Goal: Communication & Community: Answer question/provide support

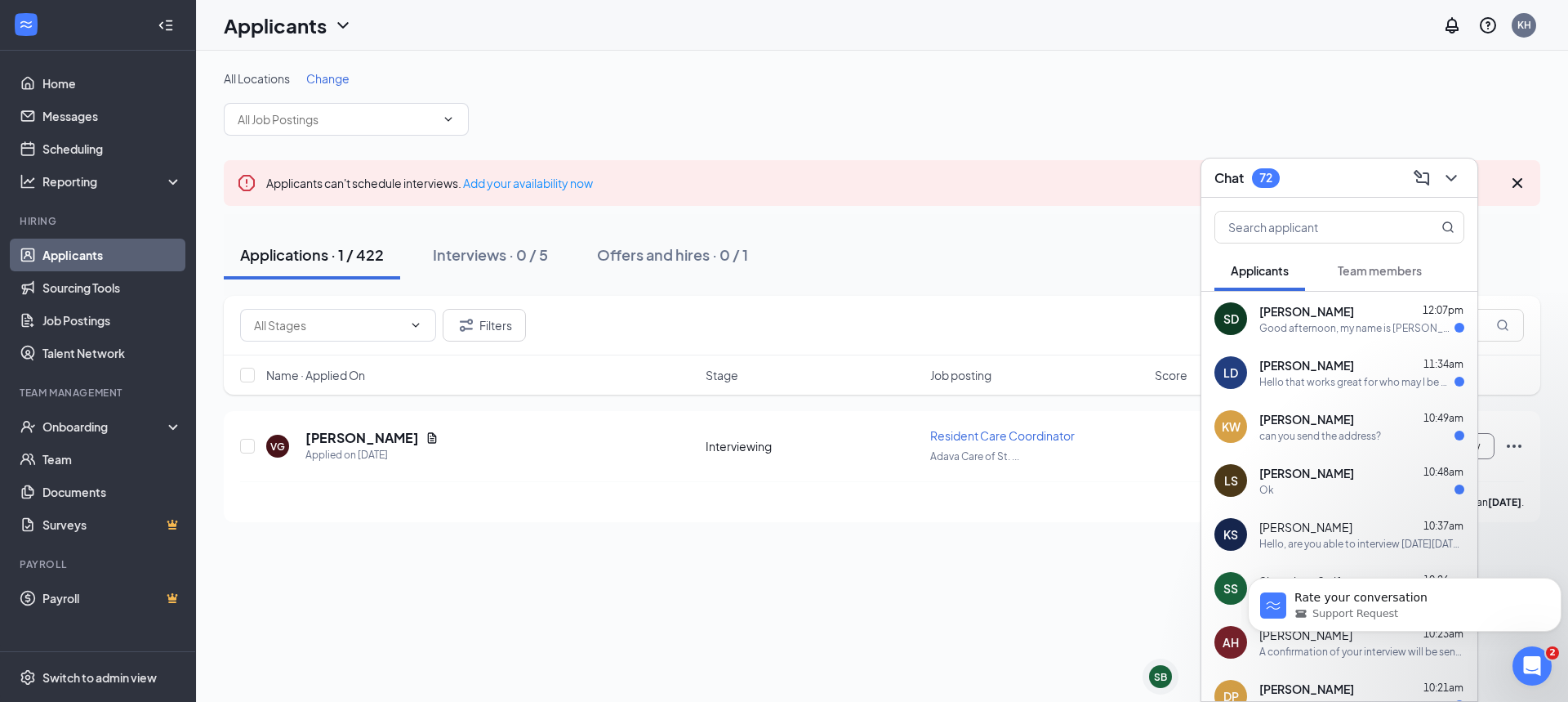
click at [1316, 313] on span "[PERSON_NAME]" at bounding box center [1307, 312] width 95 height 16
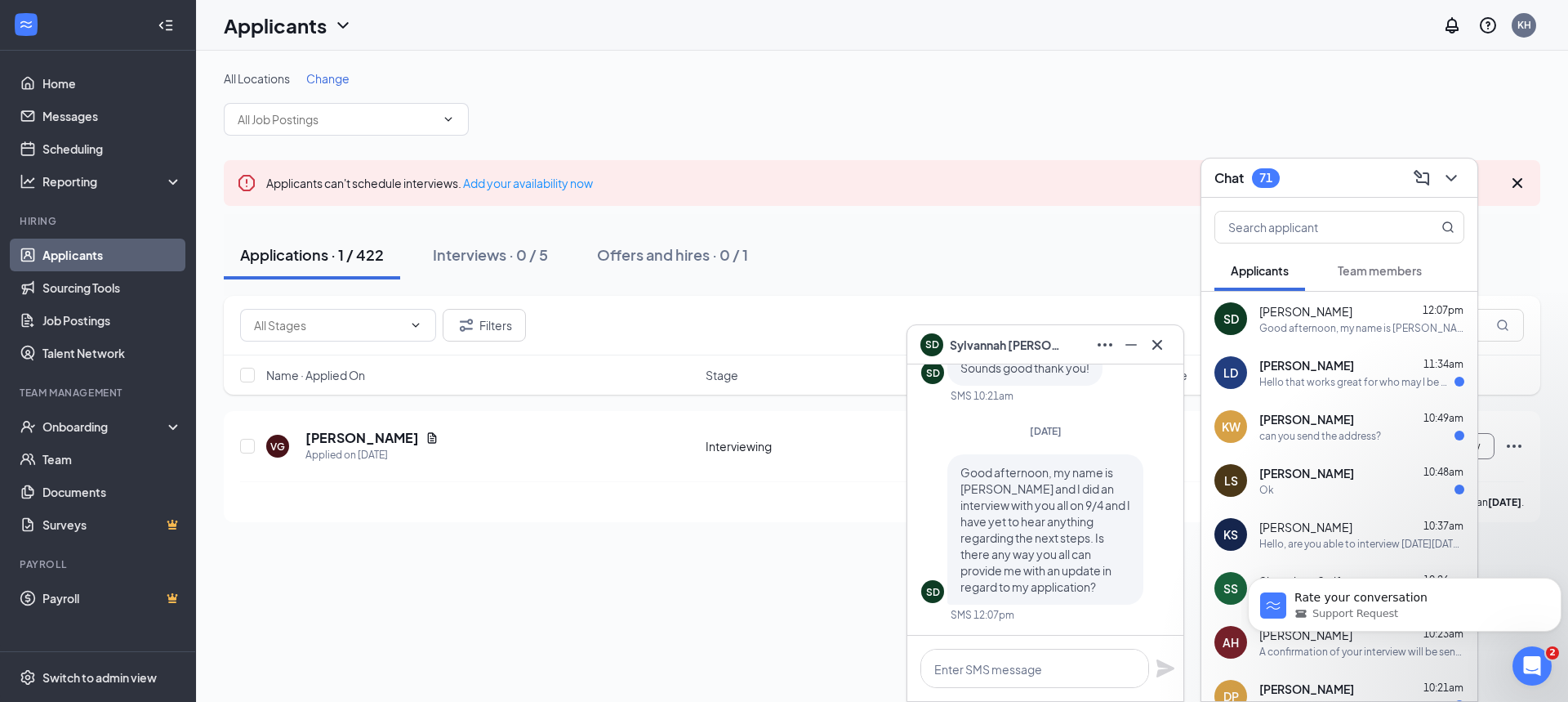
drag, startPoint x: 1359, startPoint y: 315, endPoint x: 1248, endPoint y: 309, distance: 111.2
click at [1248, 309] on div "SD [PERSON_NAME] 12:07pm Good afternoon, my name is [PERSON_NAME] and I did an …" at bounding box center [1339, 319] width 276 height 54
copy div "[PERSON_NAME]"
click at [1456, 183] on icon "ChevronDown" at bounding box center [1452, 179] width 20 height 20
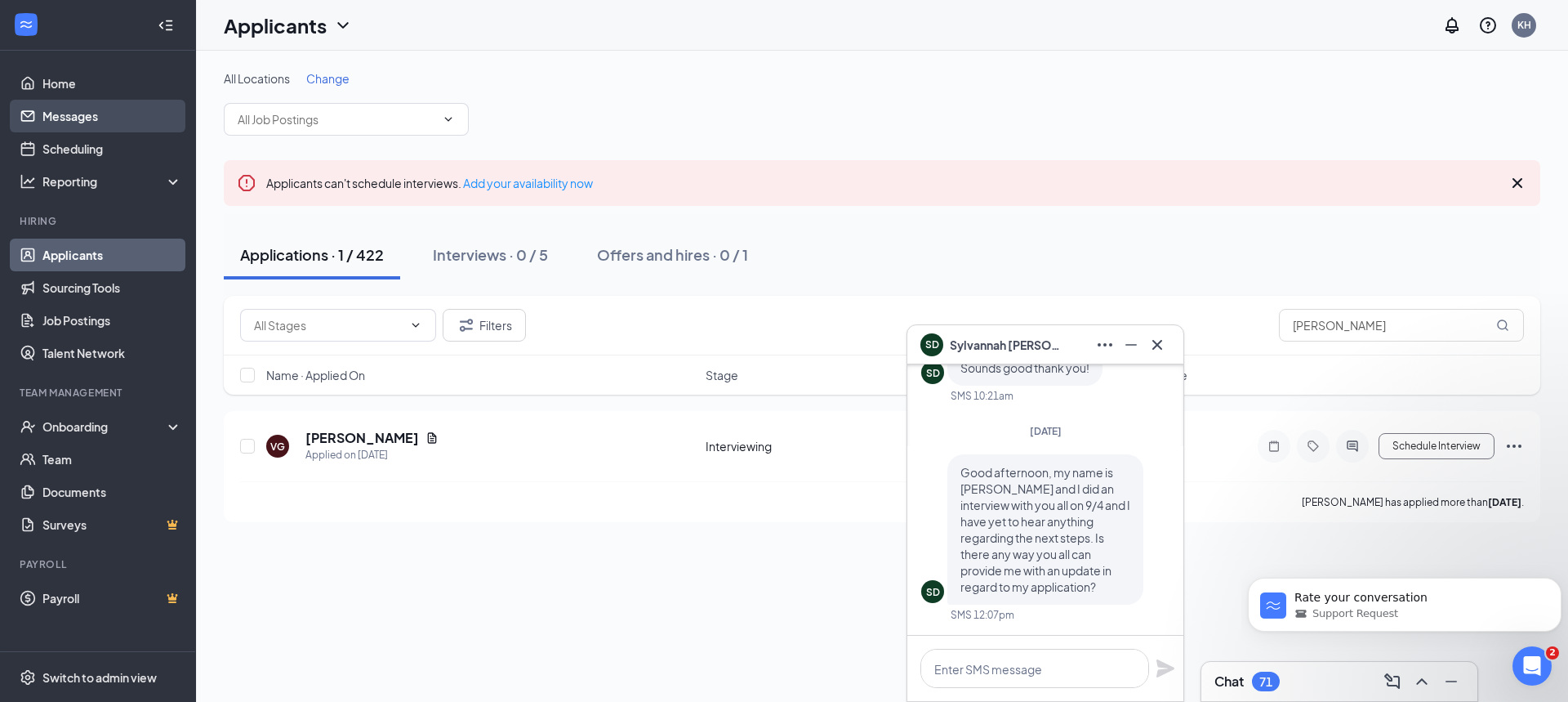
click at [91, 118] on link "Messages" at bounding box center [113, 116] width 140 height 33
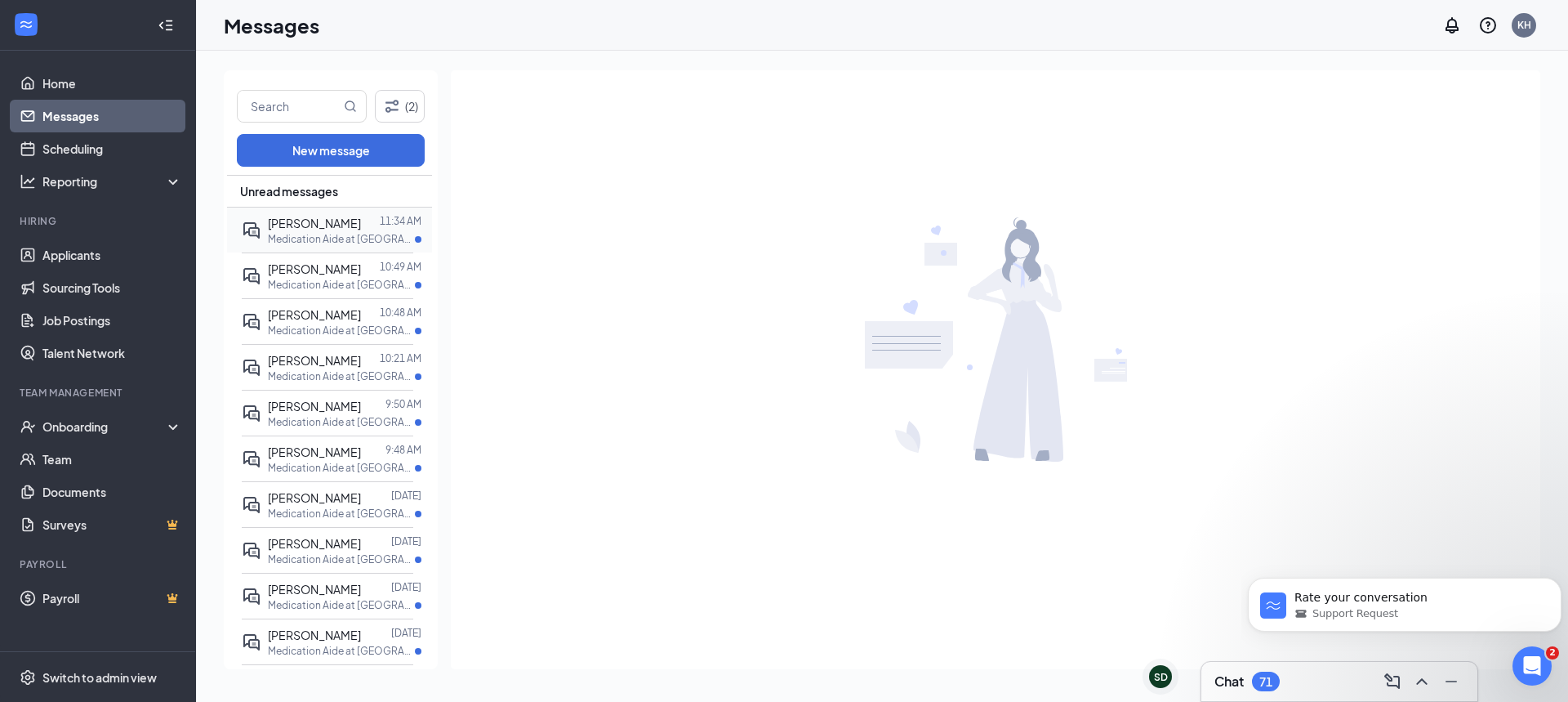
click at [336, 221] on span "[PERSON_NAME]" at bounding box center [313, 223] width 93 height 15
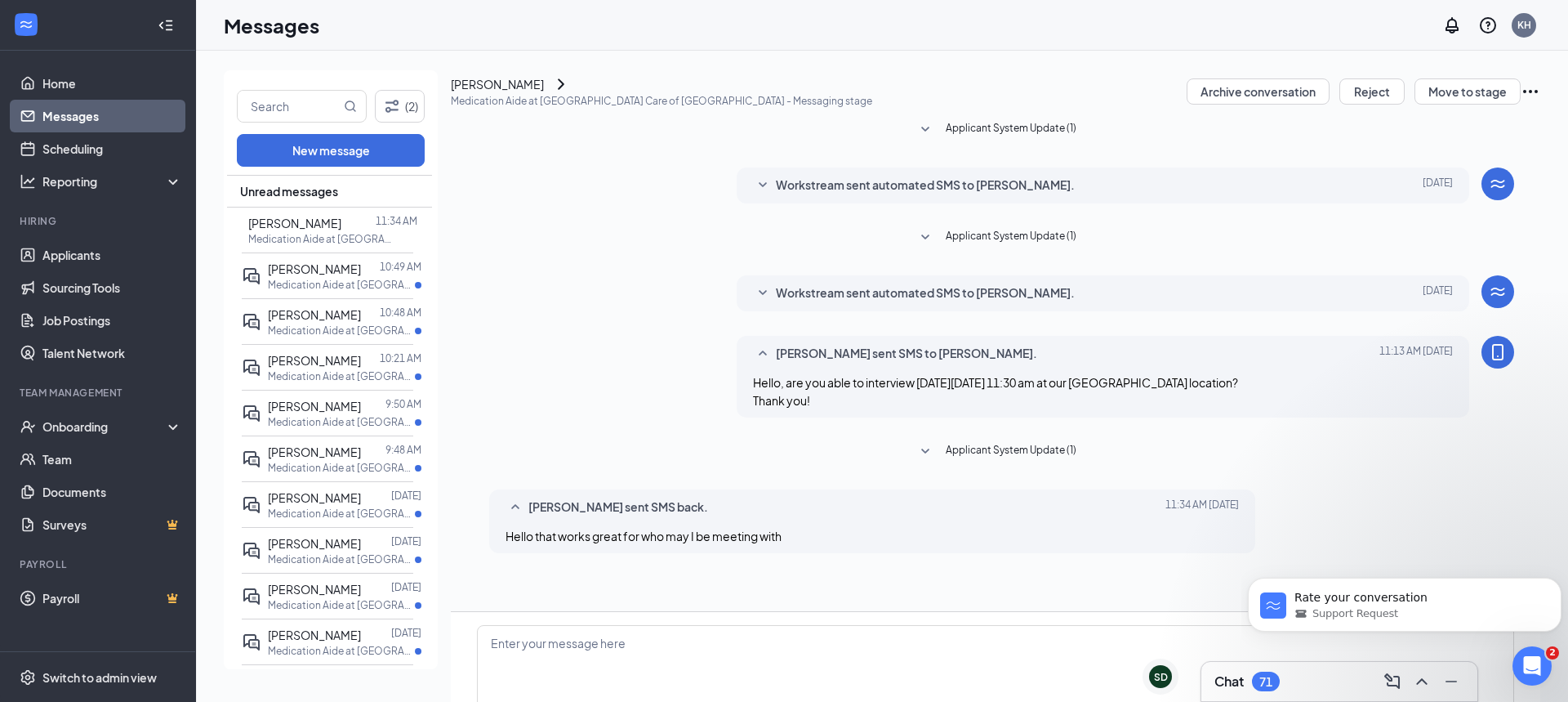
scroll to position [101, 0]
click at [565, 89] on icon "ChevronRight" at bounding box center [561, 84] width 7 height 11
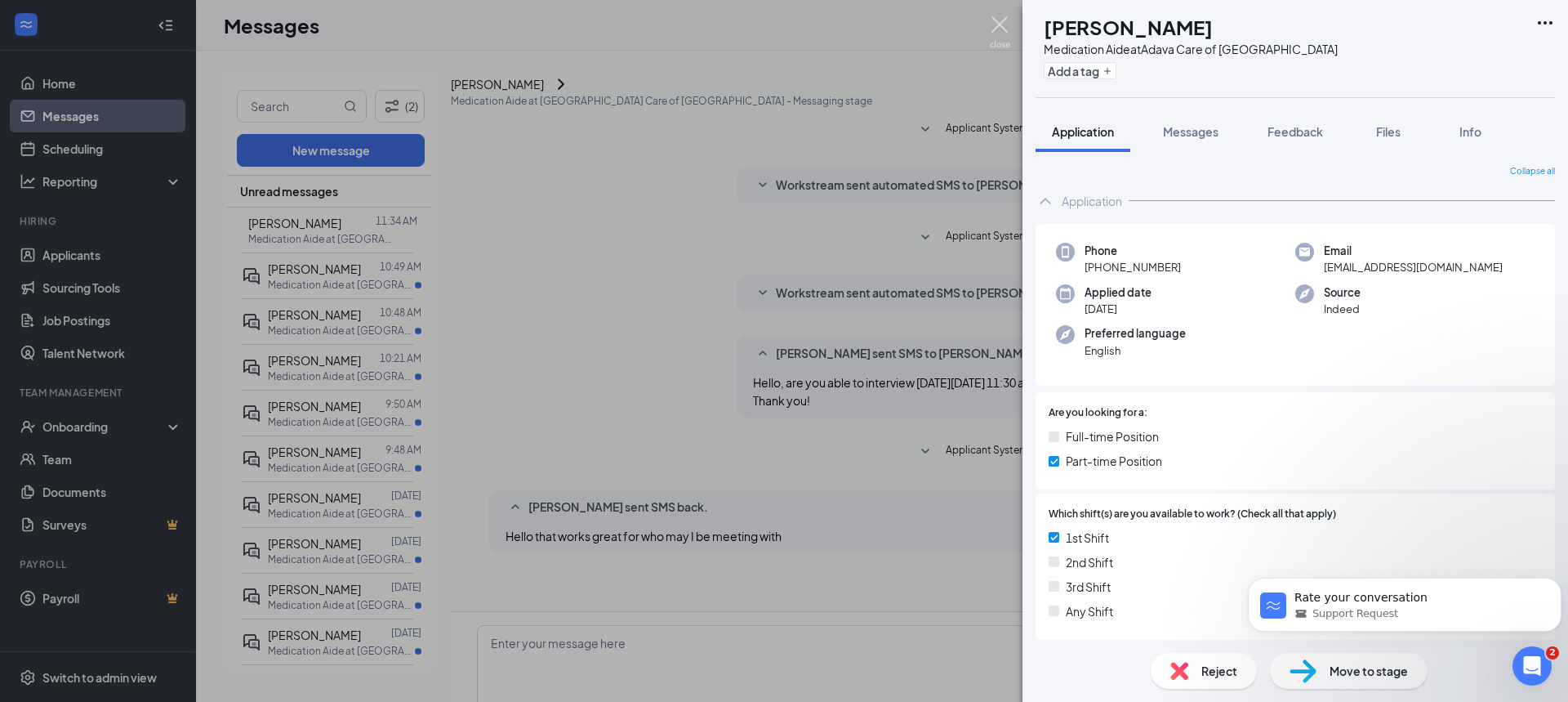
click at [995, 25] on img at bounding box center [1000, 32] width 20 height 32
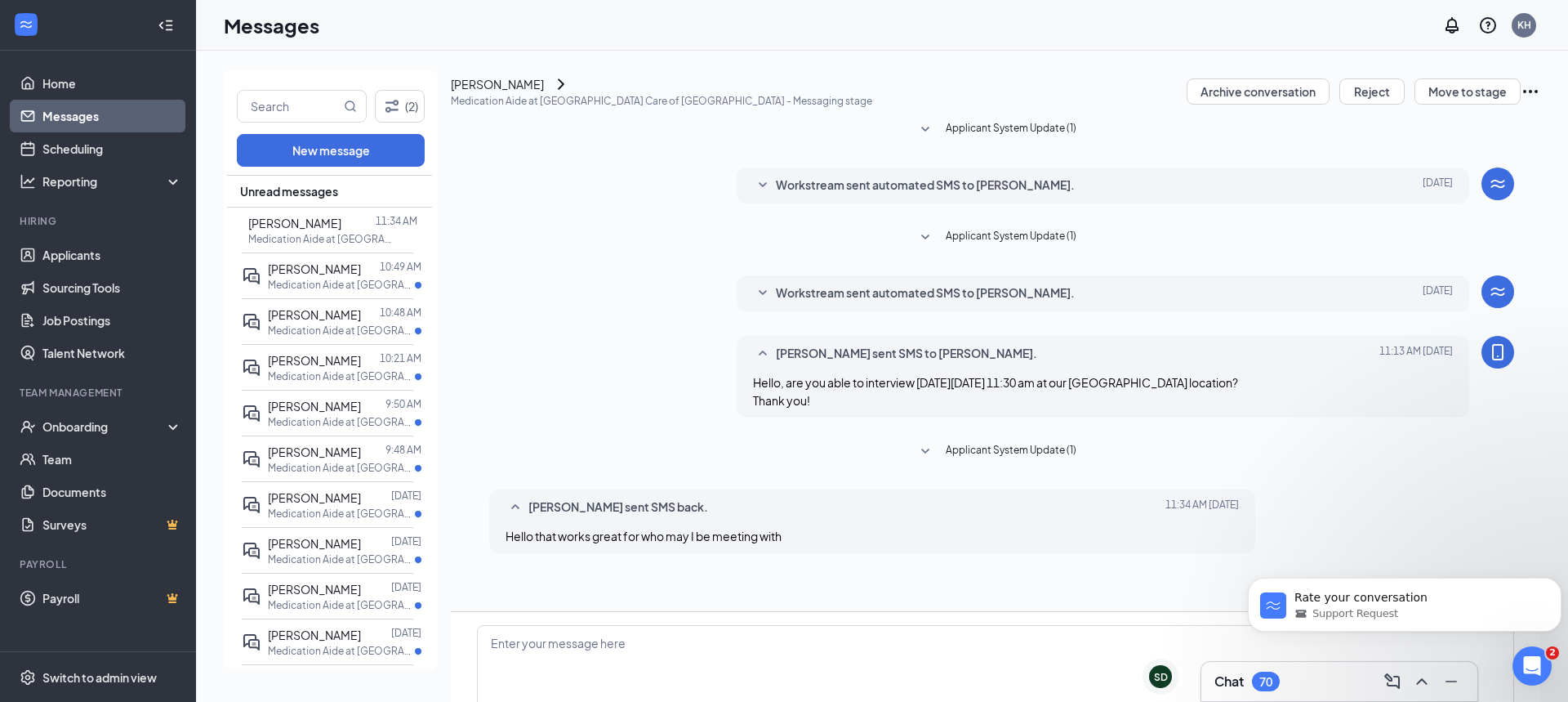
click at [1222, 687] on h3 "Chat" at bounding box center [1229, 682] width 29 height 18
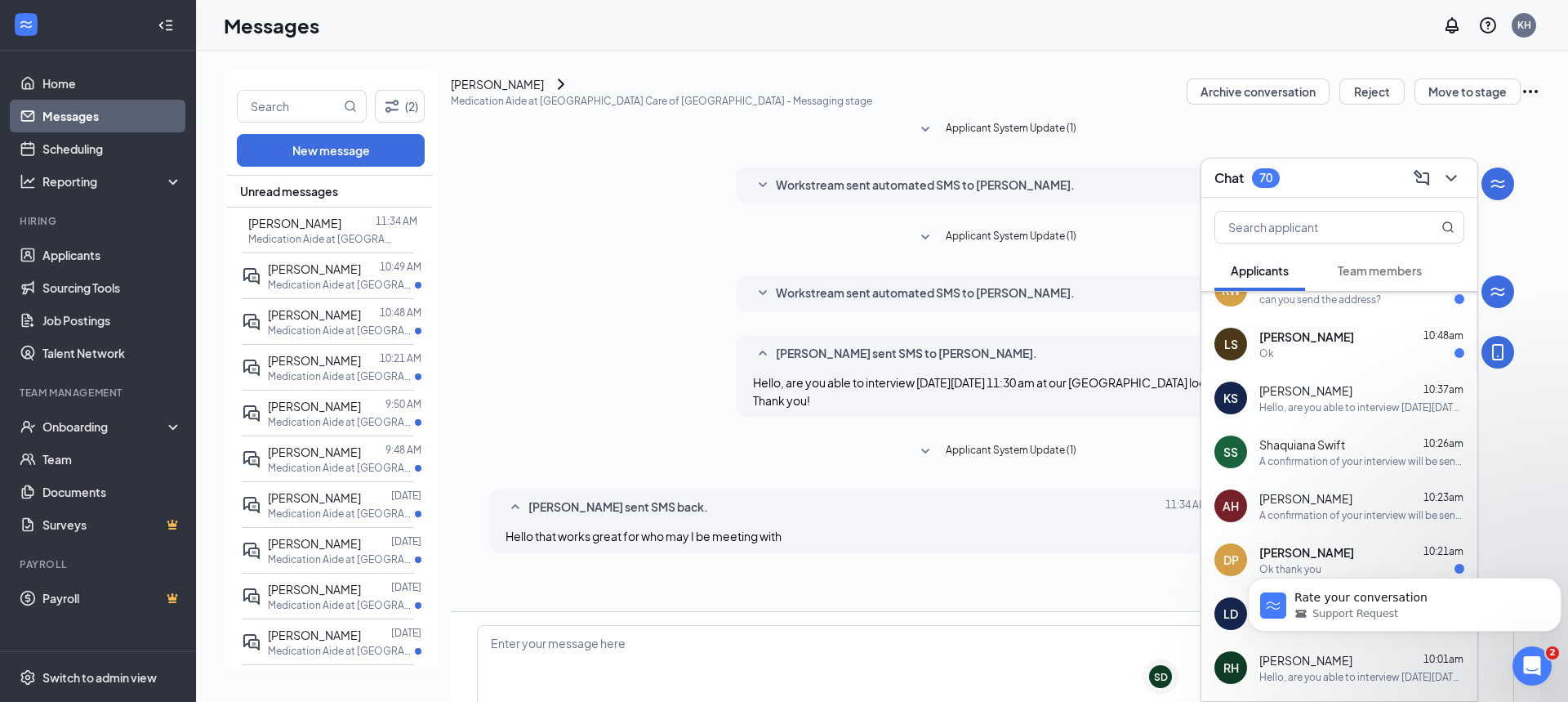
scroll to position [212, 0]
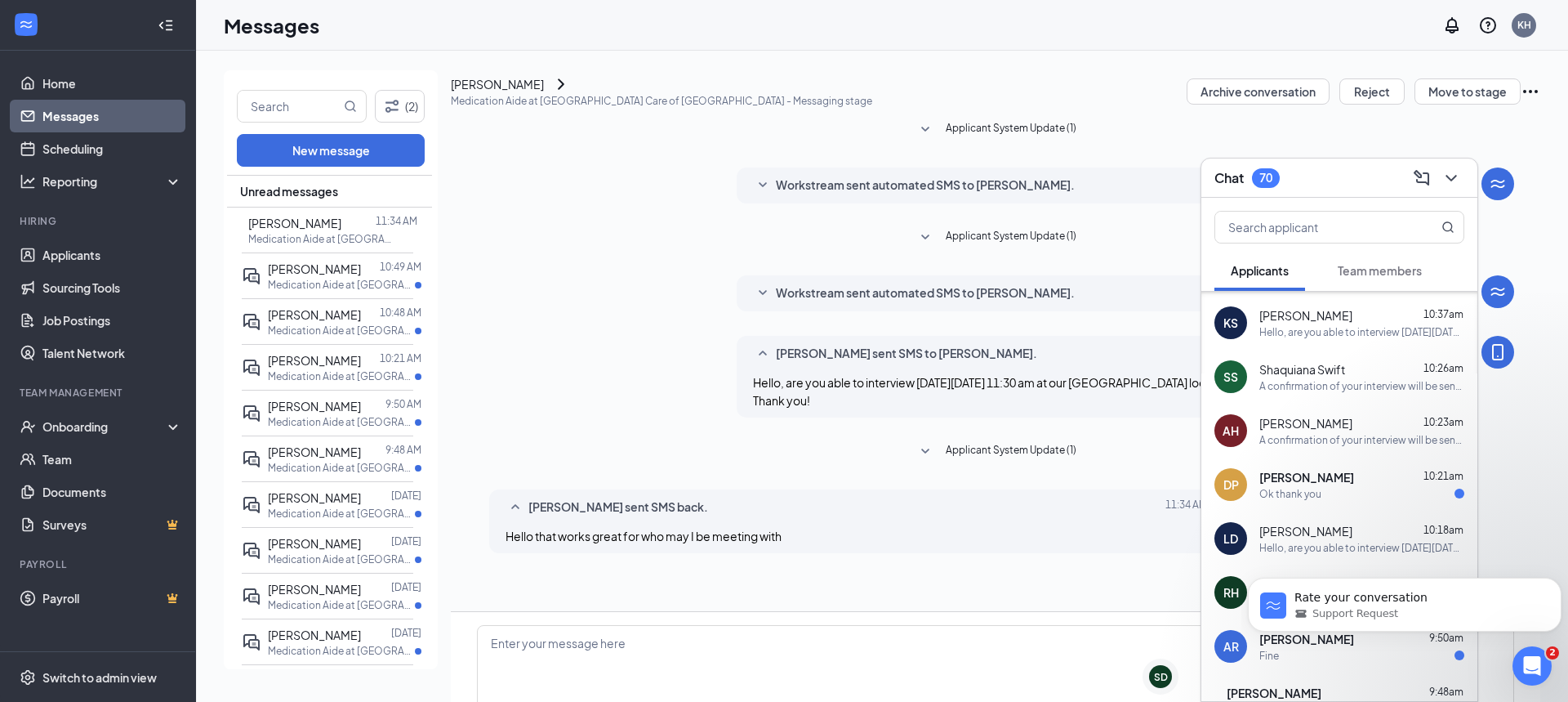
click at [1299, 320] on span "[PERSON_NAME]" at bounding box center [1306, 316] width 93 height 16
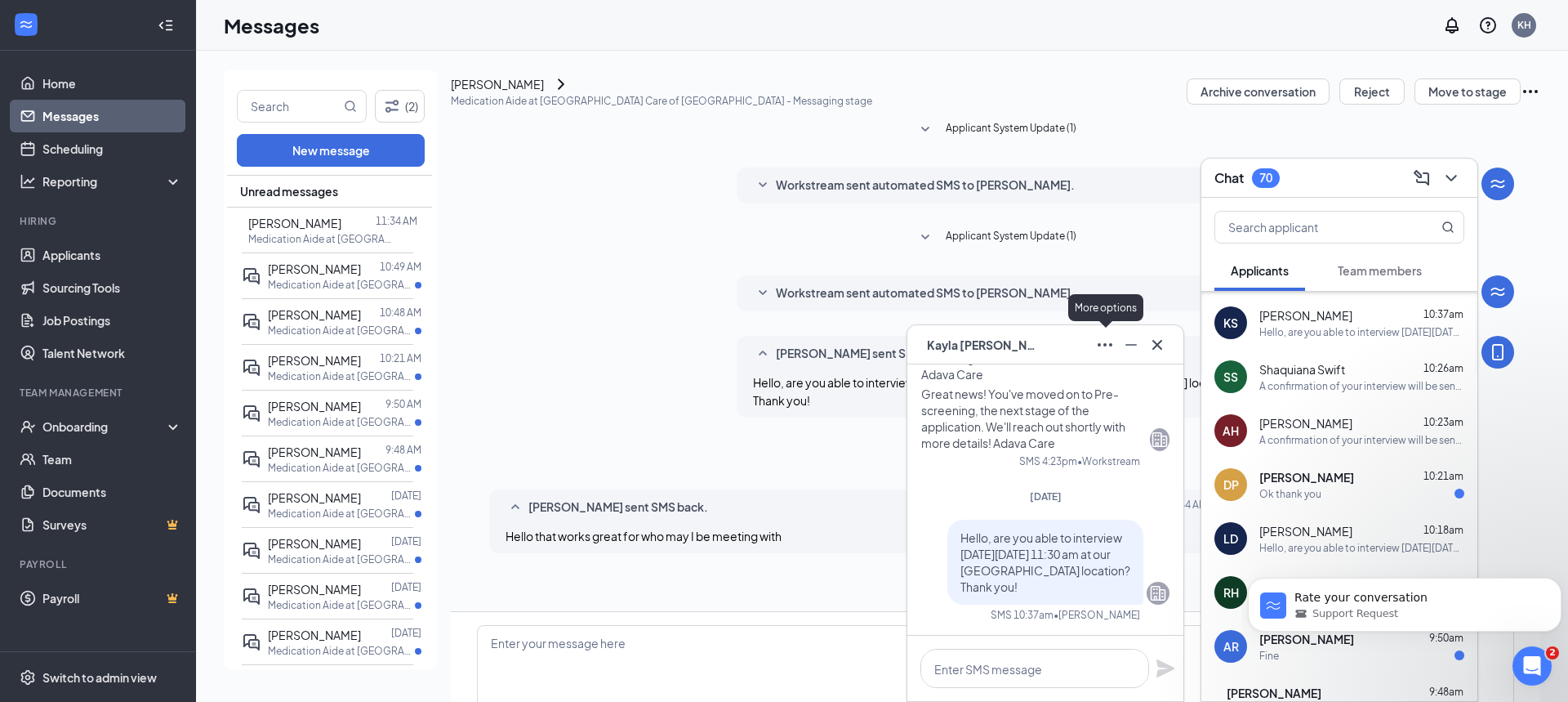
click at [1103, 342] on icon "Ellipses" at bounding box center [1106, 346] width 20 height 20
click at [1453, 180] on icon "ChevronDown" at bounding box center [1452, 179] width 20 height 20
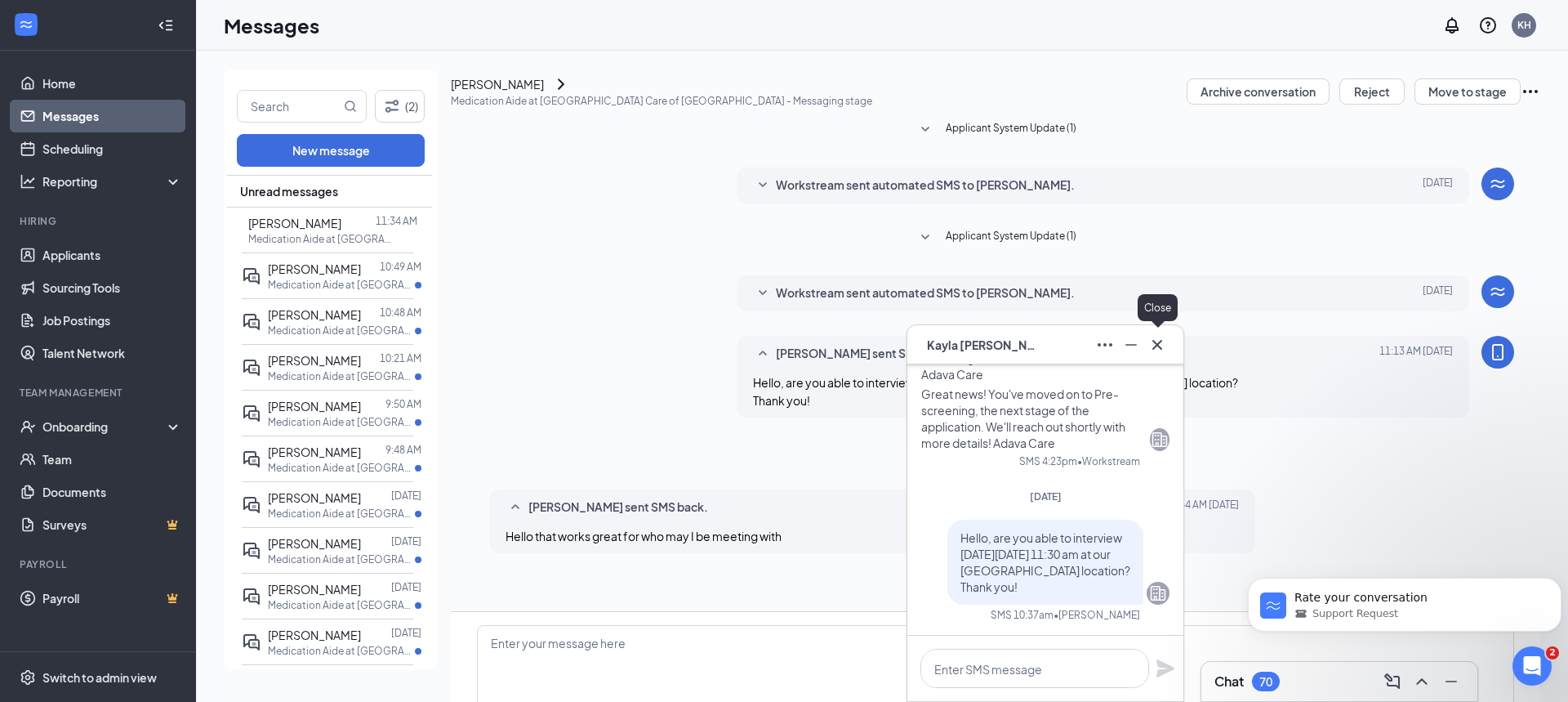
click at [1155, 346] on icon "Cross" at bounding box center [1158, 346] width 20 height 20
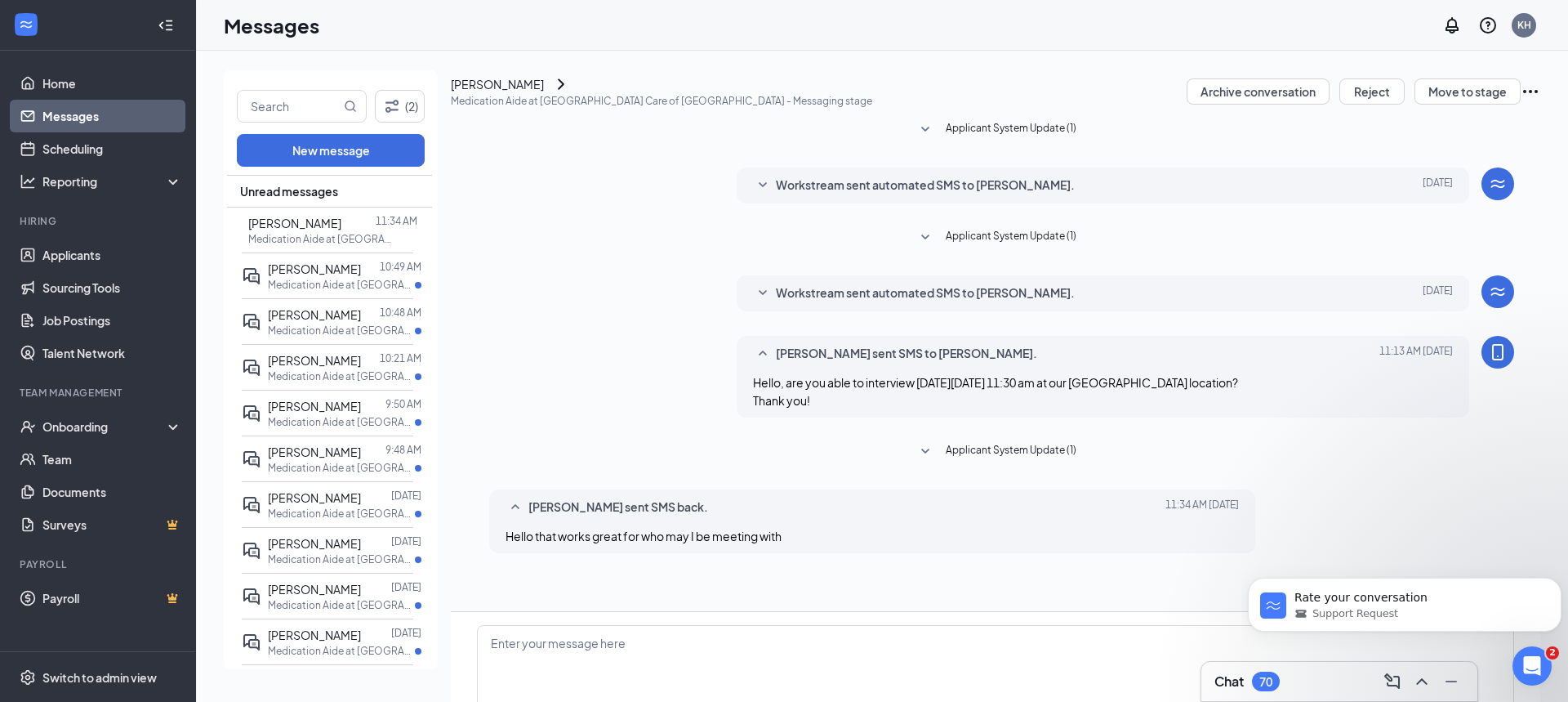
click at [565, 89] on icon "ChevronRight" at bounding box center [561, 84] width 7 height 11
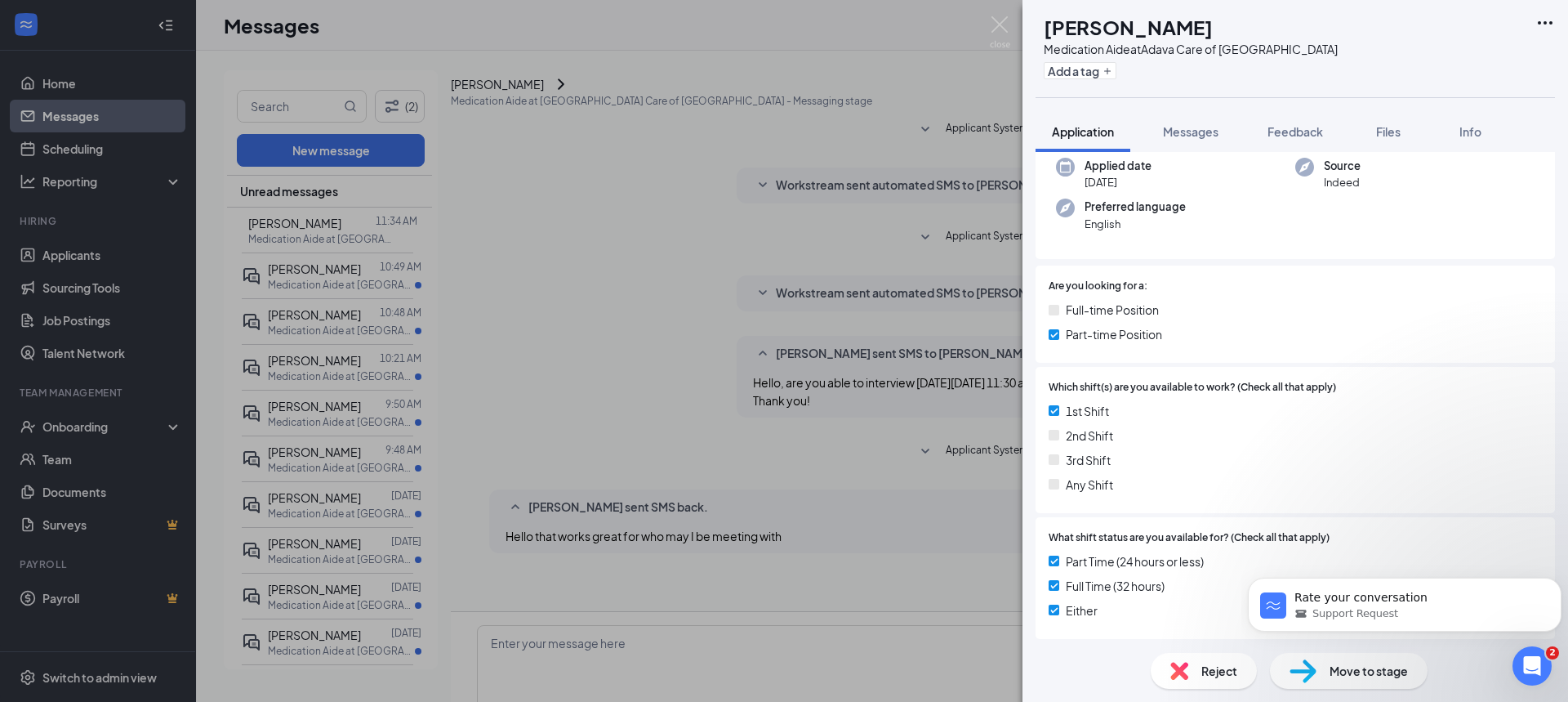
scroll to position [126, 0]
click at [1199, 135] on span "Messages" at bounding box center [1192, 131] width 56 height 15
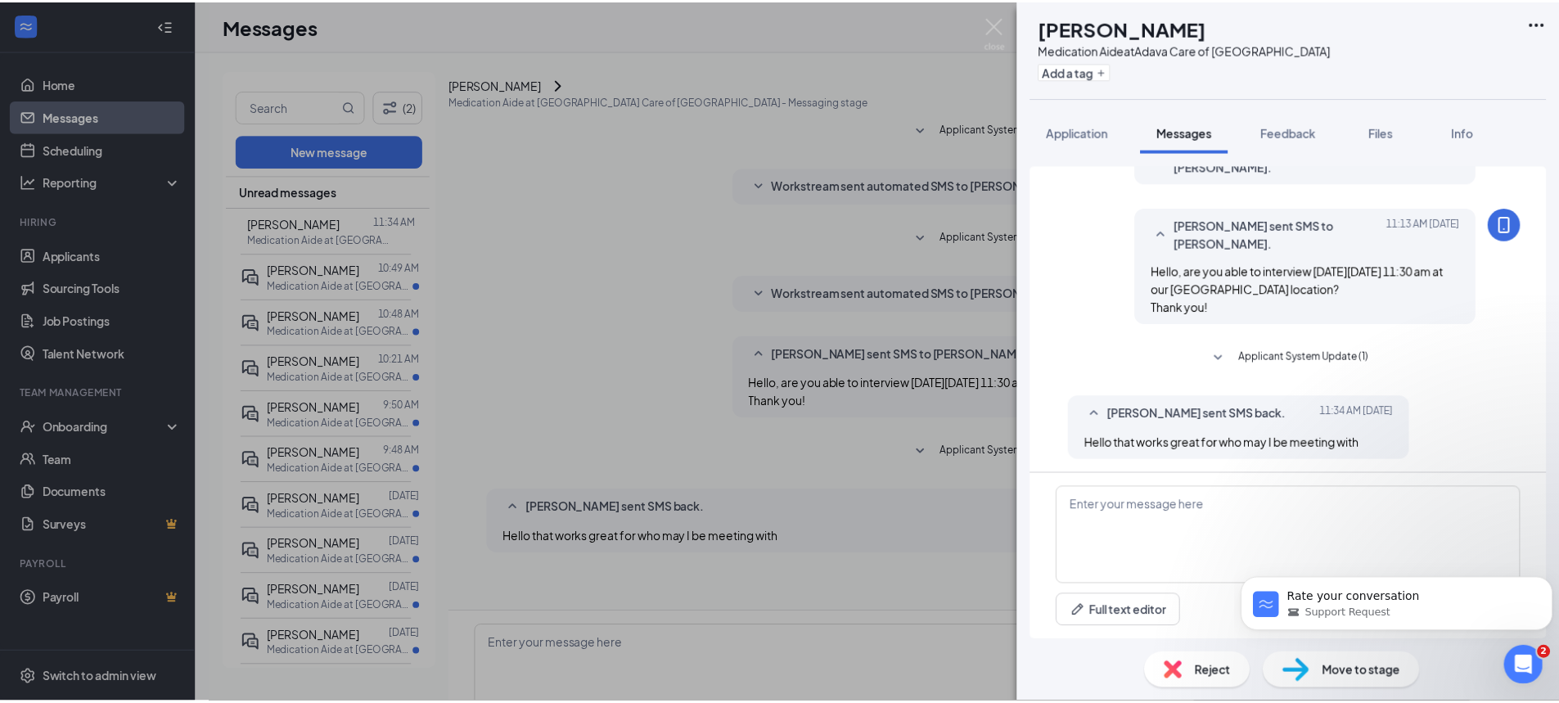
scroll to position [218, 0]
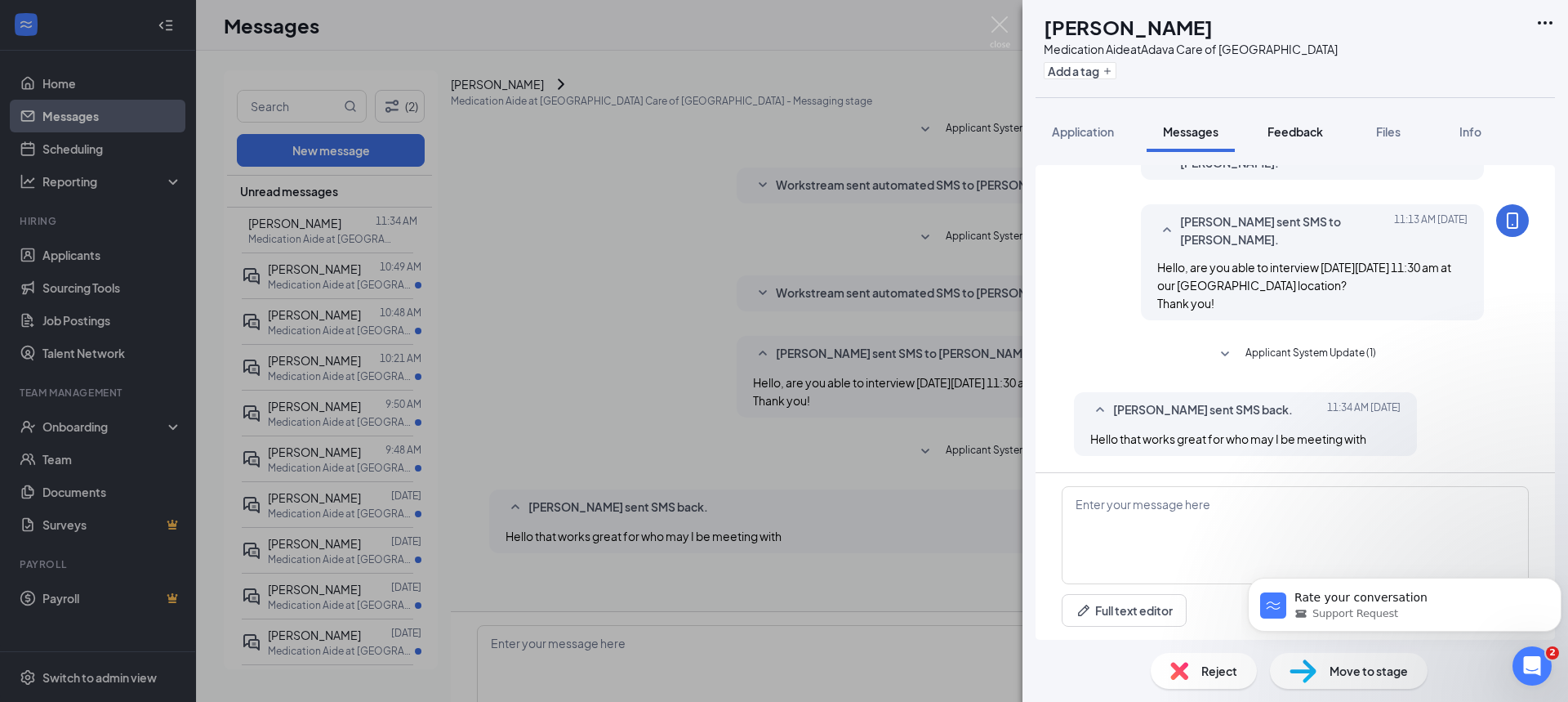
click at [1316, 136] on span "Feedback" at bounding box center [1296, 131] width 56 height 15
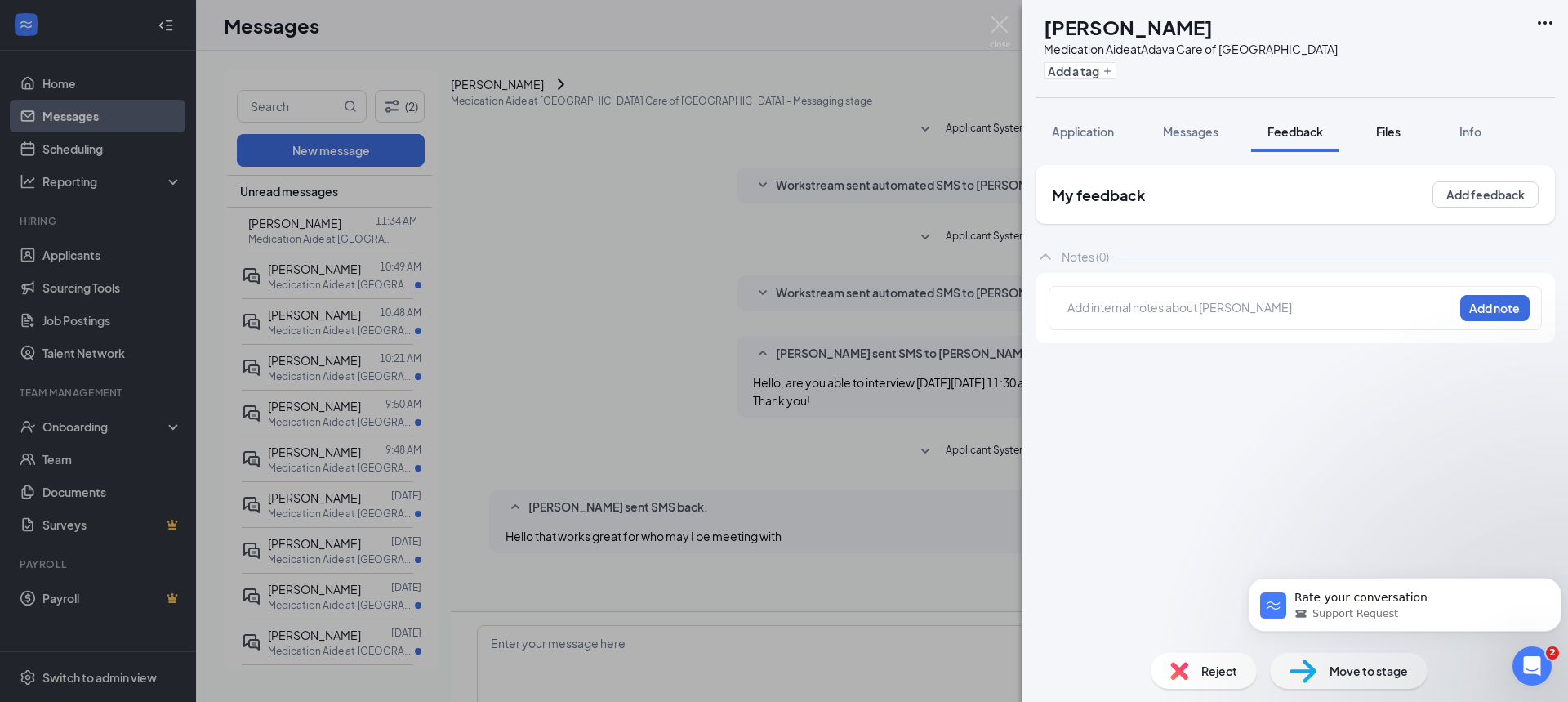
click at [1395, 131] on span "Files" at bounding box center [1388, 131] width 25 height 15
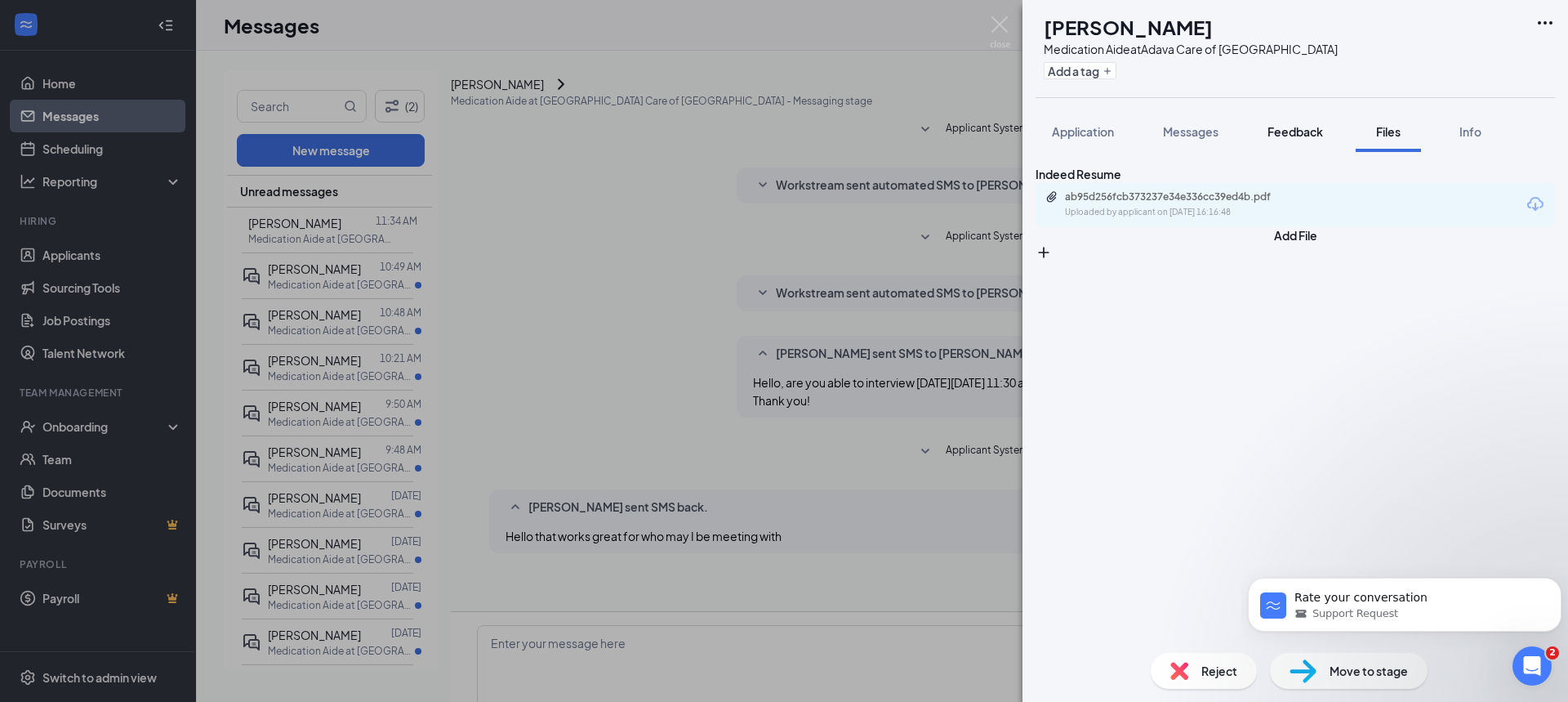
click at [1307, 131] on span "Feedback" at bounding box center [1296, 131] width 56 height 15
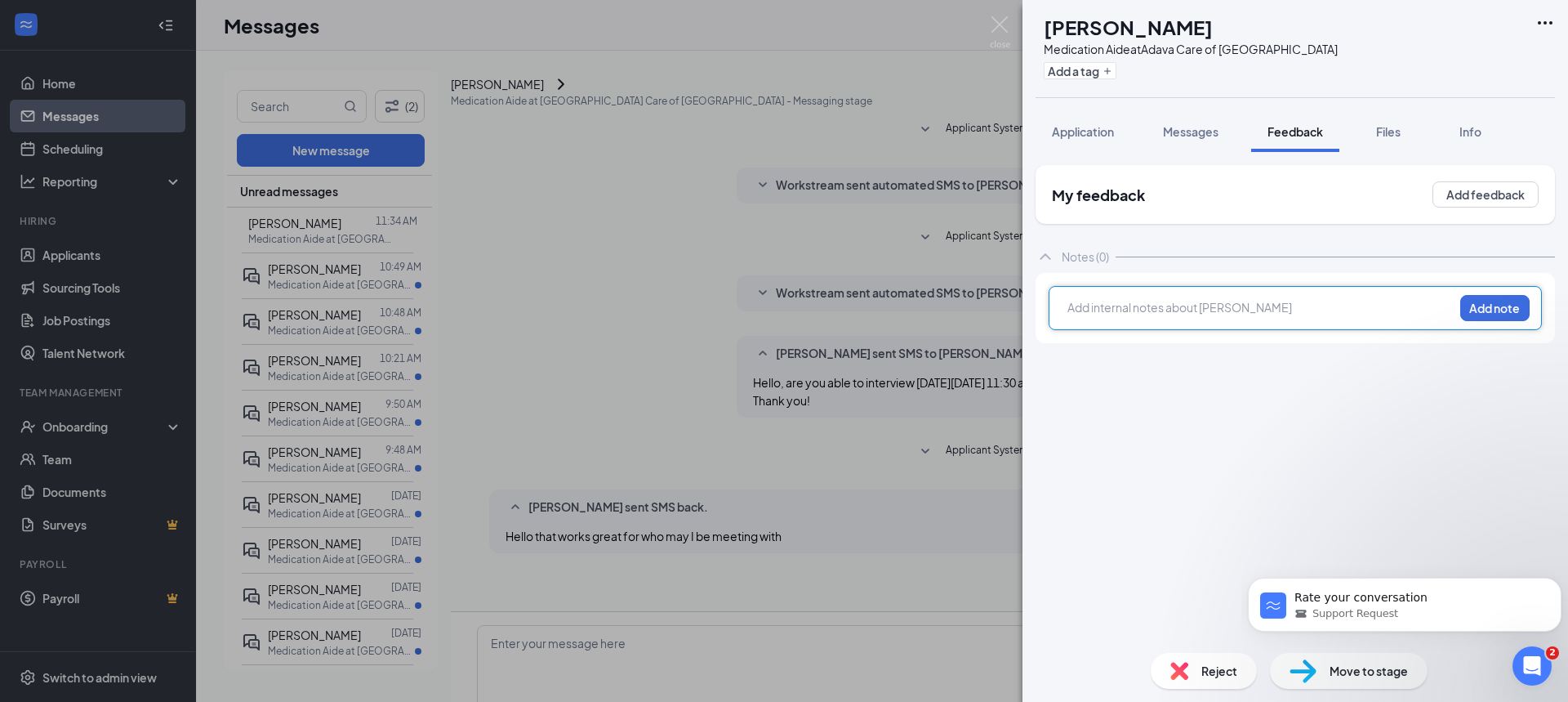
click at [1211, 310] on div at bounding box center [1261, 308] width 384 height 17
click at [1474, 132] on span "Info" at bounding box center [1471, 131] width 22 height 15
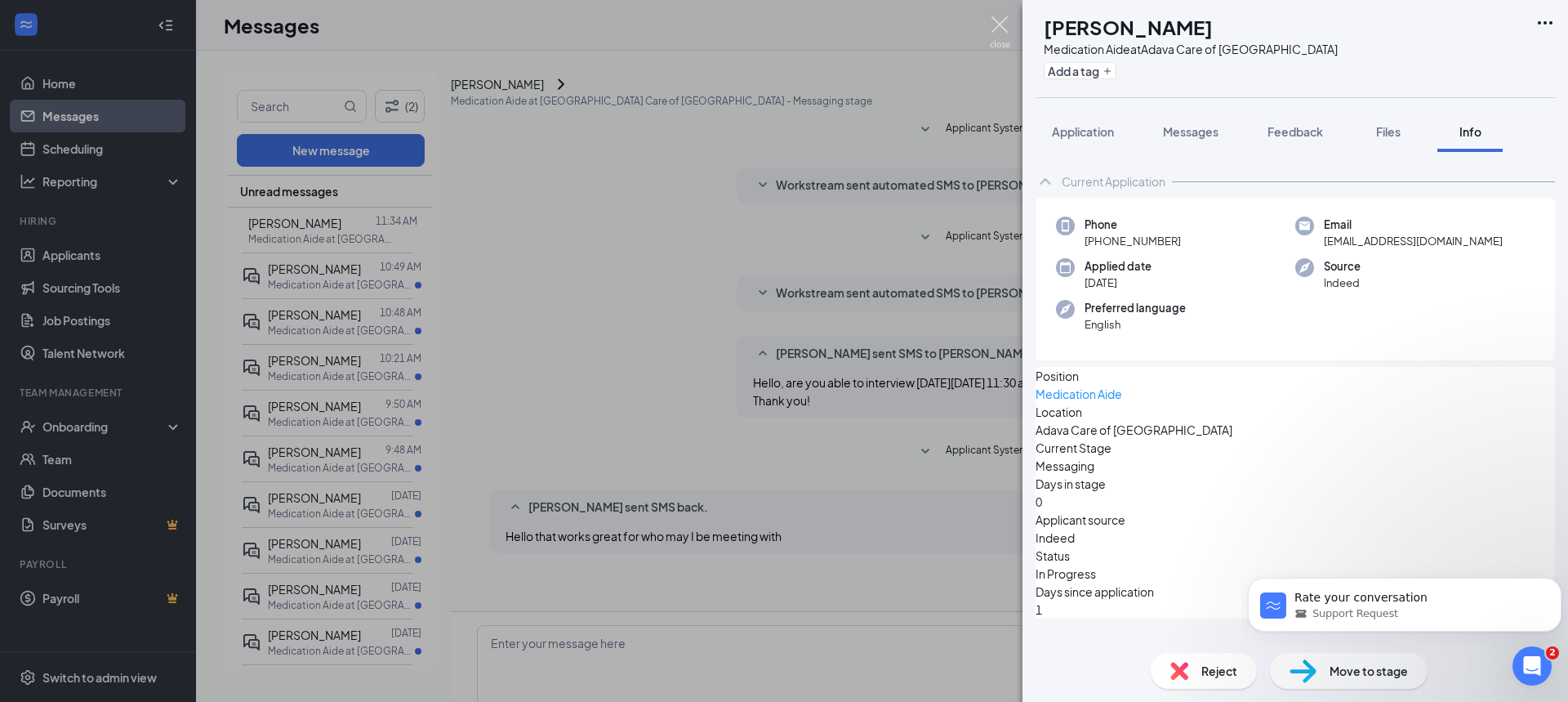
click at [997, 20] on img at bounding box center [1000, 32] width 20 height 32
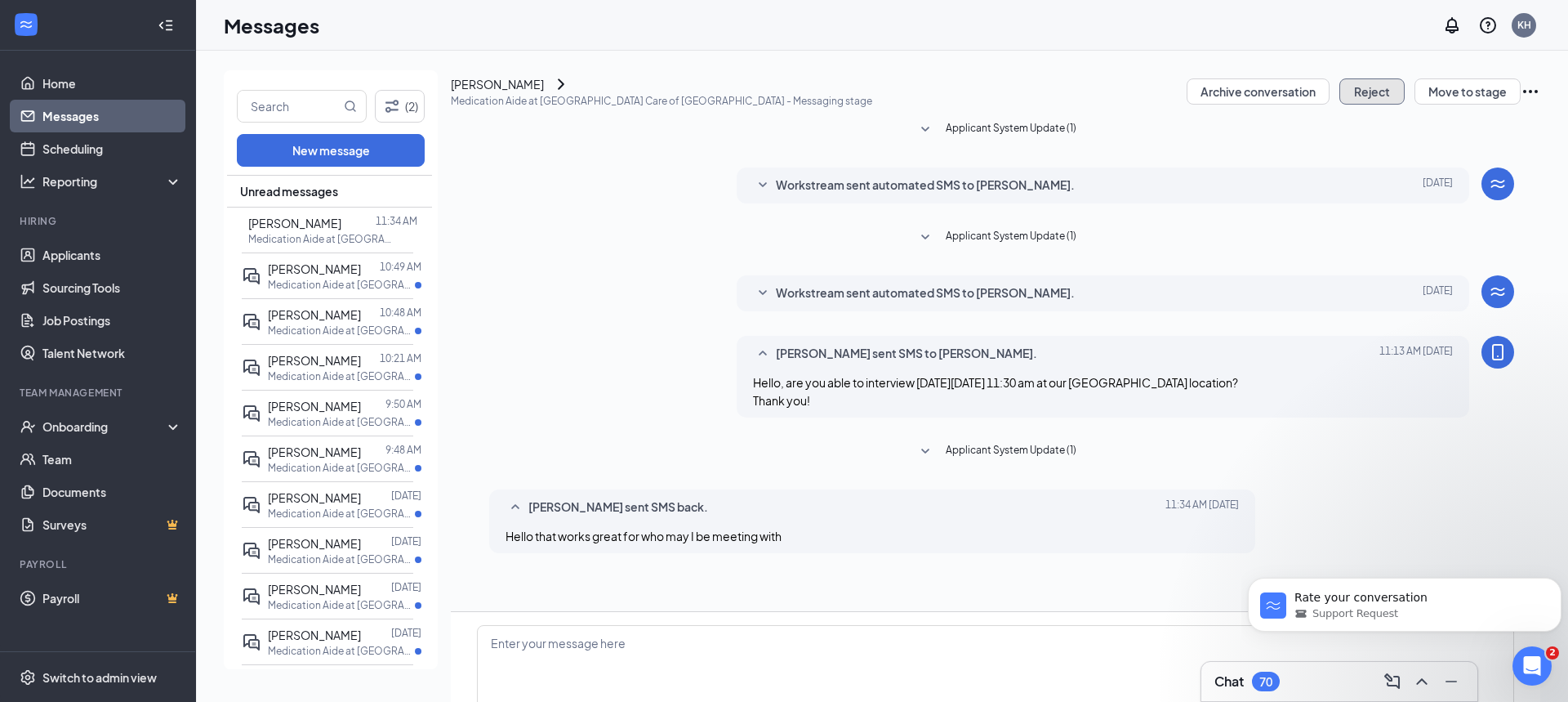
click at [1356, 105] on button "Reject" at bounding box center [1371, 92] width 65 height 26
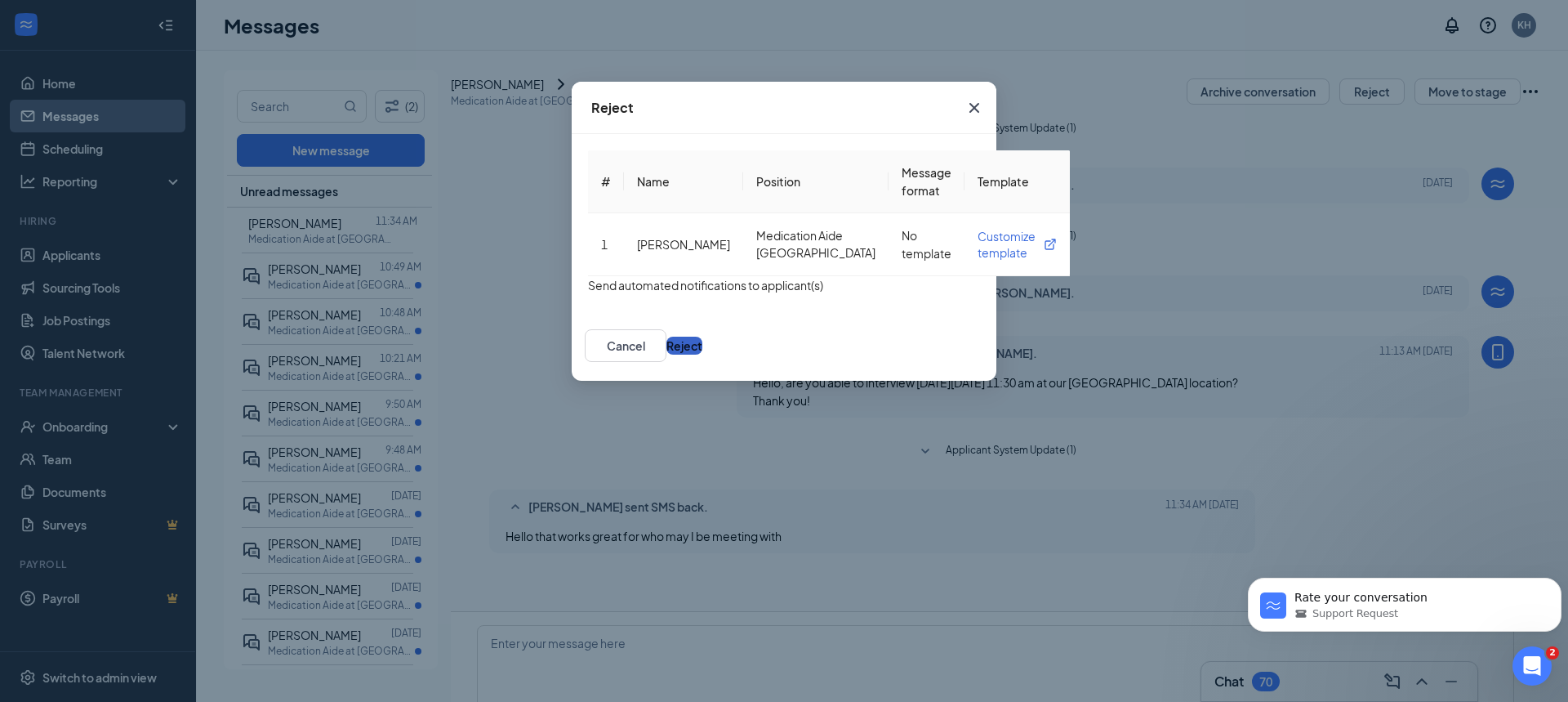
click at [703, 354] on button "Reject" at bounding box center [685, 346] width 36 height 18
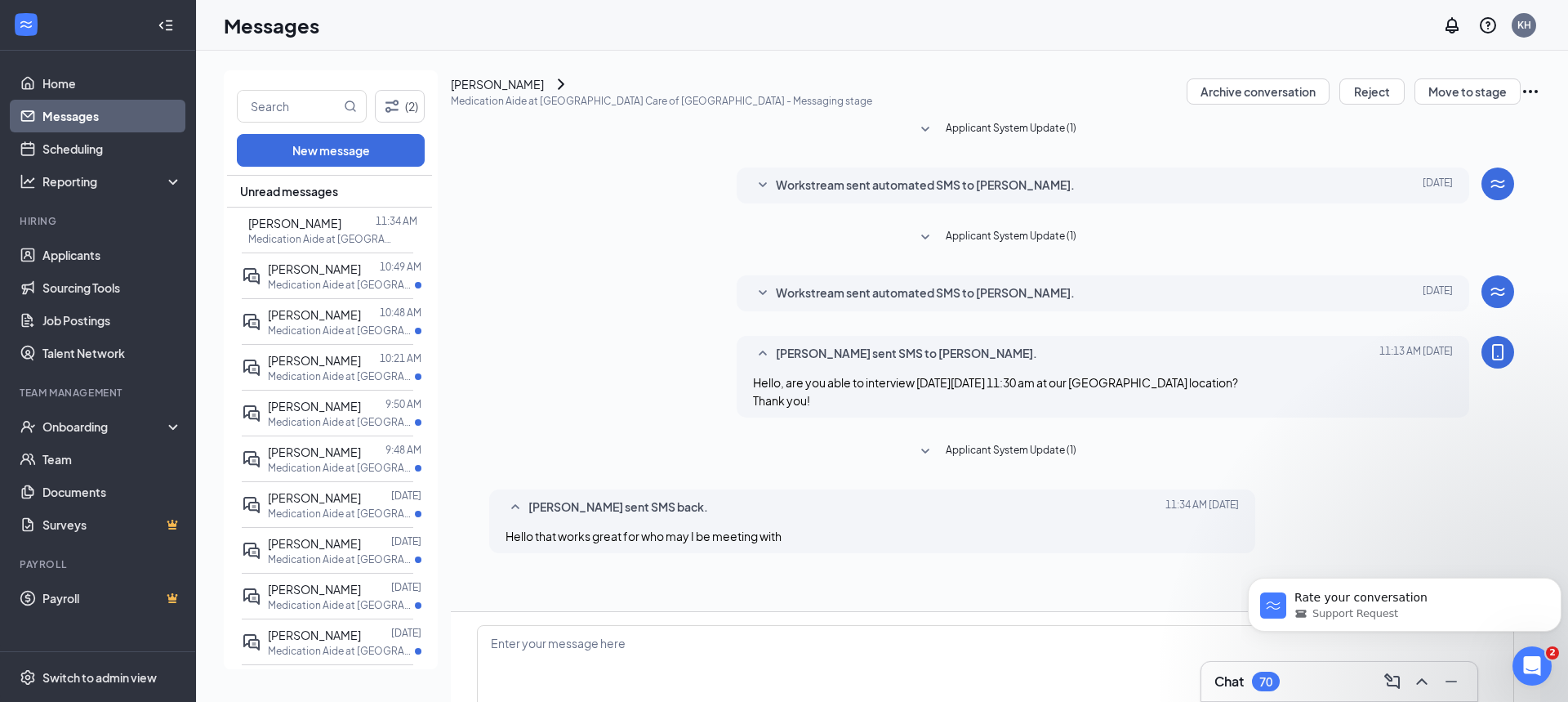
click at [1521, 101] on icon "Ellipses" at bounding box center [1531, 92] width 20 height 20
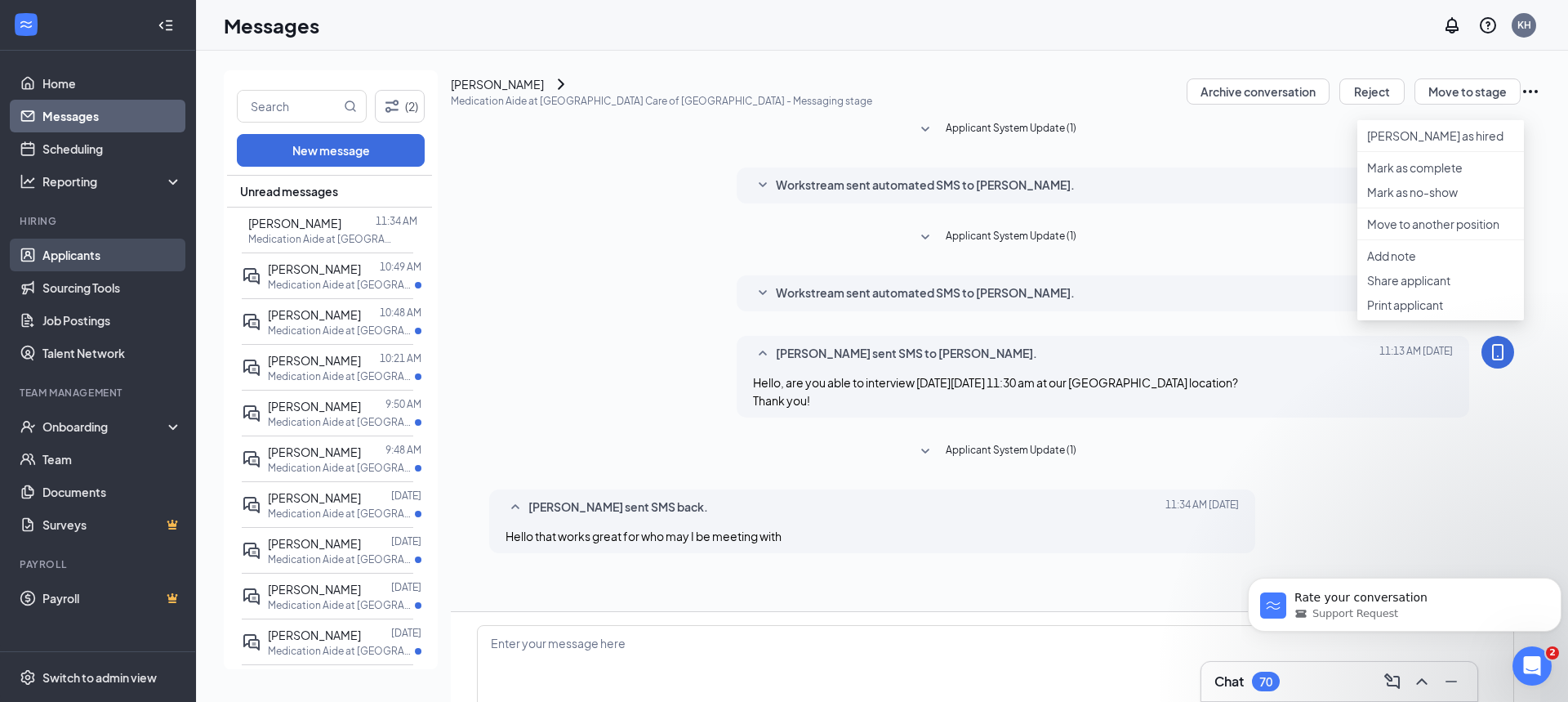
click at [105, 255] on link "Applicants" at bounding box center [113, 255] width 140 height 33
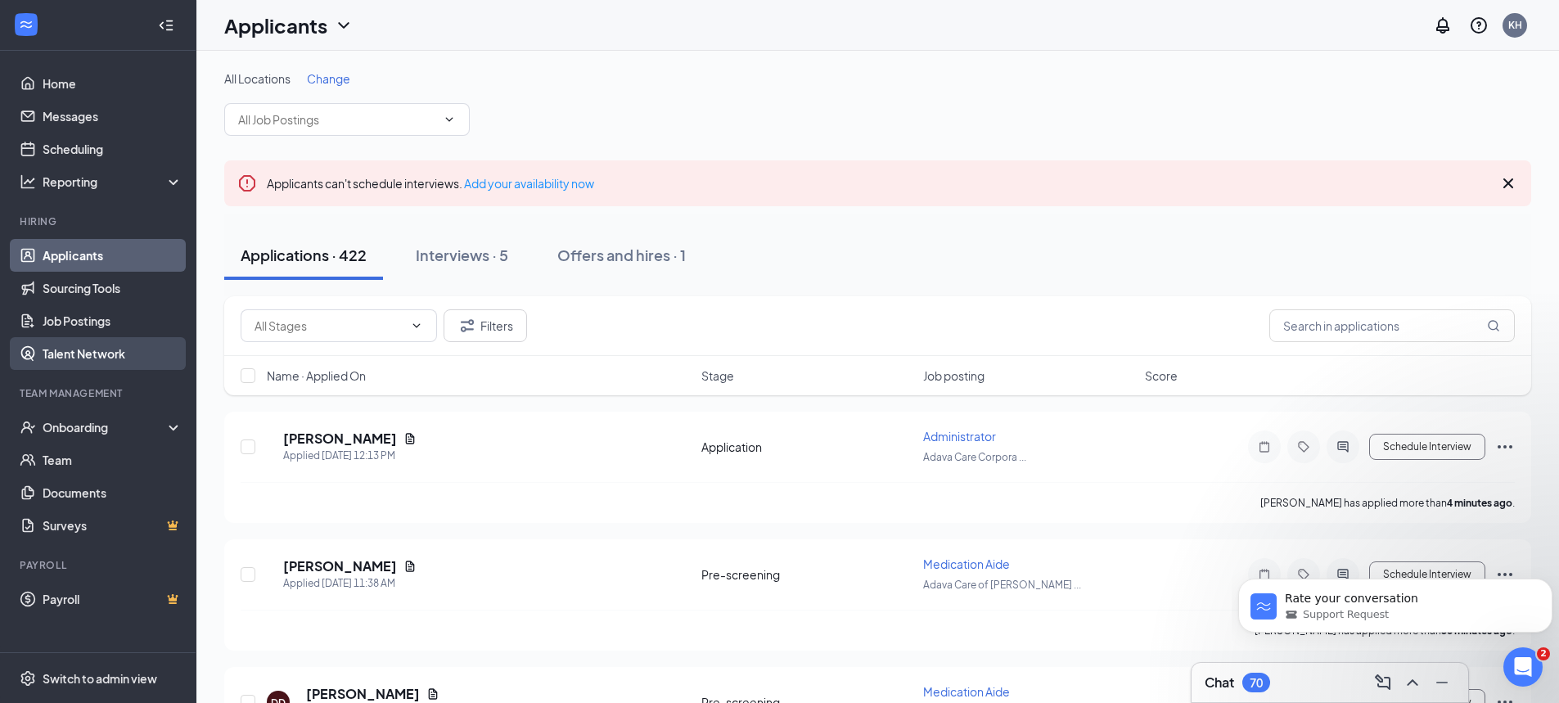
click at [124, 354] on link "Talent Network" at bounding box center [113, 353] width 140 height 33
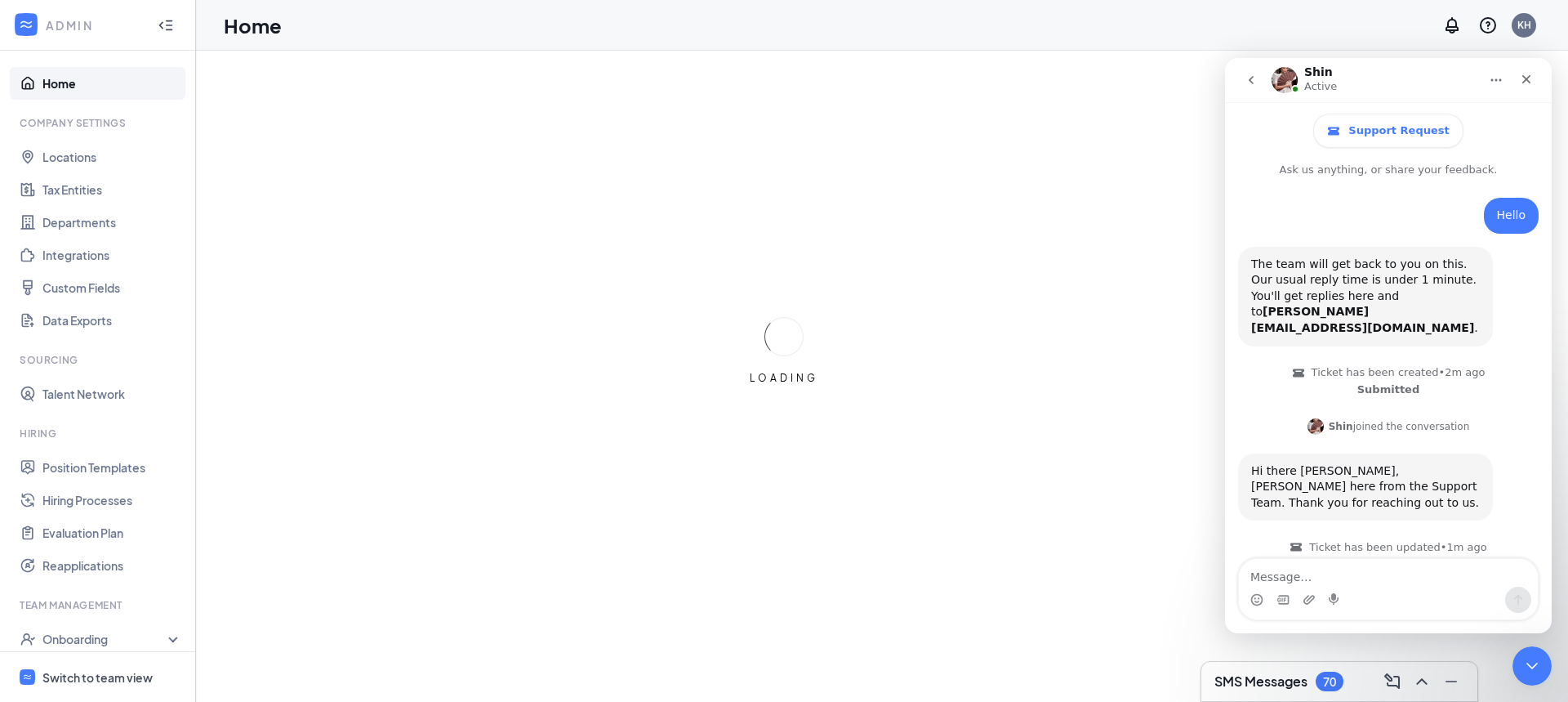
scroll to position [85, 0]
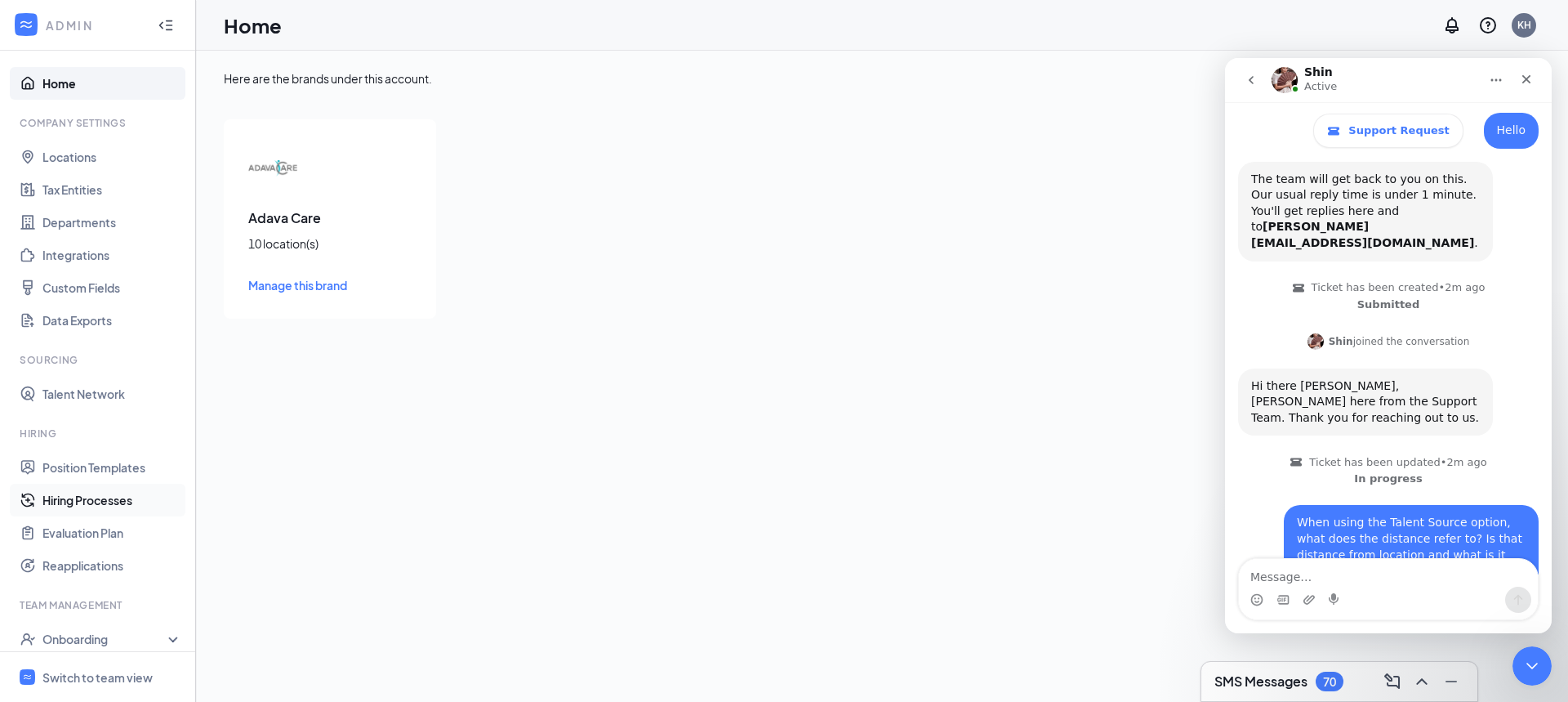
click at [131, 502] on link "Hiring Processes" at bounding box center [113, 500] width 140 height 33
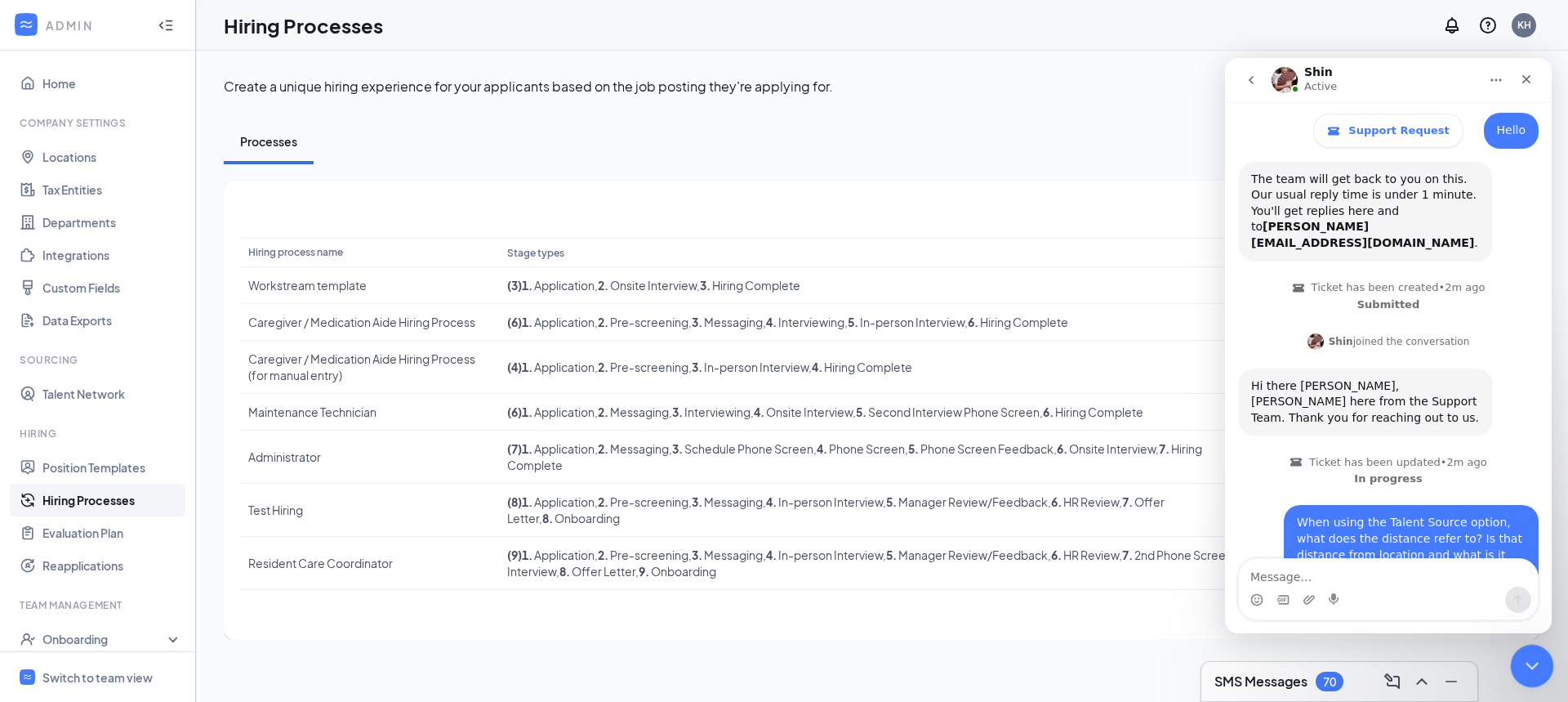
click at [1536, 672] on icon "Close Intercom Messenger" at bounding box center [1530, 664] width 20 height 20
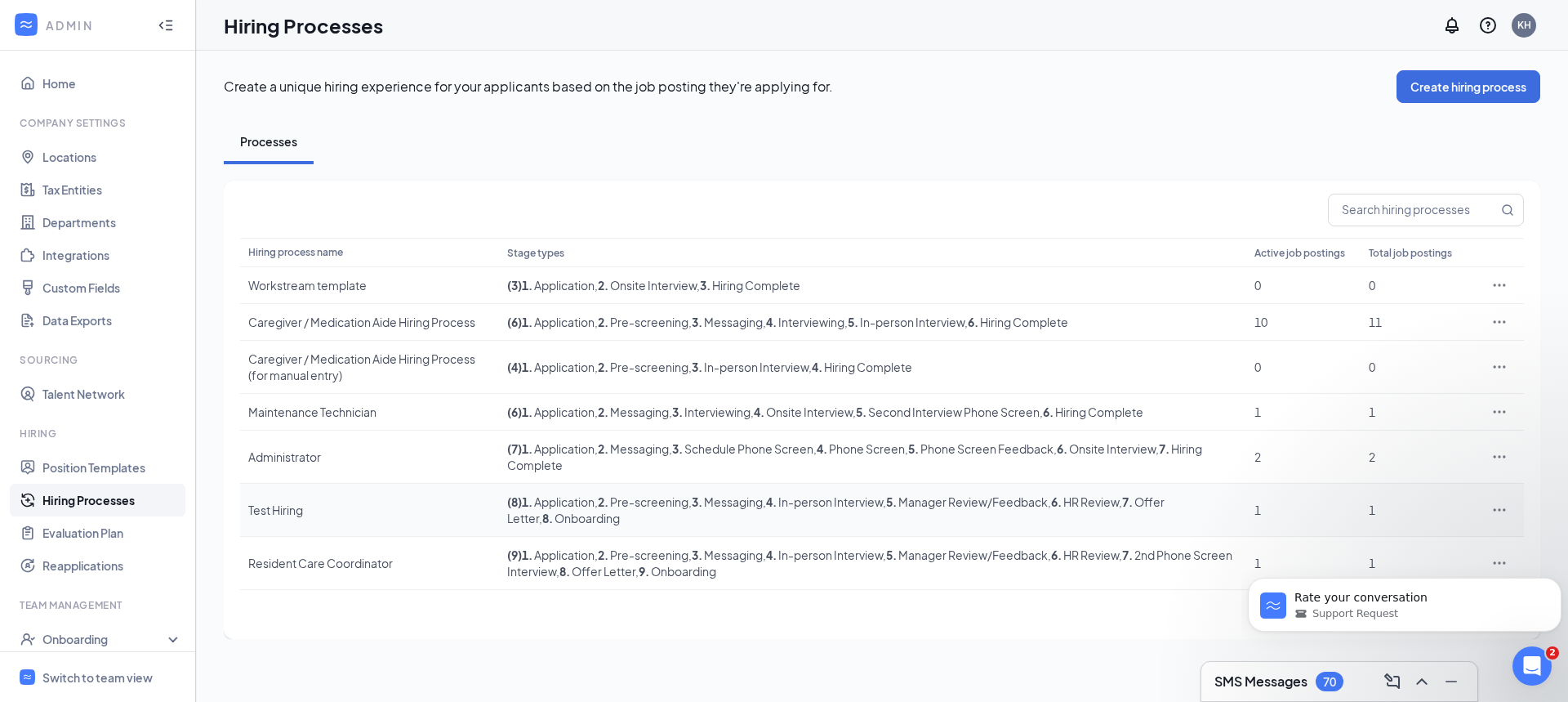
click at [1505, 510] on icon "Ellipses" at bounding box center [1500, 509] width 12 height 2
click at [1397, 539] on span "Edit" at bounding box center [1424, 543] width 141 height 18
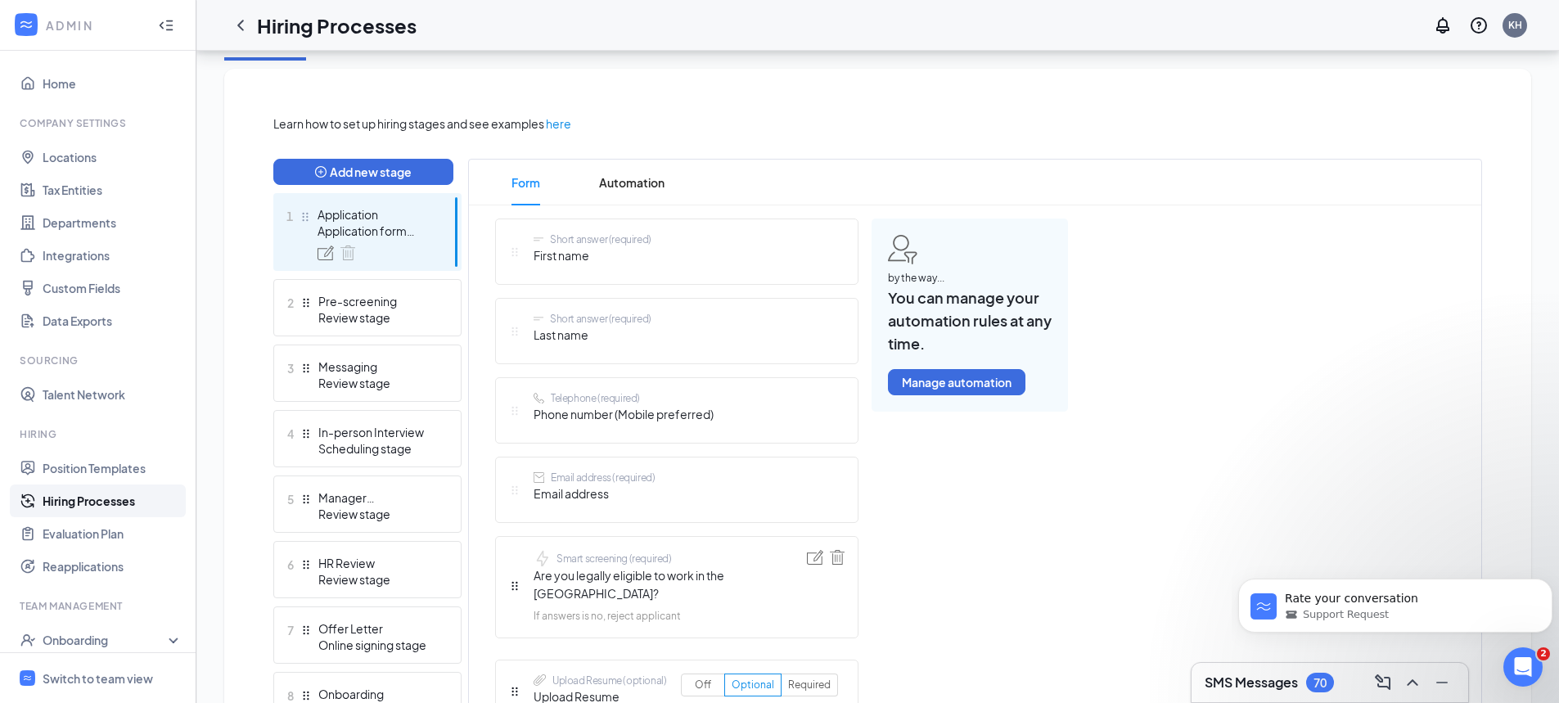
scroll to position [409, 0]
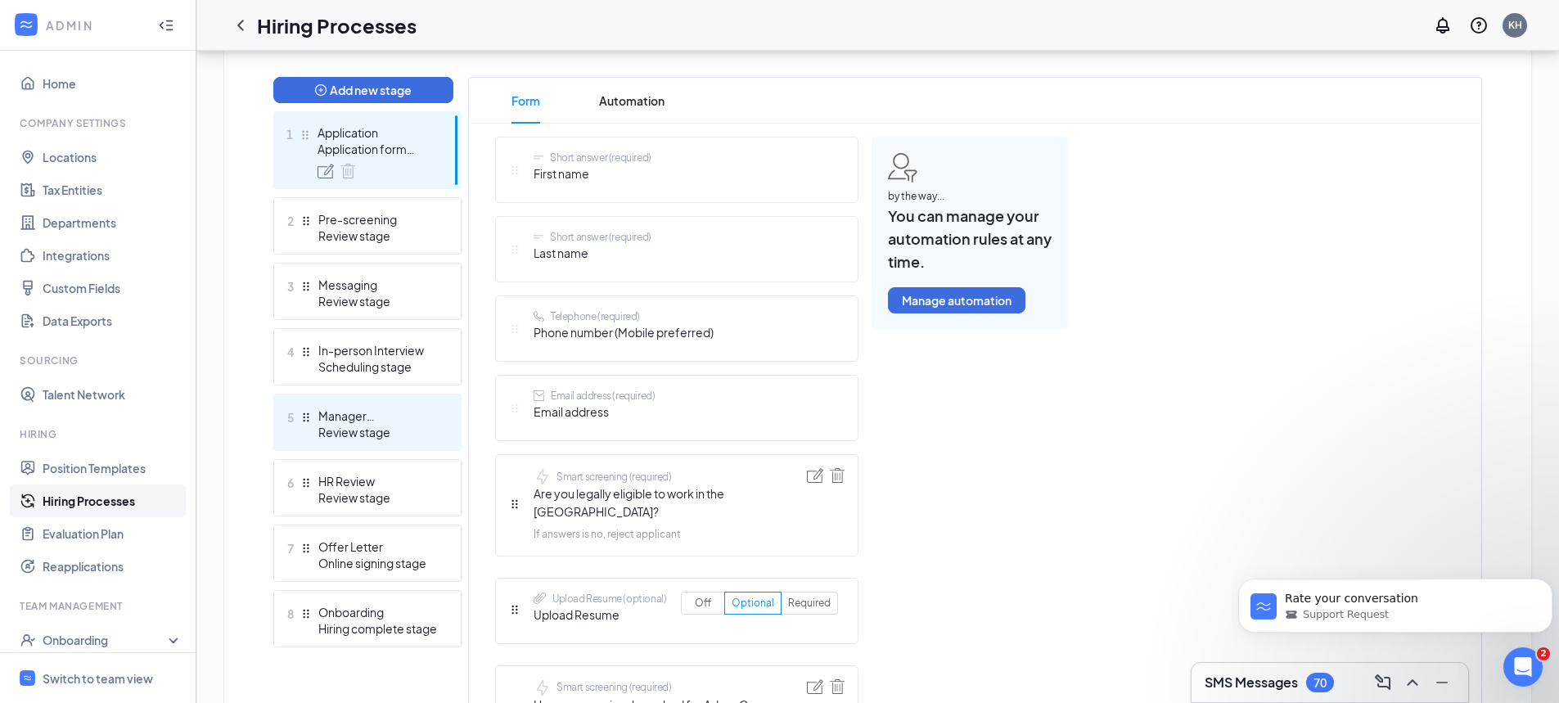
click at [430, 444] on div "5 Manager Review/Feedback Review stage" at bounding box center [367, 422] width 188 height 57
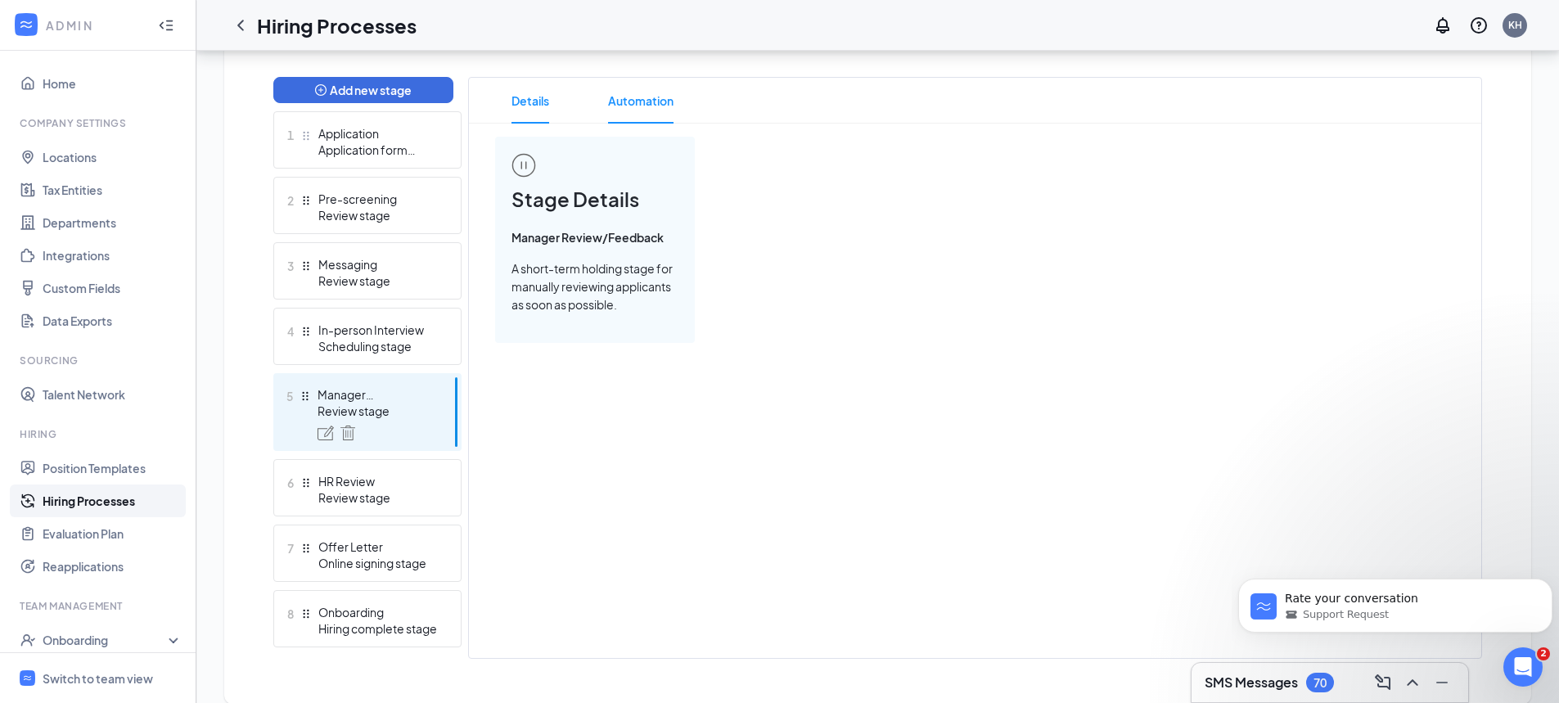
click at [642, 106] on span "Automation" at bounding box center [640, 101] width 65 height 46
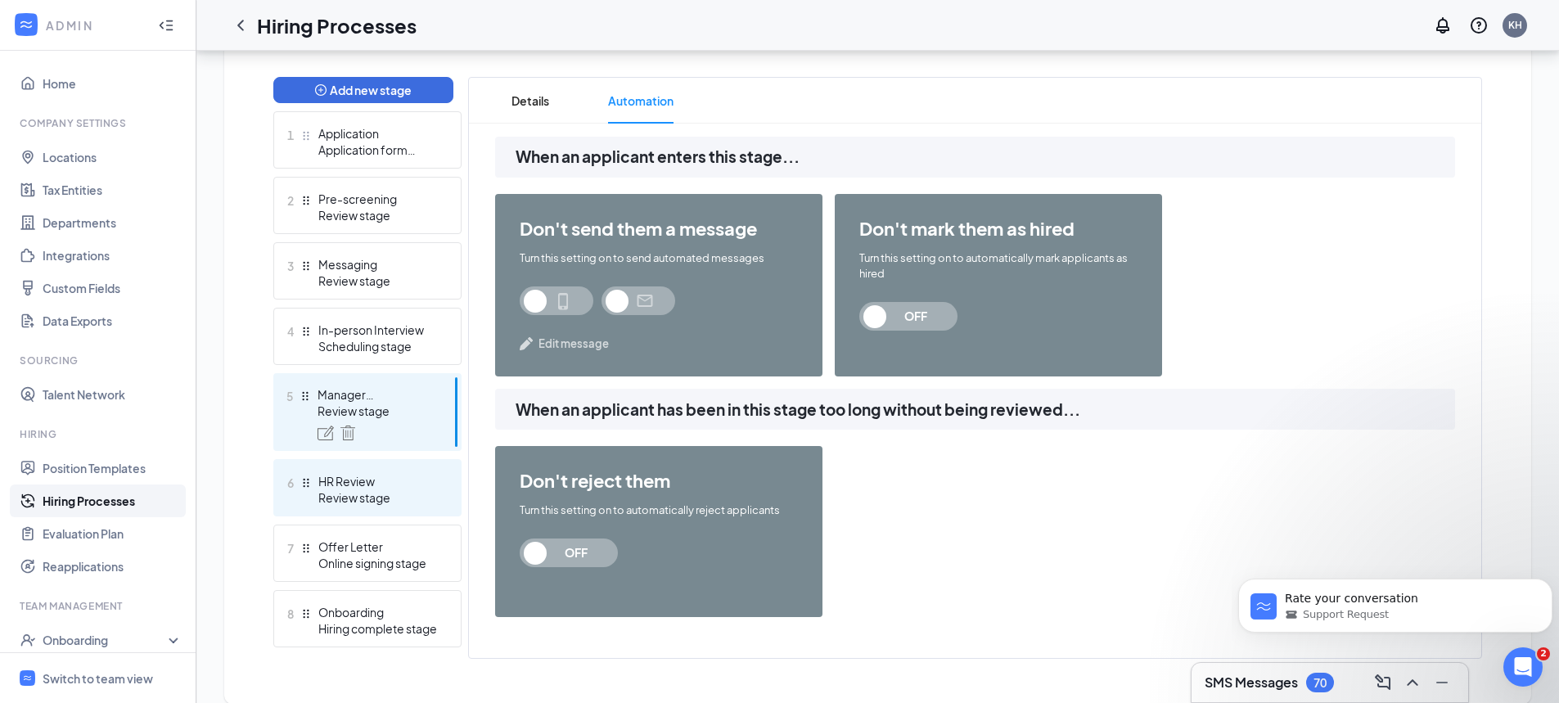
click at [420, 493] on div "Review stage" at bounding box center [377, 497] width 119 height 16
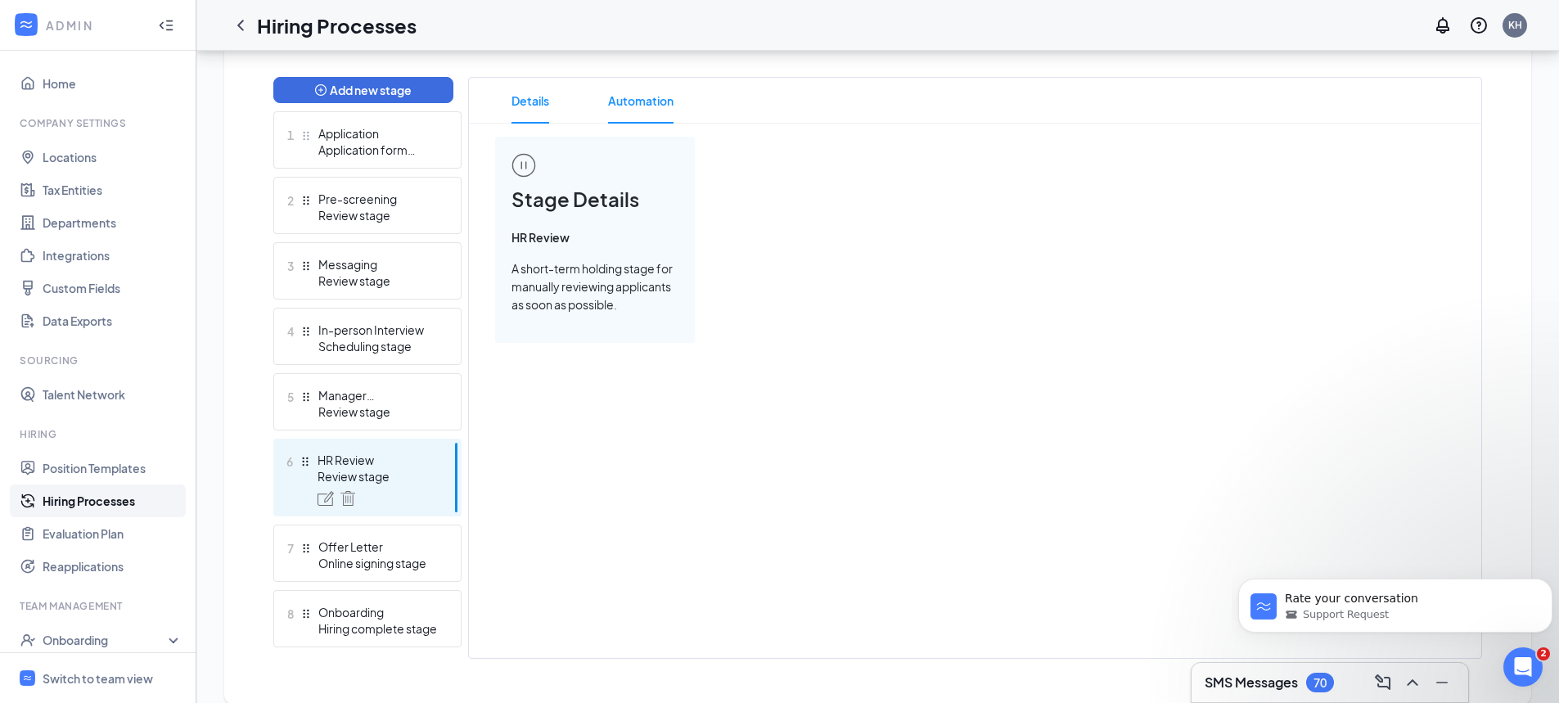
click at [653, 99] on span "Automation" at bounding box center [640, 101] width 65 height 46
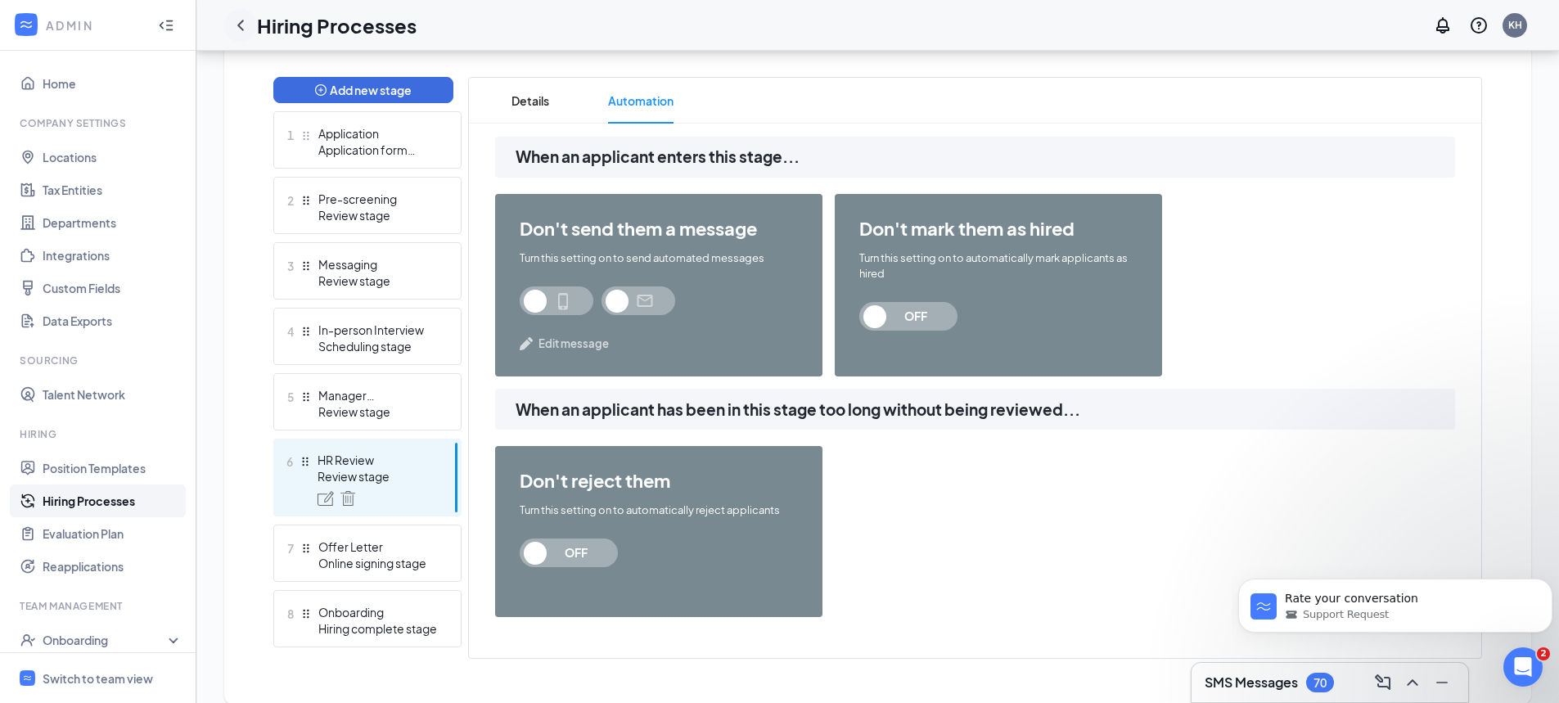
click at [246, 28] on icon "ChevronLeft" at bounding box center [241, 26] width 20 height 20
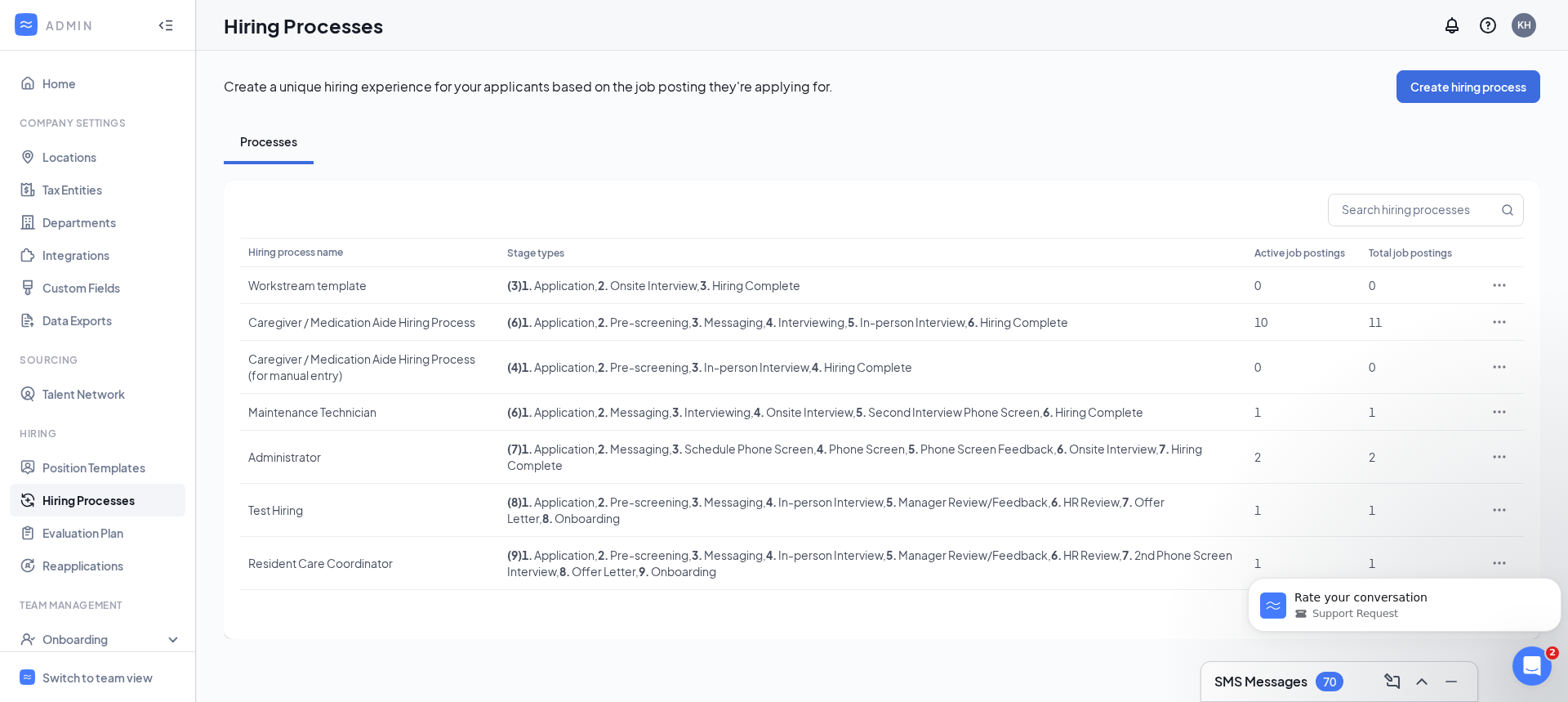
click at [1490, 565] on body "Rate your conversation Support Request" at bounding box center [1405, 600] width 313 height 101
click at [1492, 562] on body "Rate your conversation Support Request" at bounding box center [1405, 600] width 313 height 101
click at [1488, 561] on body "Rate your conversation Support Request" at bounding box center [1405, 600] width 313 height 101
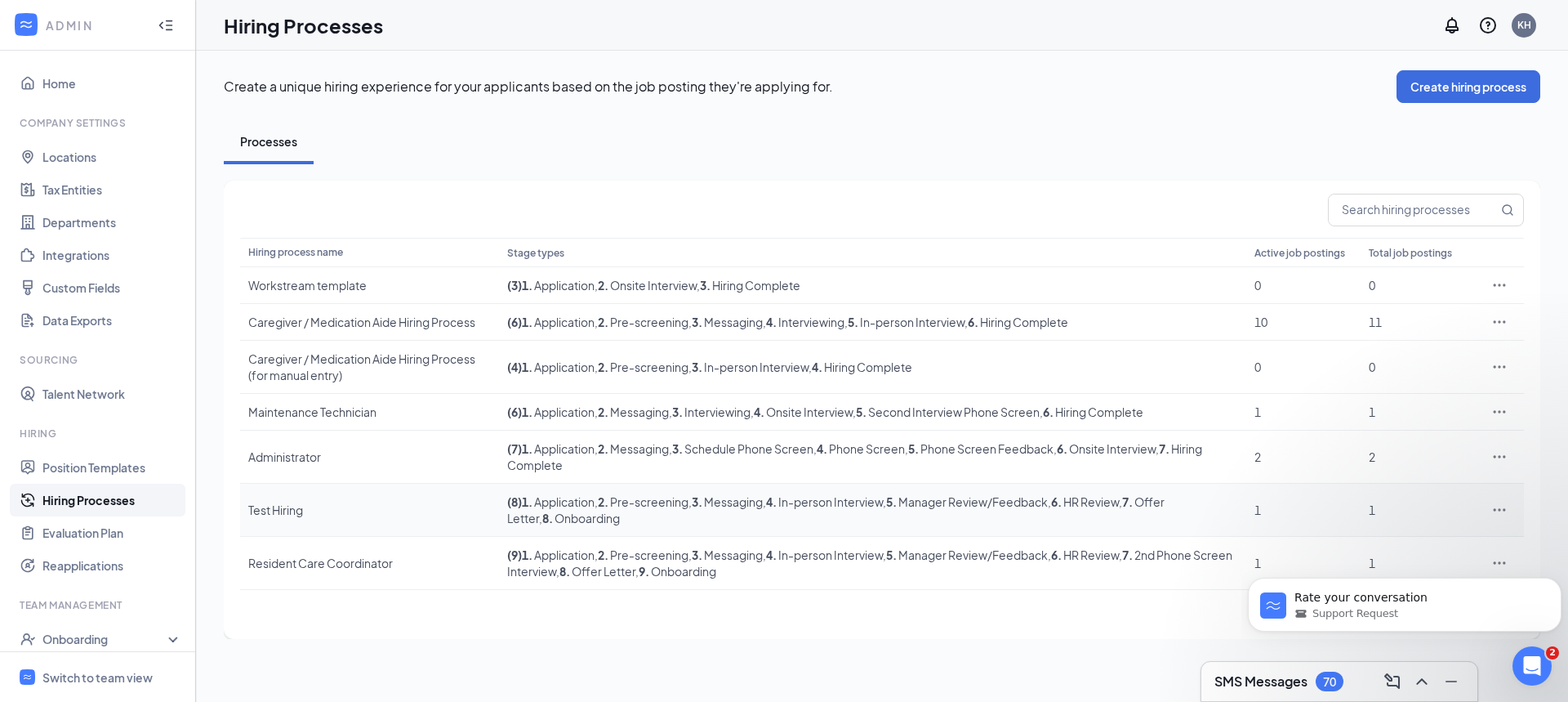
click at [1496, 510] on icon "Ellipses" at bounding box center [1500, 510] width 16 height 16
click at [1097, 608] on div "1" at bounding box center [882, 613] width 1285 height 26
click at [1487, 560] on body "Rate your conversation Support Request" at bounding box center [1405, 600] width 313 height 101
click at [1491, 562] on body "Rate your conversation Support Request" at bounding box center [1405, 600] width 313 height 101
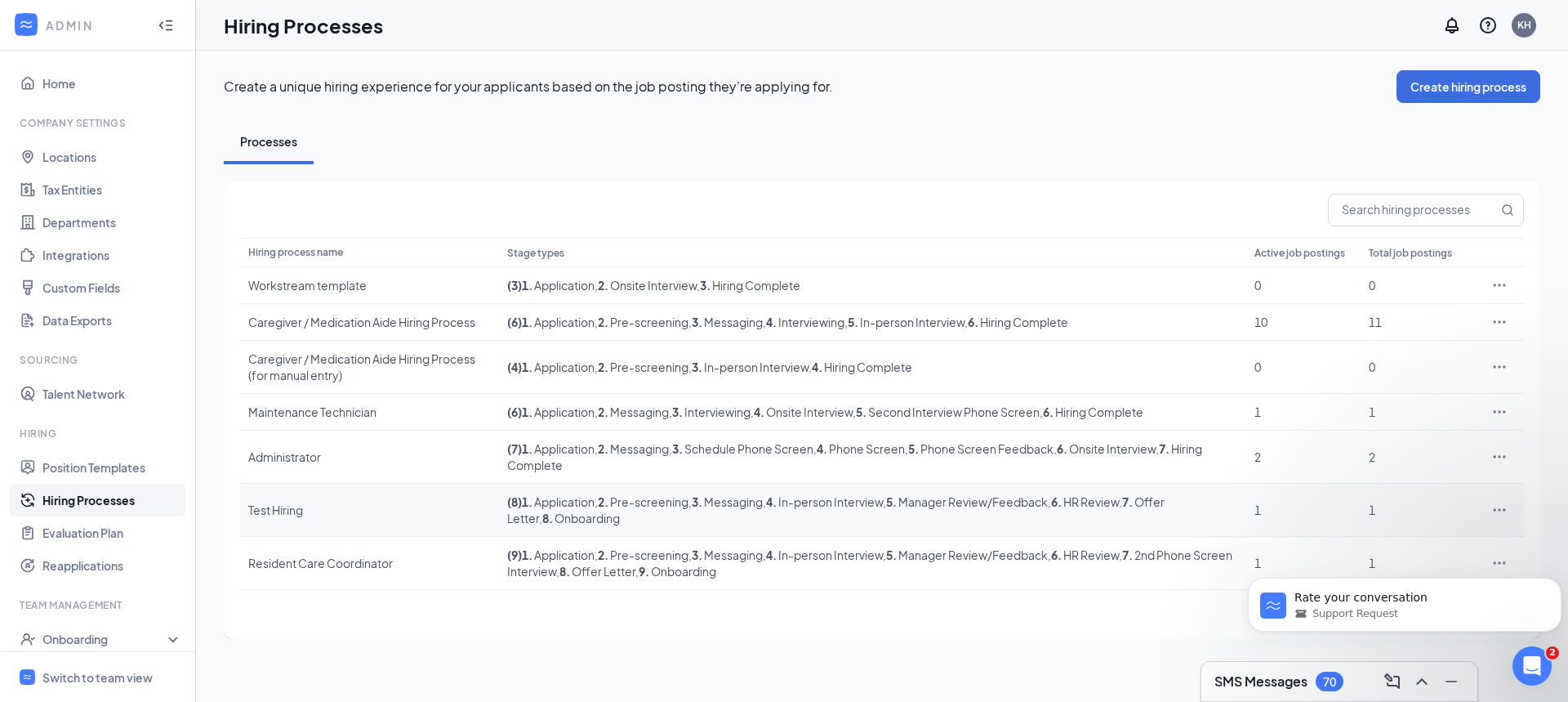
click at [1502, 511] on icon "Ellipses" at bounding box center [1500, 510] width 16 height 16
click at [1407, 545] on html "Rate your conversation Support Request" at bounding box center [1404, 600] width 326 height 115
click at [1359, 544] on html "Rate your conversation Support Request" at bounding box center [1404, 600] width 326 height 115
click at [1379, 539] on span "Edit" at bounding box center [1424, 543] width 141 height 18
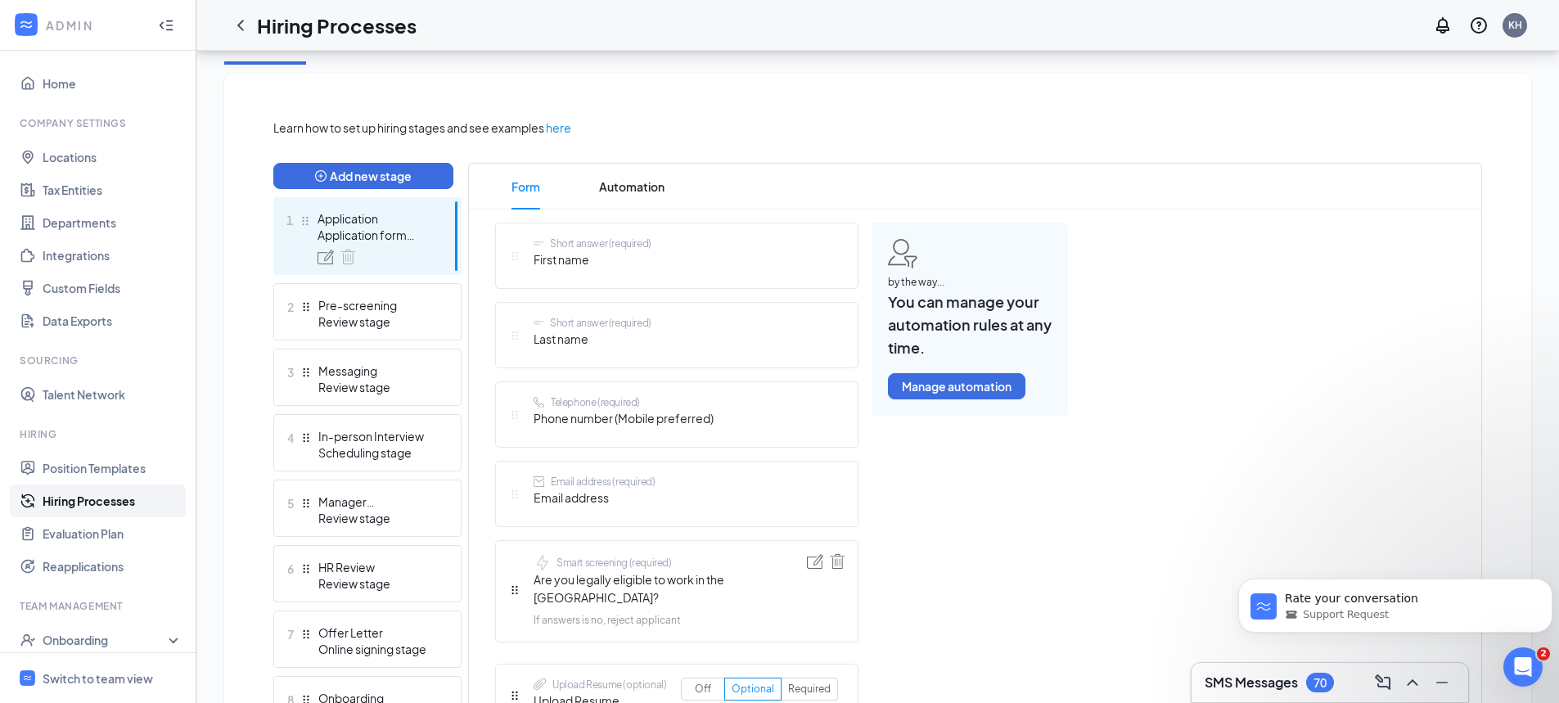
scroll to position [327, 0]
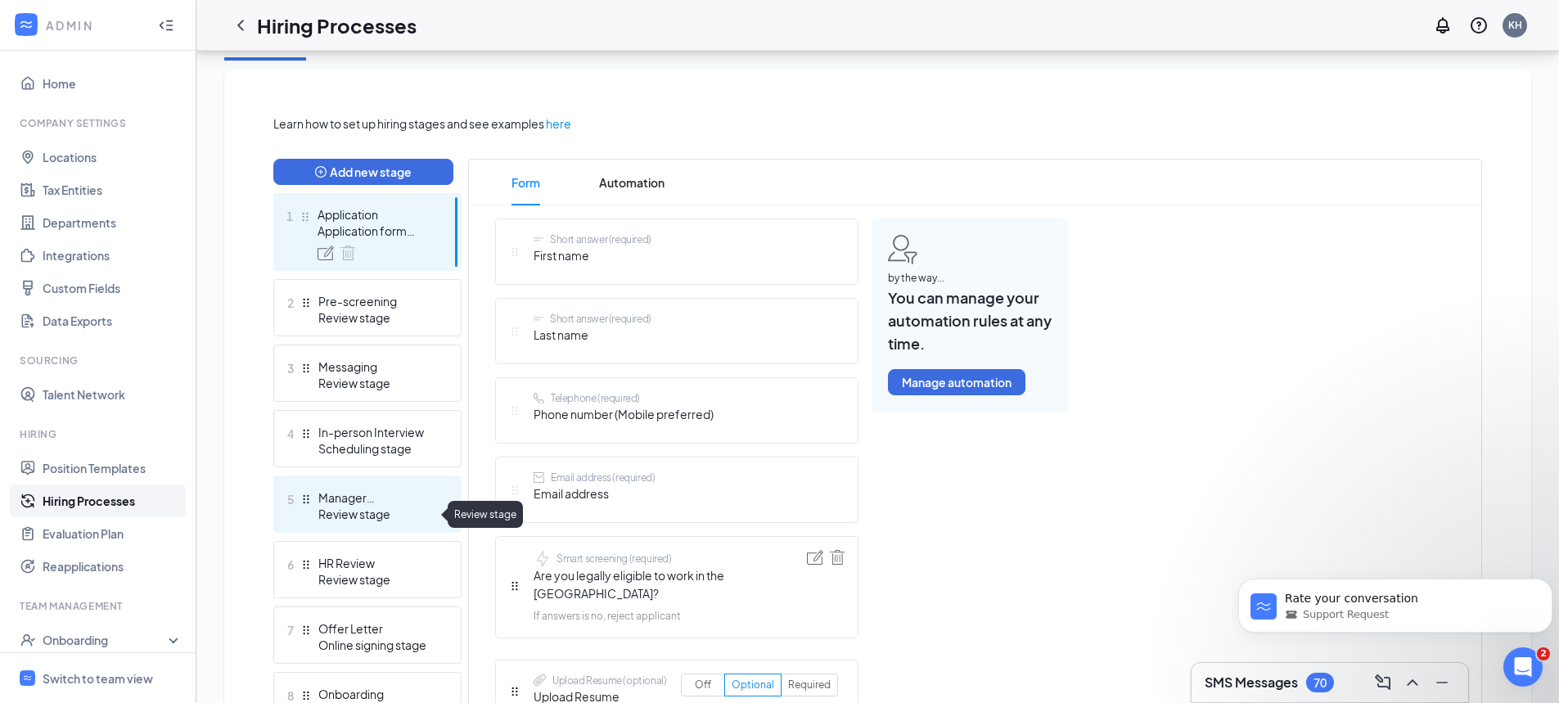
click at [400, 509] on div "Review stage" at bounding box center [377, 514] width 119 height 16
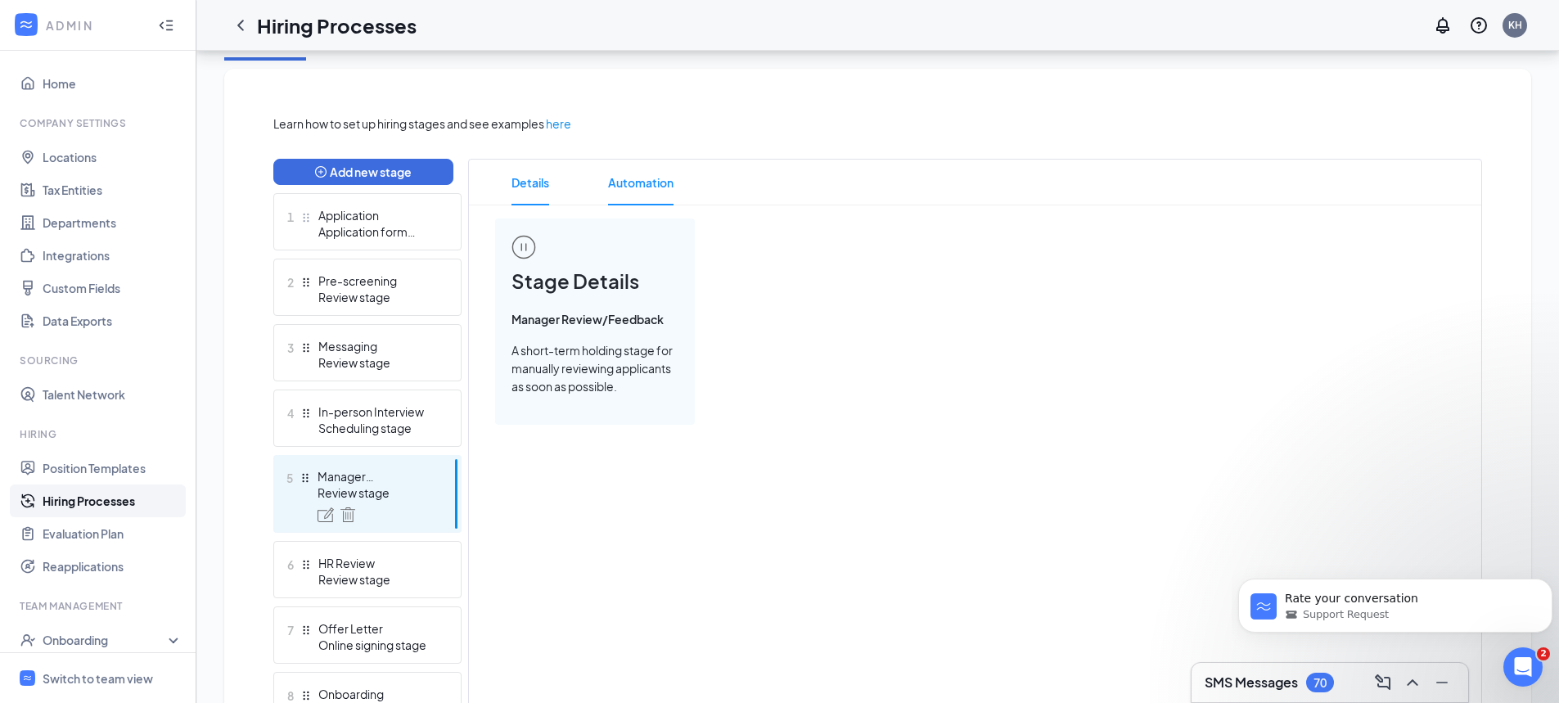
click at [635, 183] on span "Automation" at bounding box center [640, 183] width 65 height 46
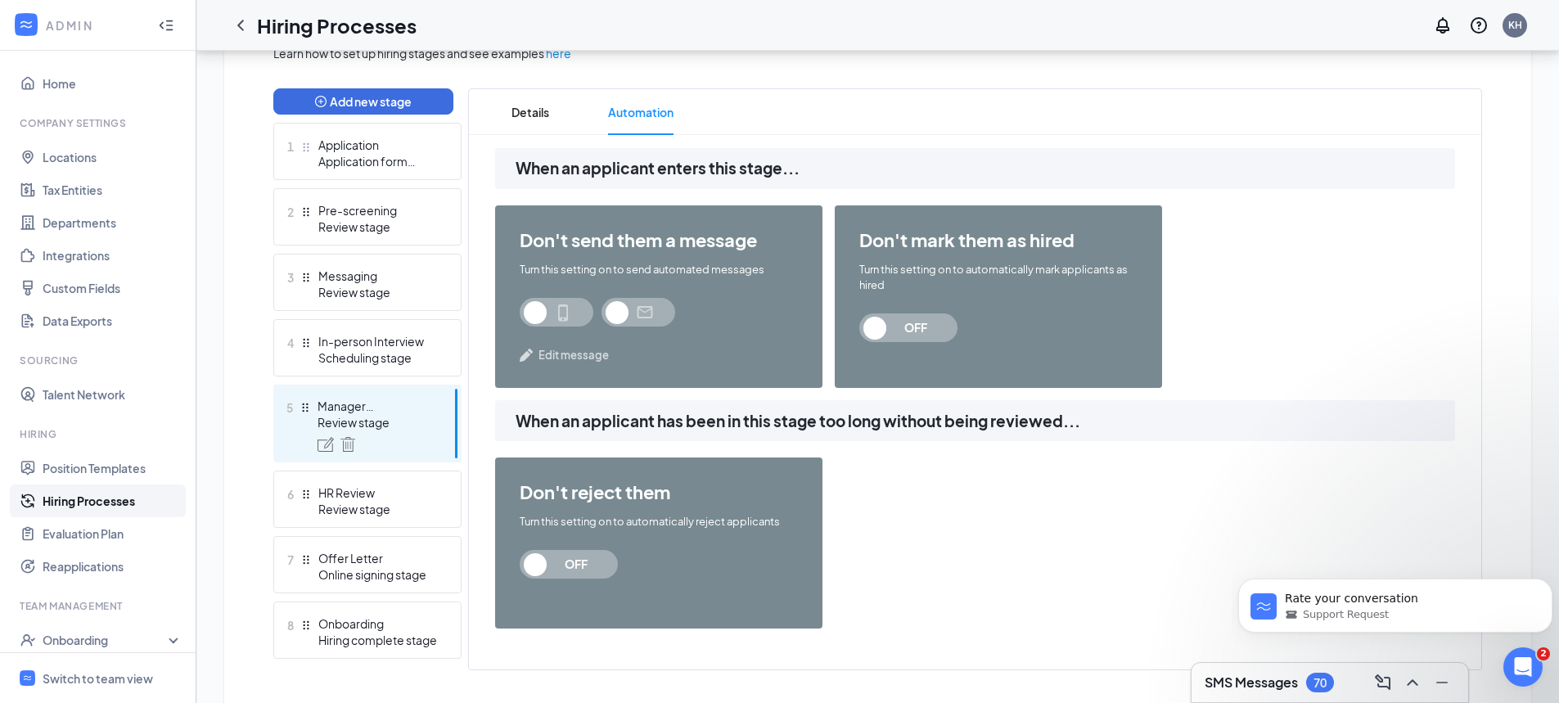
scroll to position [431, 0]
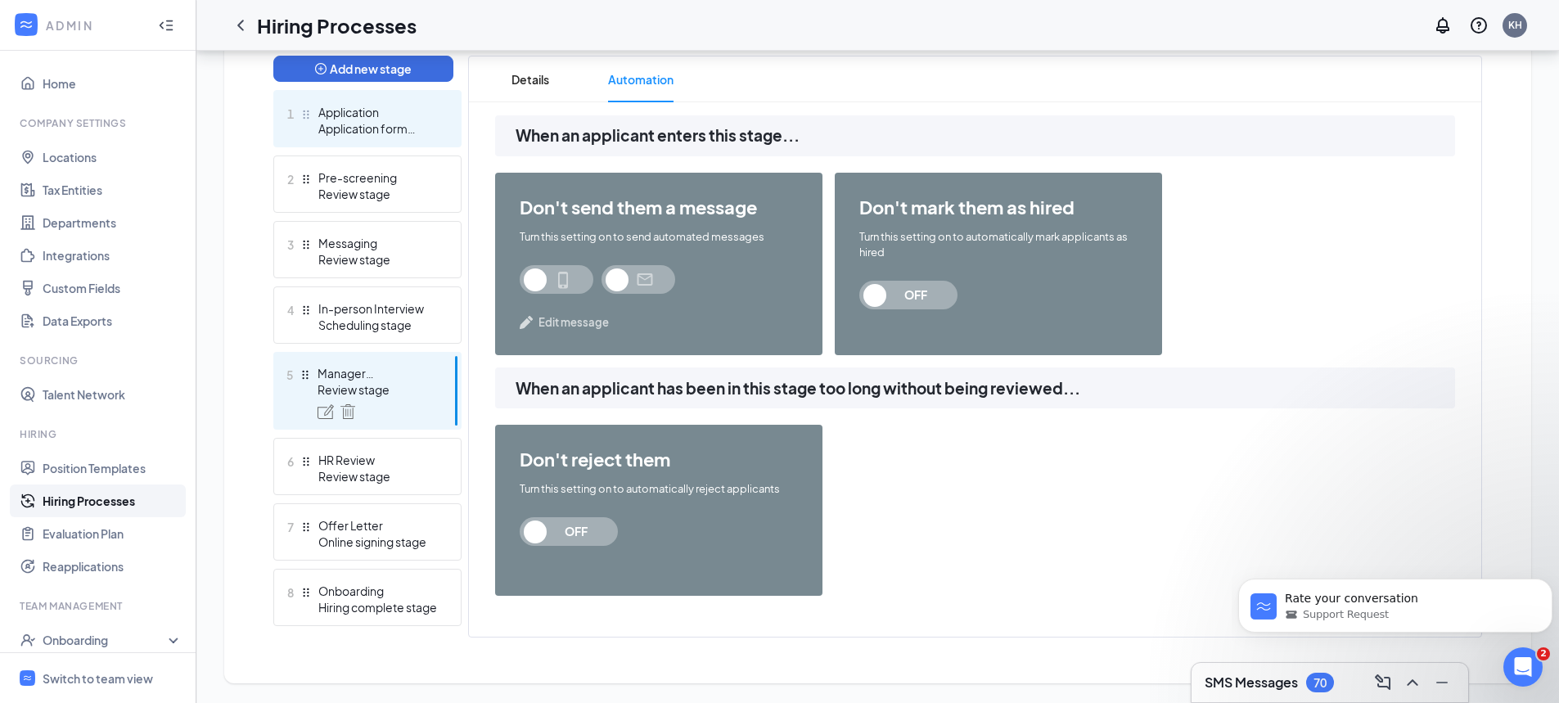
click at [402, 122] on div "Application form stage" at bounding box center [377, 128] width 119 height 16
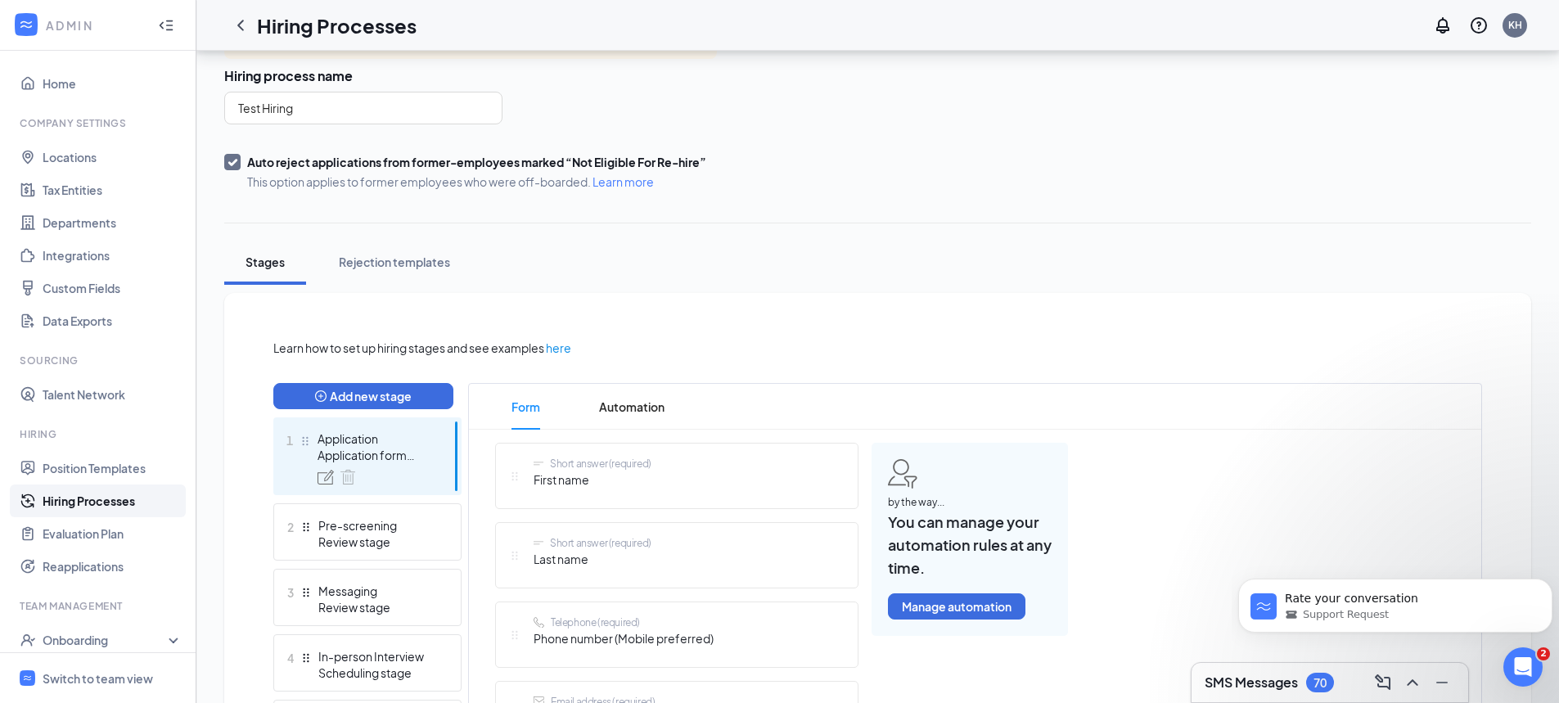
scroll to position [85, 0]
click at [661, 400] on span "Automation" at bounding box center [631, 407] width 65 height 46
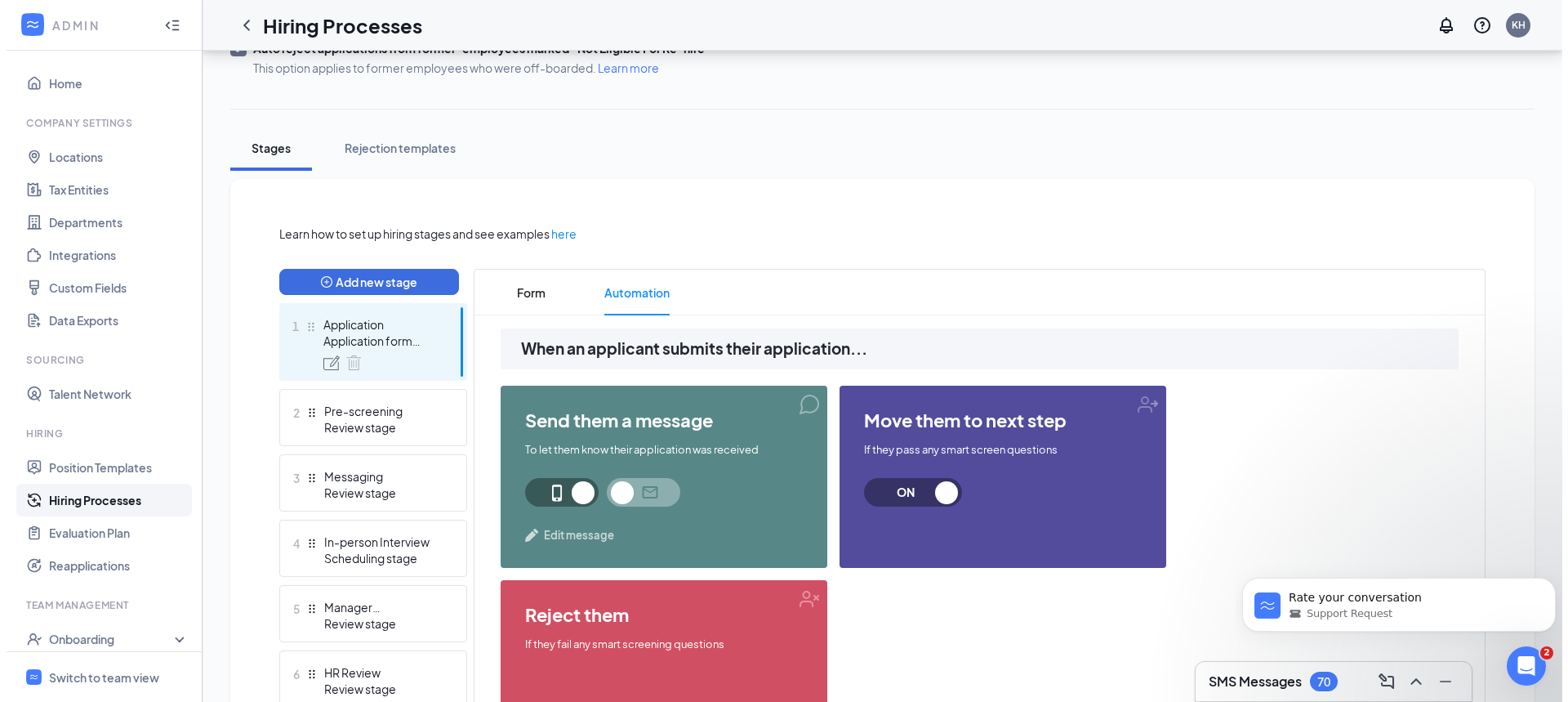
scroll to position [430, 0]
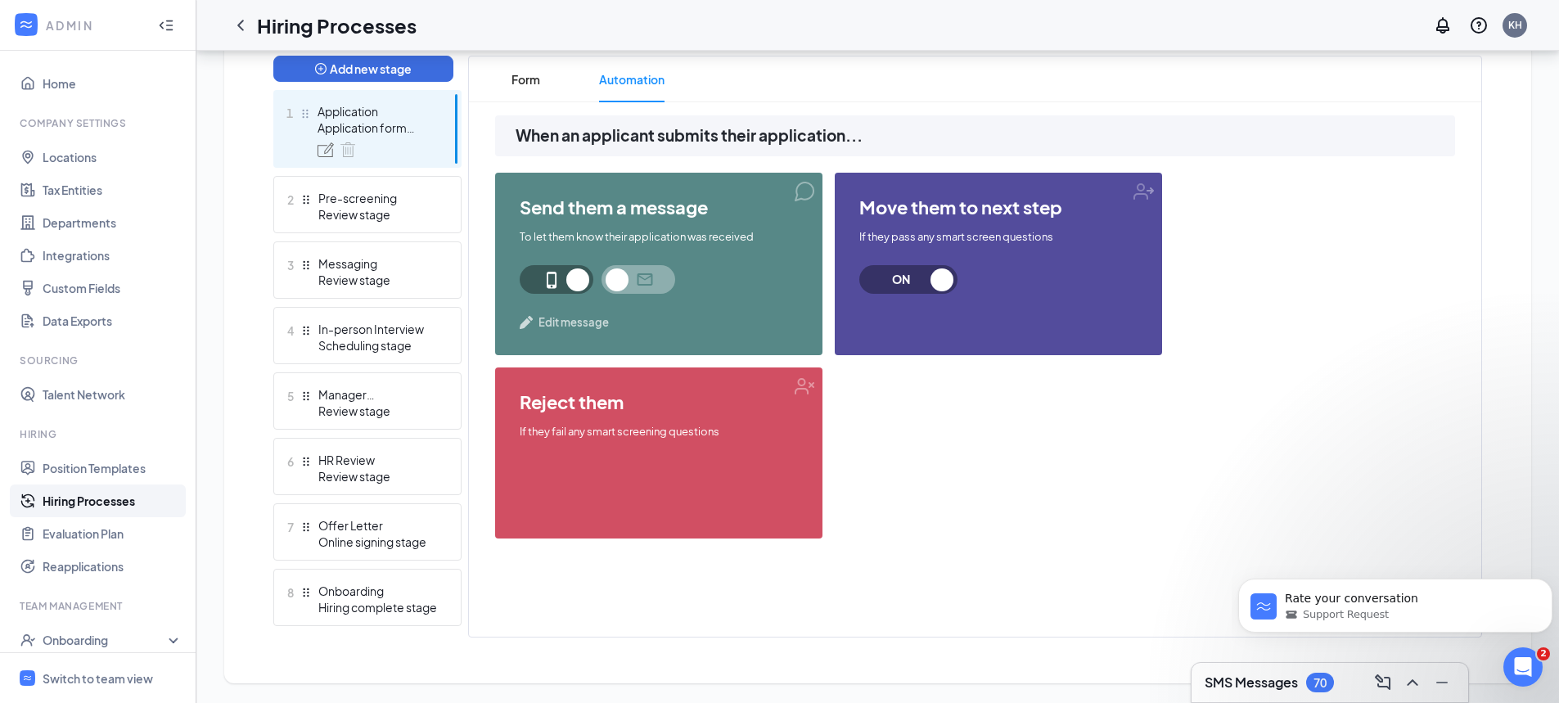
click at [574, 320] on span "Edit message" at bounding box center [574, 322] width 70 height 16
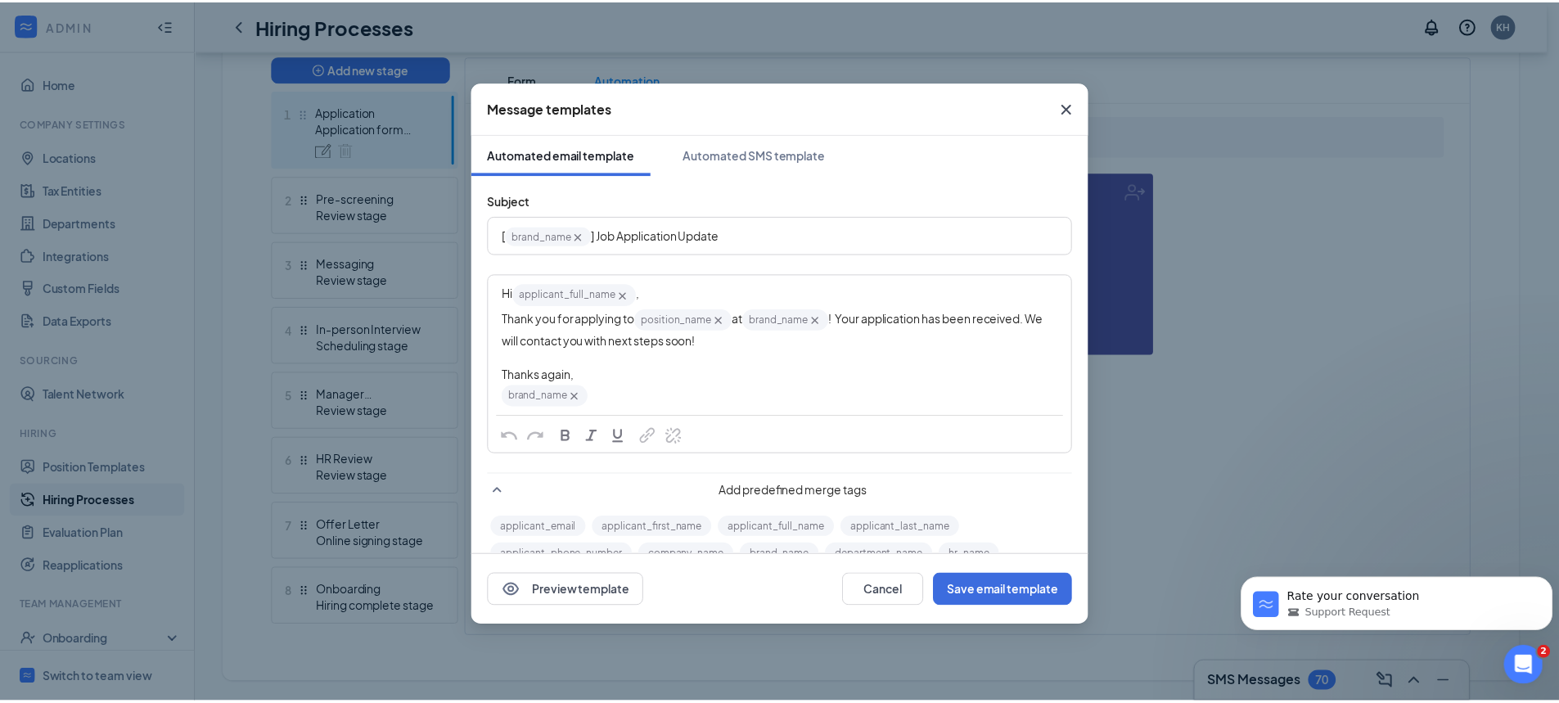
scroll to position [148, 0]
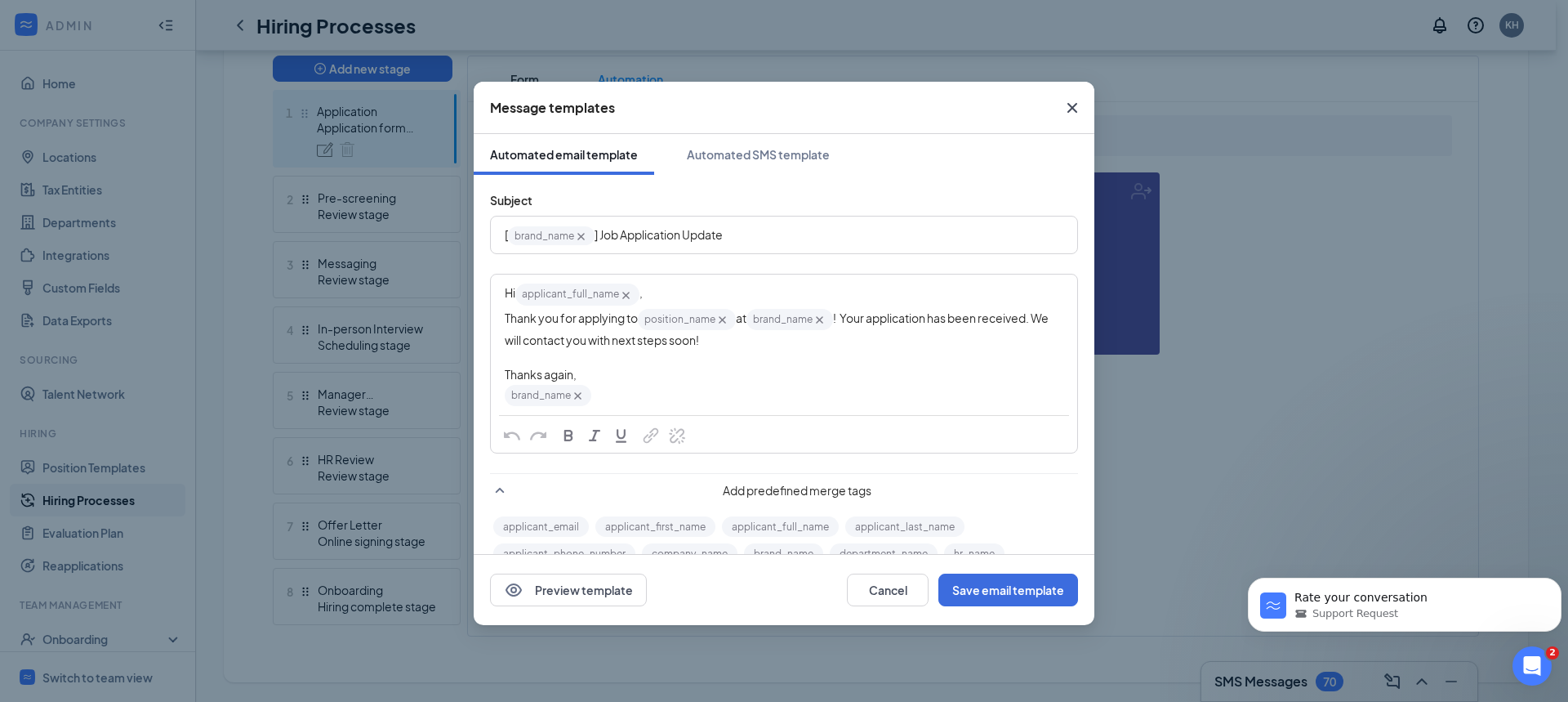
click at [1071, 108] on icon "Cross" at bounding box center [1073, 108] width 20 height 20
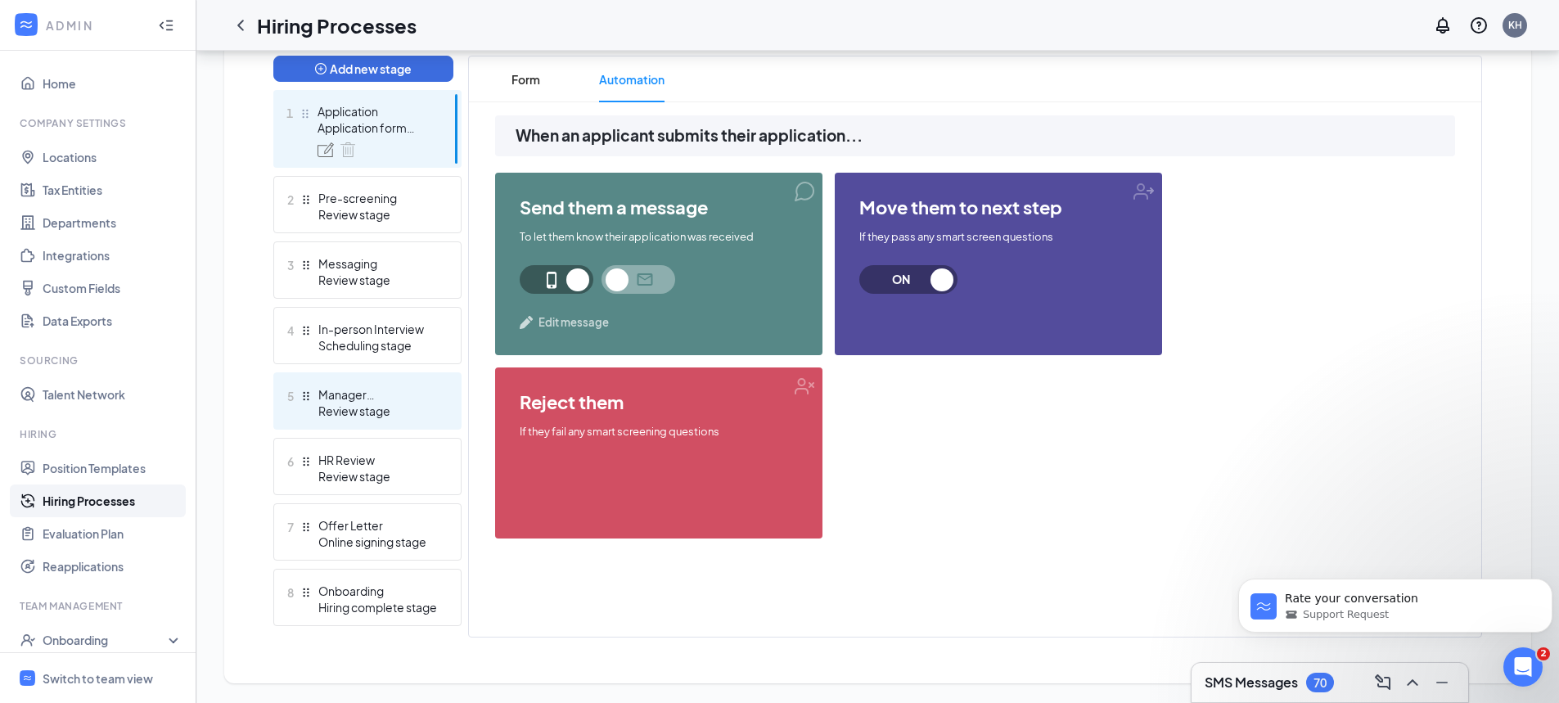
click at [410, 404] on div "Review stage" at bounding box center [377, 411] width 119 height 16
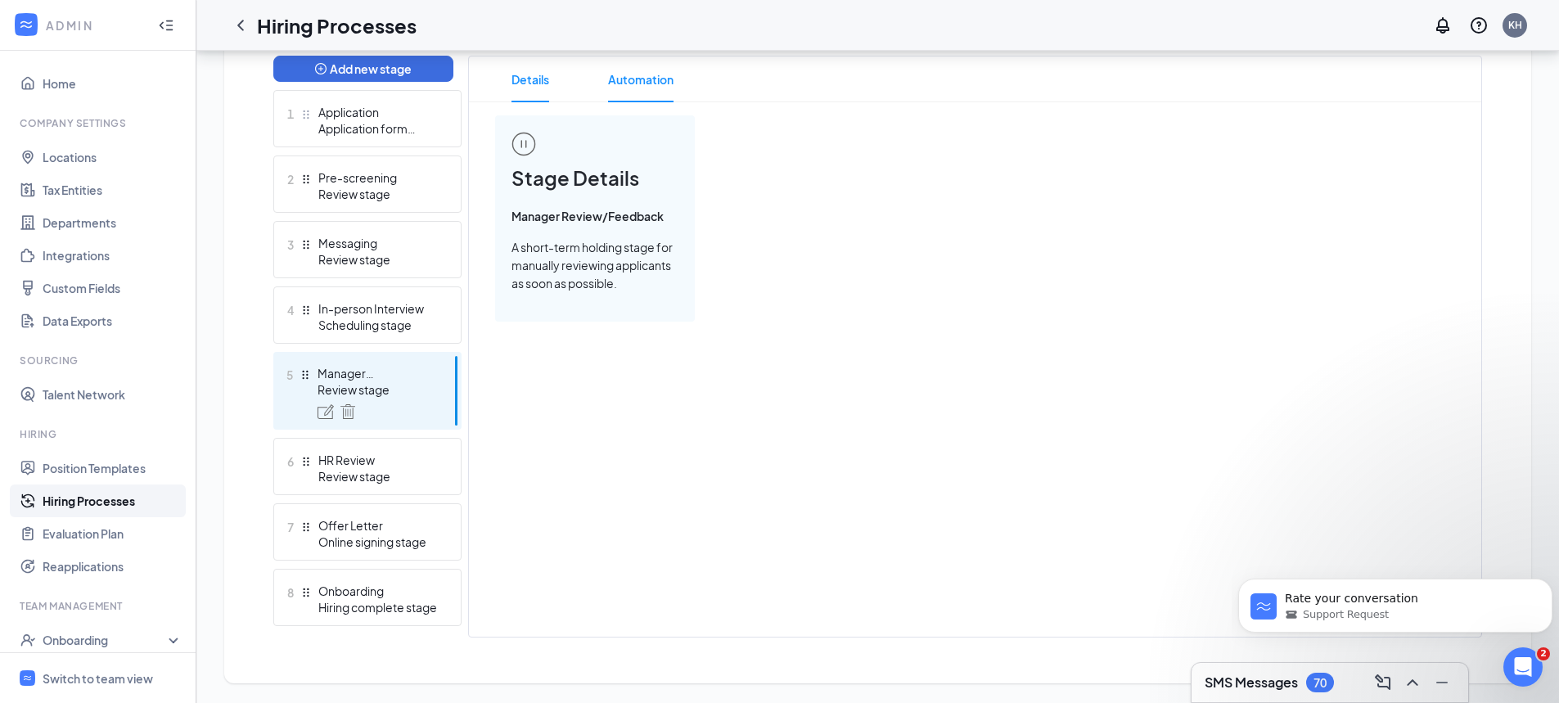
click at [623, 84] on span "Automation" at bounding box center [640, 79] width 65 height 46
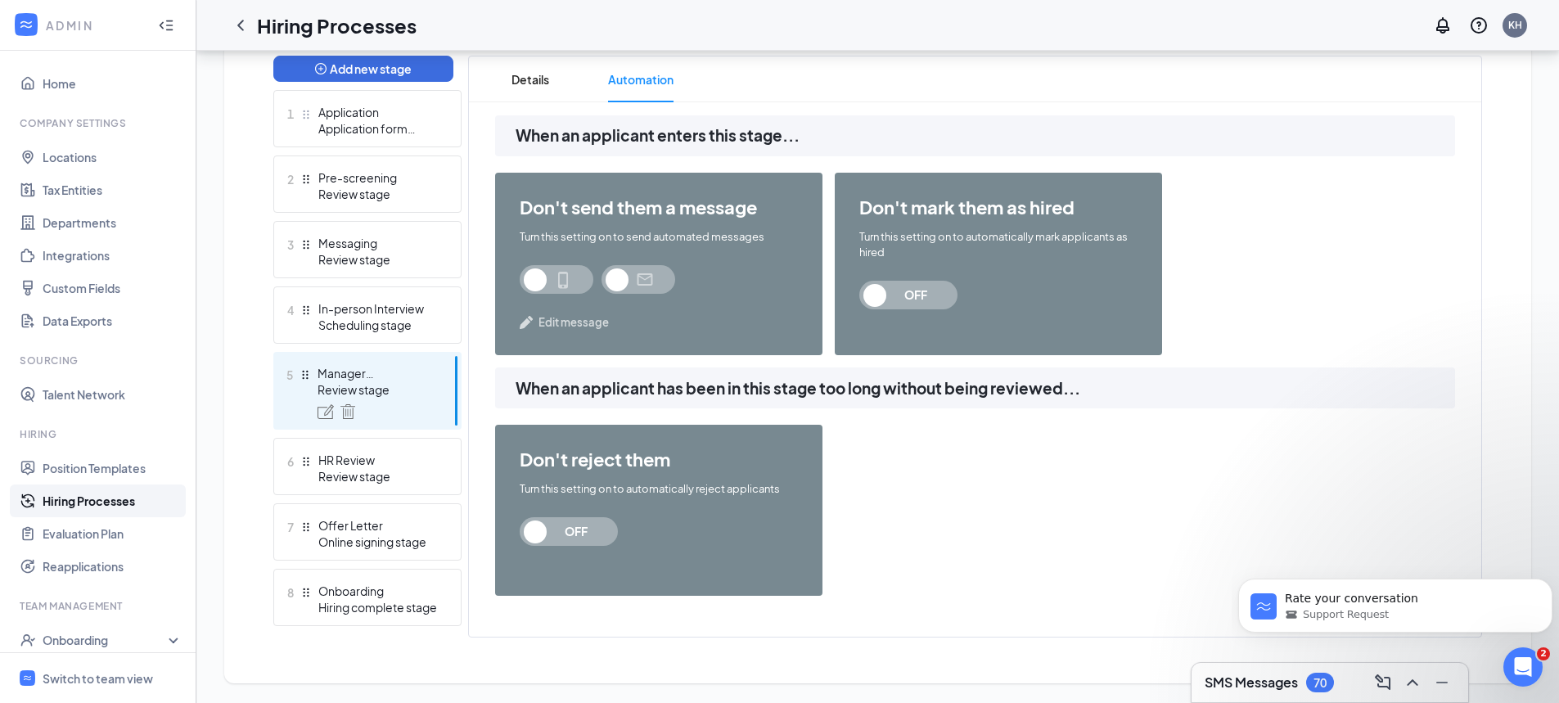
scroll to position [148, 0]
click at [415, 465] on div "HR Review" at bounding box center [377, 460] width 119 height 16
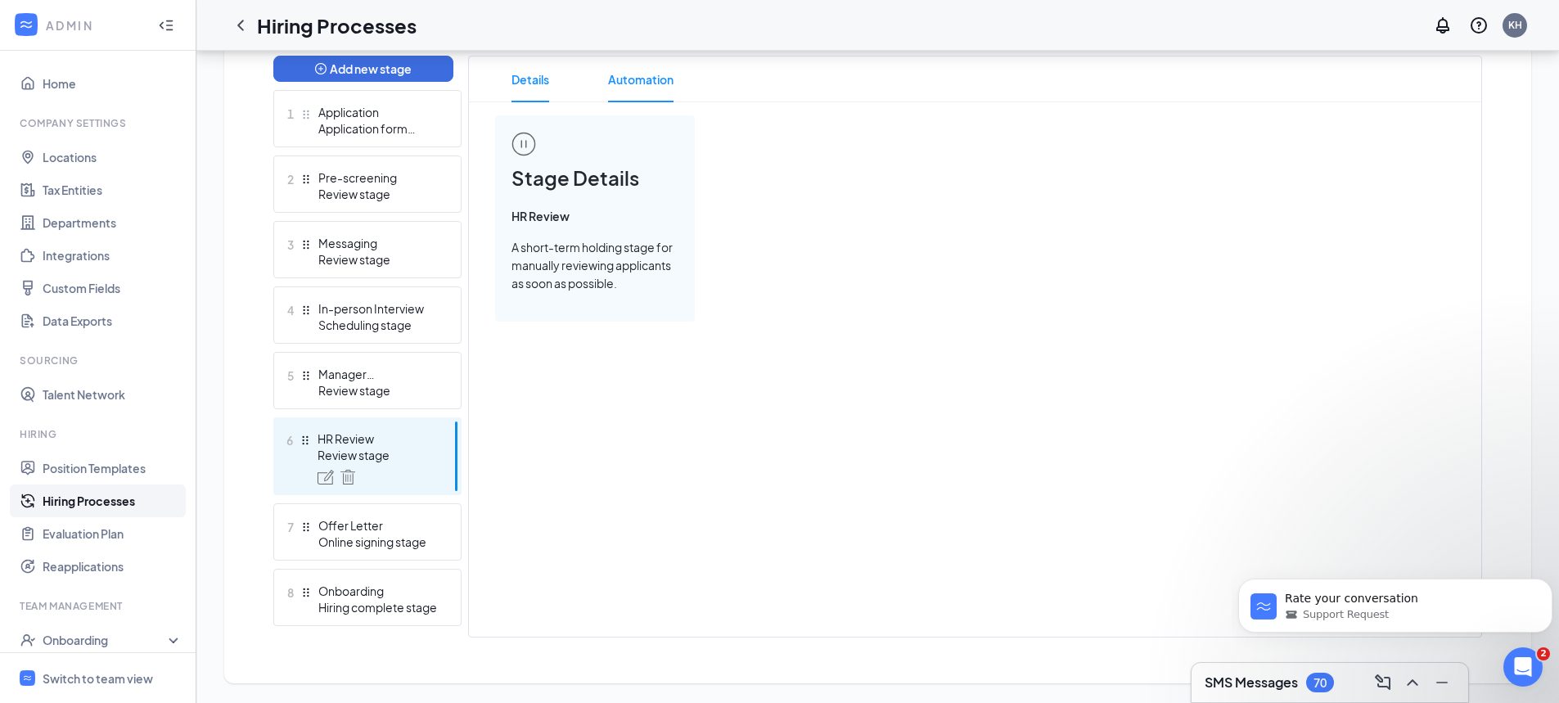
click at [628, 74] on span "Automation" at bounding box center [640, 79] width 65 height 46
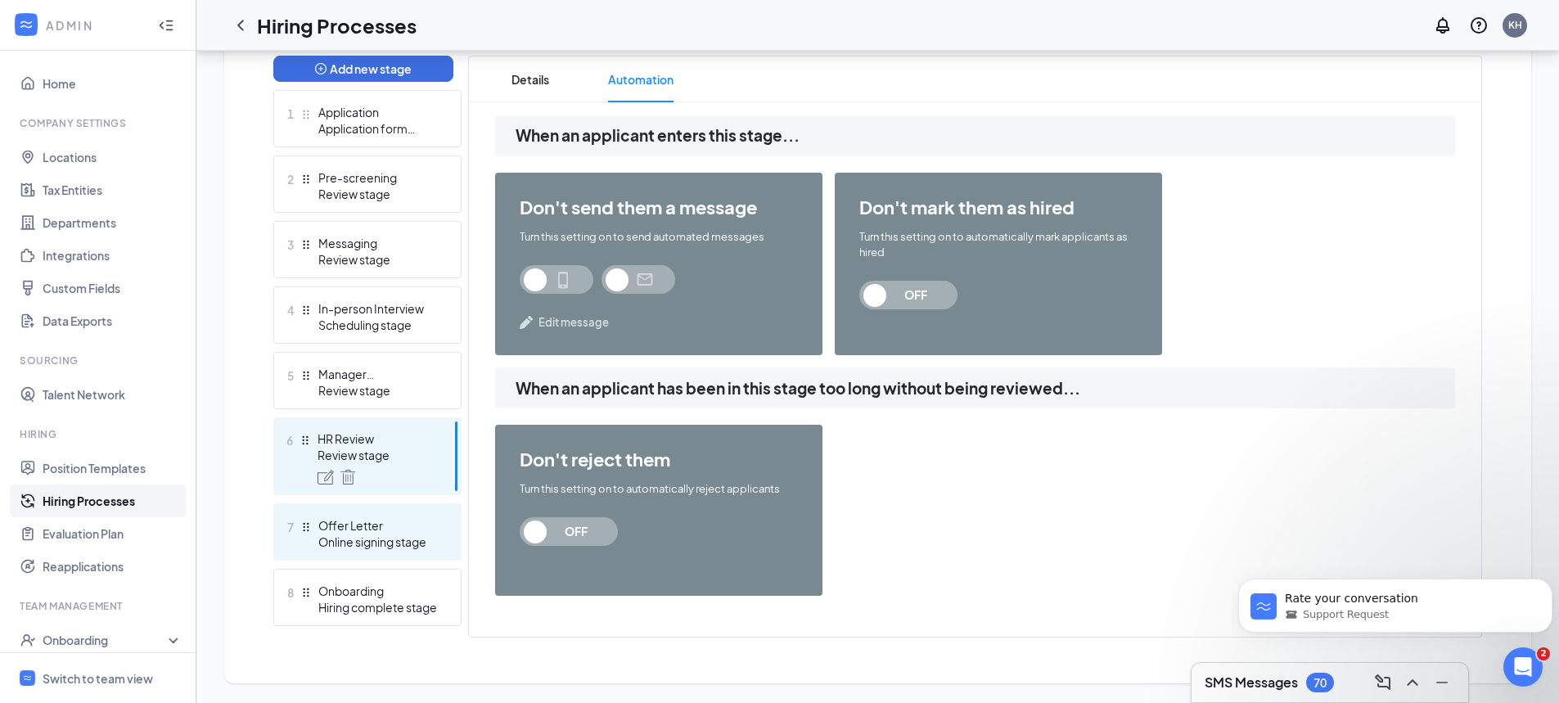
click at [394, 539] on div "Online signing stage" at bounding box center [377, 542] width 119 height 16
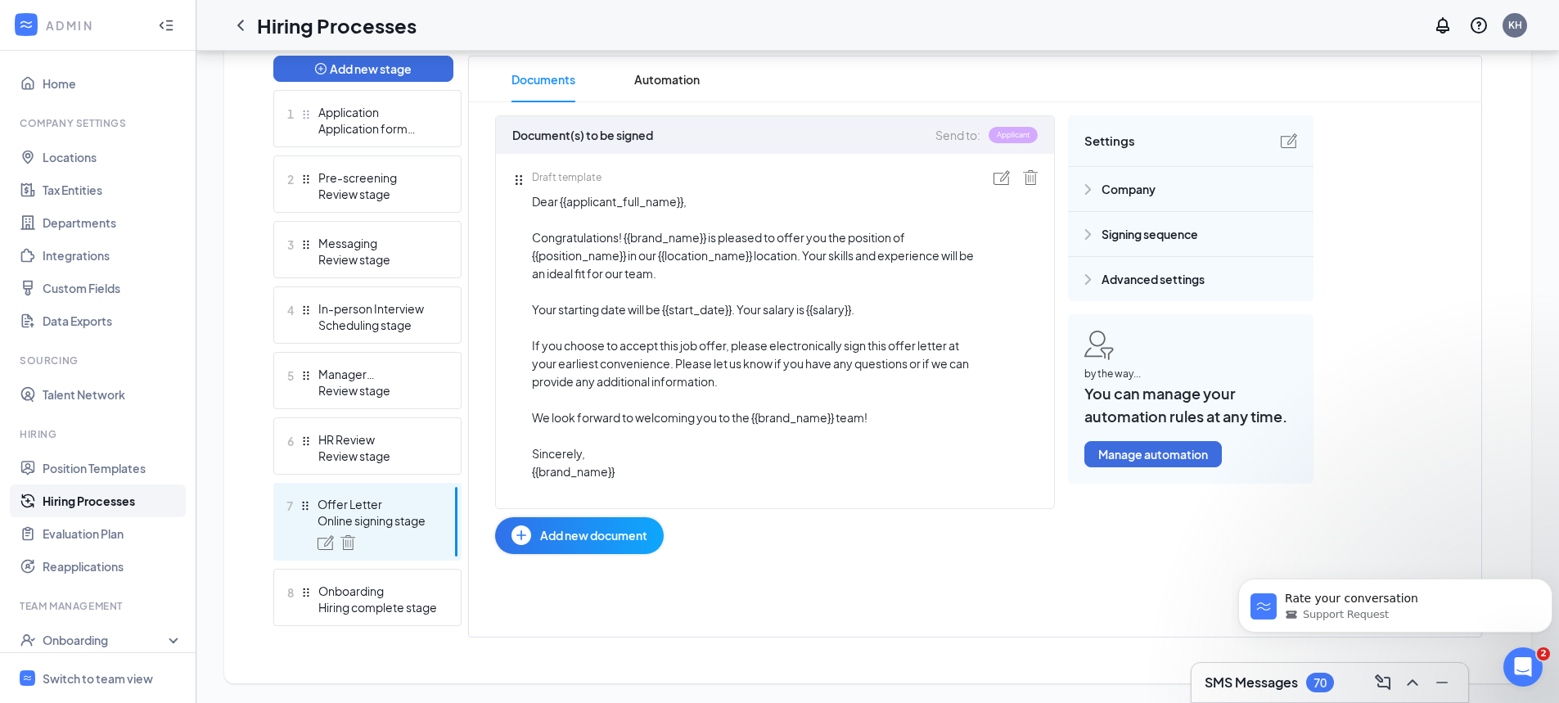
scroll to position [148, 0]
click at [1224, 682] on h3 "SMS Messages" at bounding box center [1251, 683] width 93 height 18
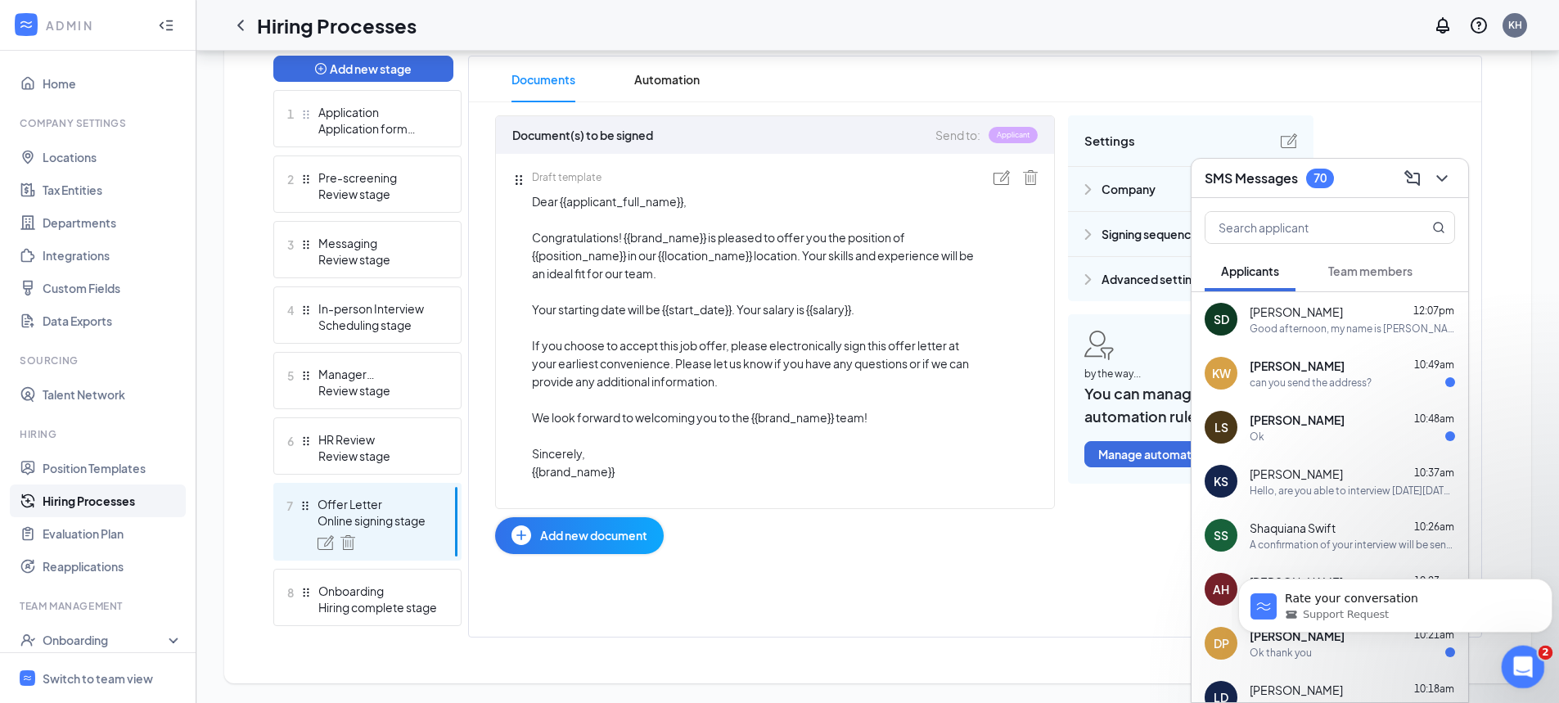
click at [1511, 670] on icon "Open Intercom Messenger" at bounding box center [1521, 665] width 27 height 27
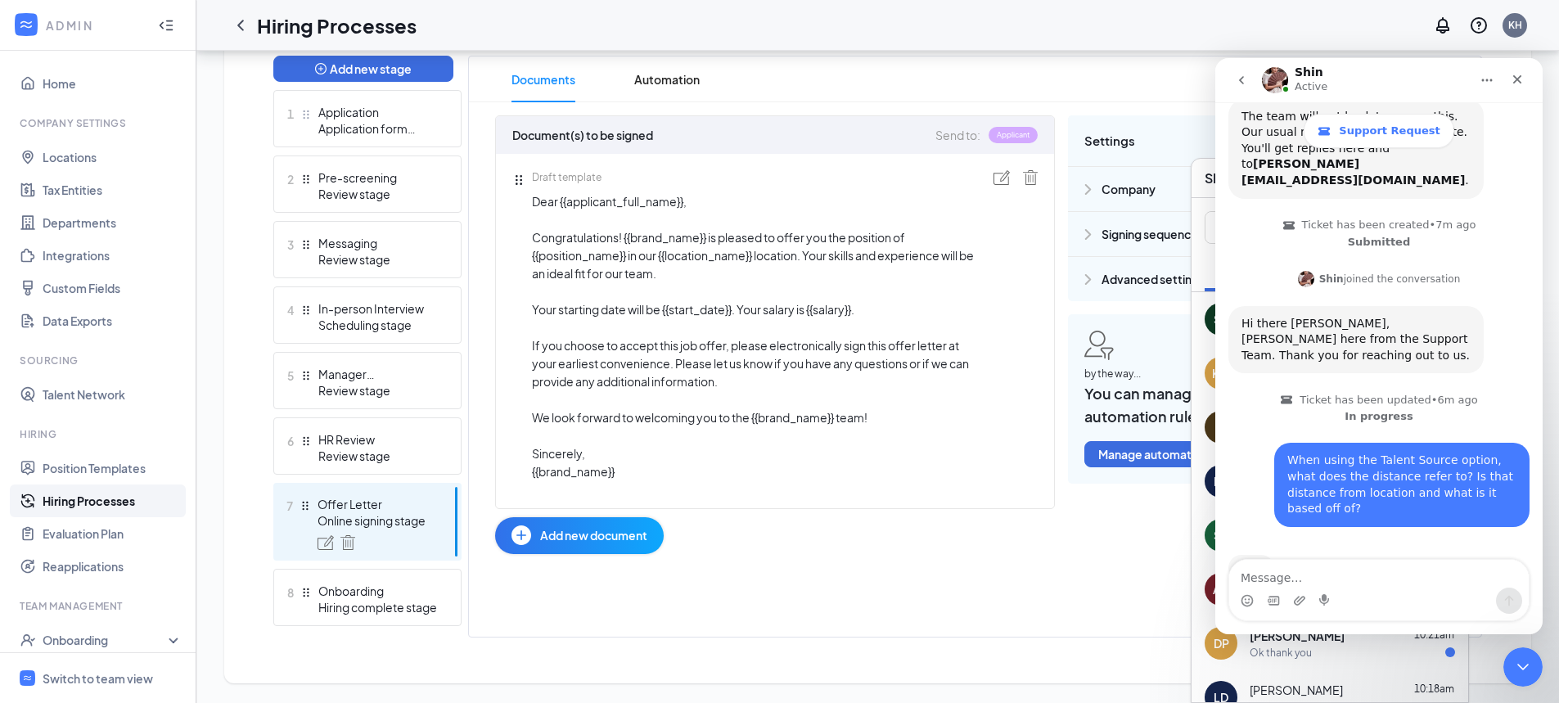
click at [1309, 568] on textarea "Message…" at bounding box center [1379, 574] width 300 height 28
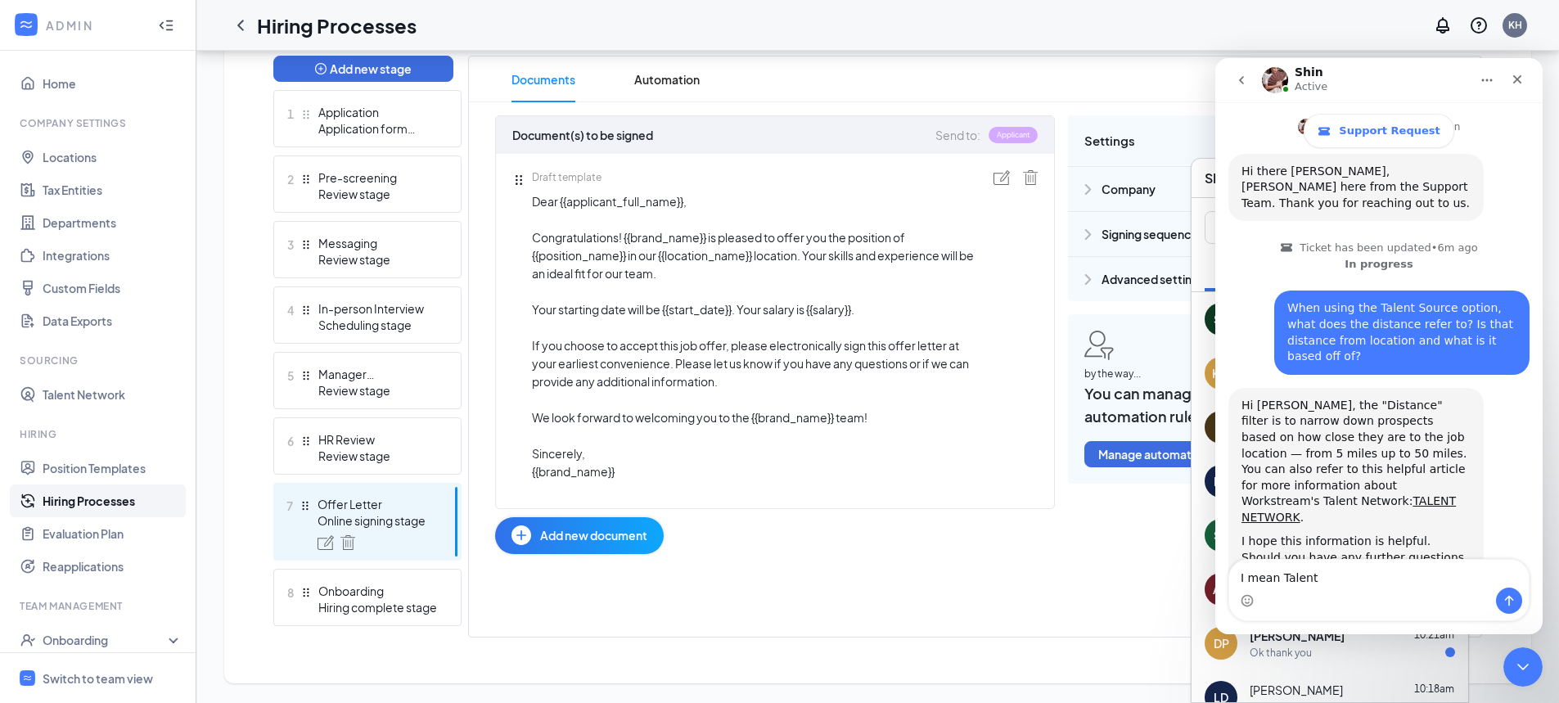
scroll to position [303, 0]
drag, startPoint x: 1326, startPoint y: 575, endPoint x: 1216, endPoint y: 587, distance: 110.4
click at [1216, 587] on div "I mean Talent I mean Talent" at bounding box center [1378, 590] width 327 height 62
type textarea "Y"
type textarea "M"
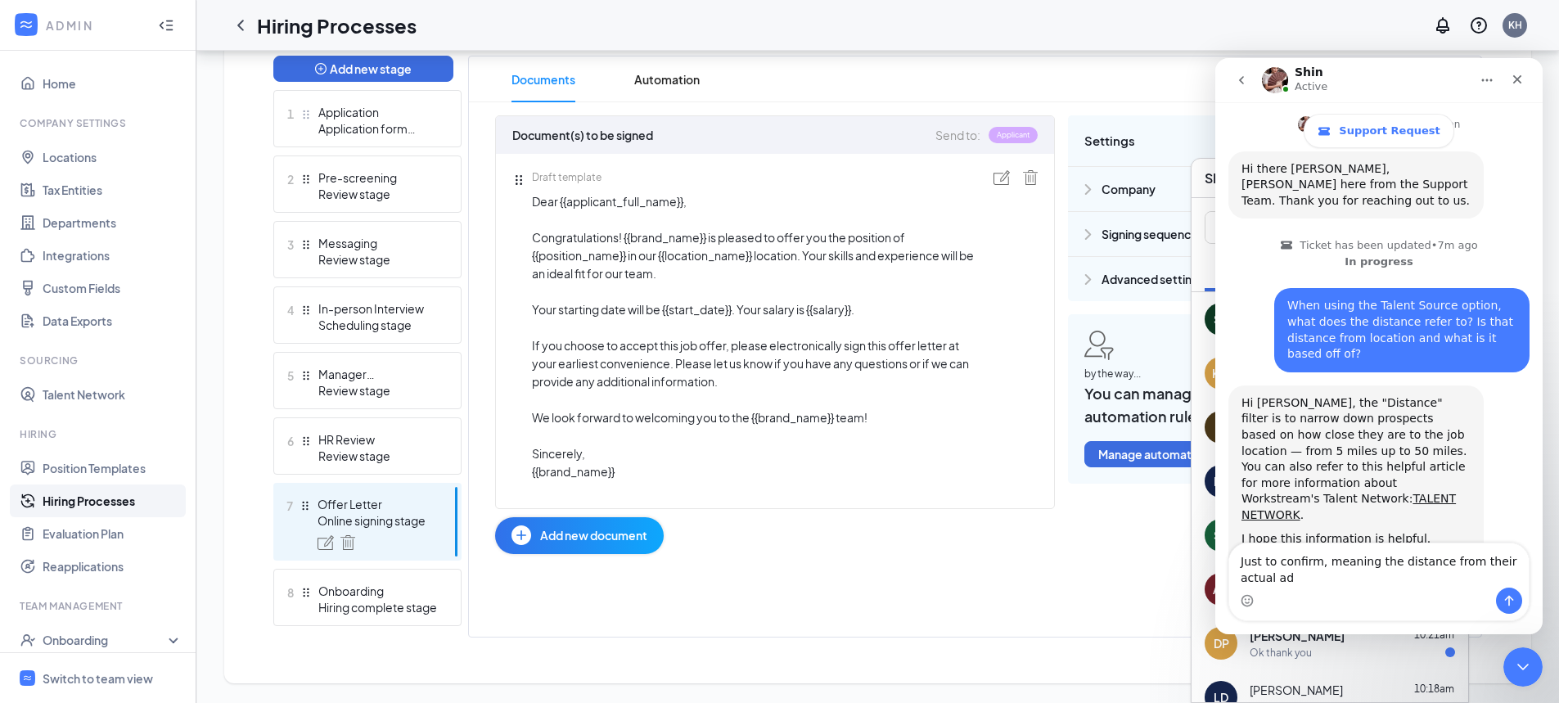
scroll to position [319, 0]
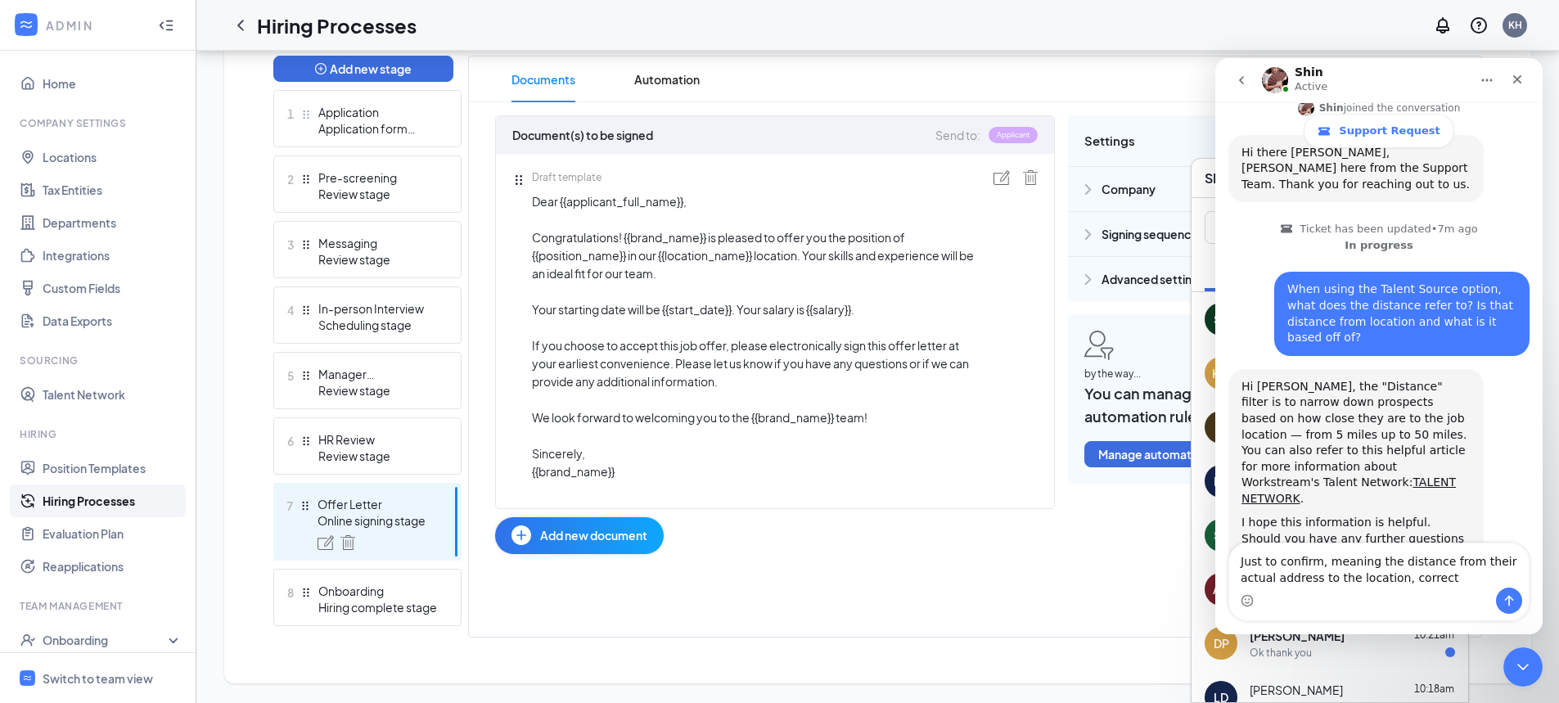
type textarea "Just to confirm, meaning the distance from their actual address to the location…"
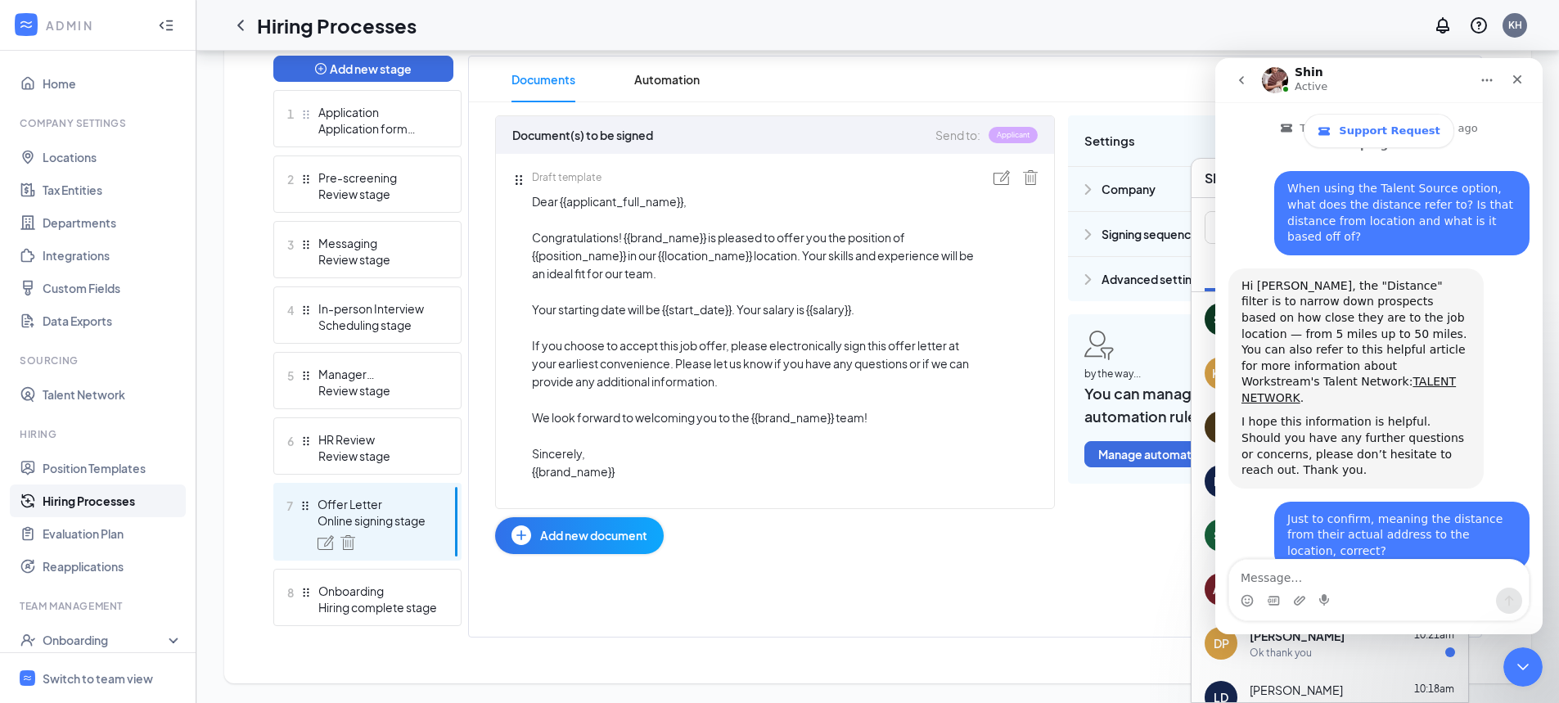
scroll to position [417, 0]
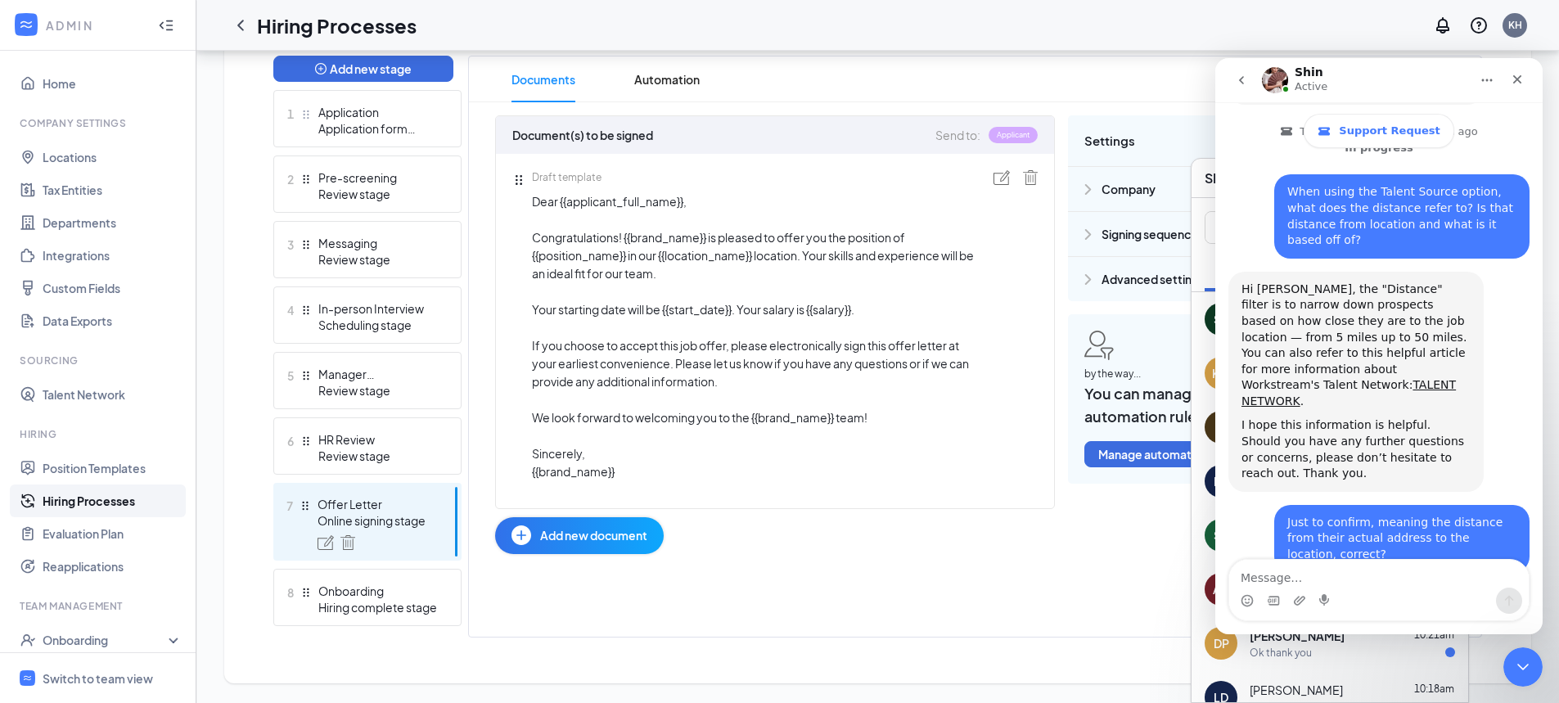
click at [1317, 576] on textarea "Message…" at bounding box center [1379, 574] width 300 height 28
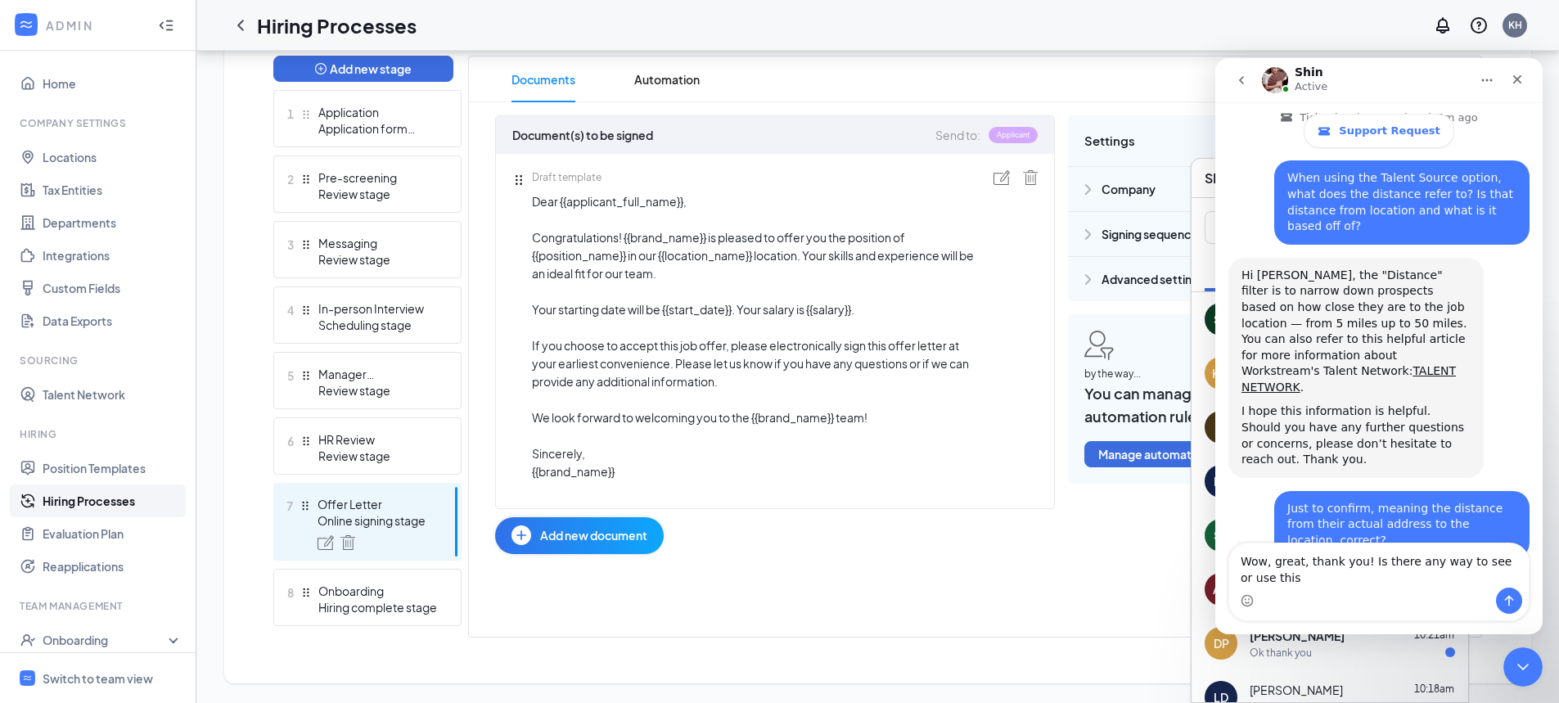
scroll to position [433, 0]
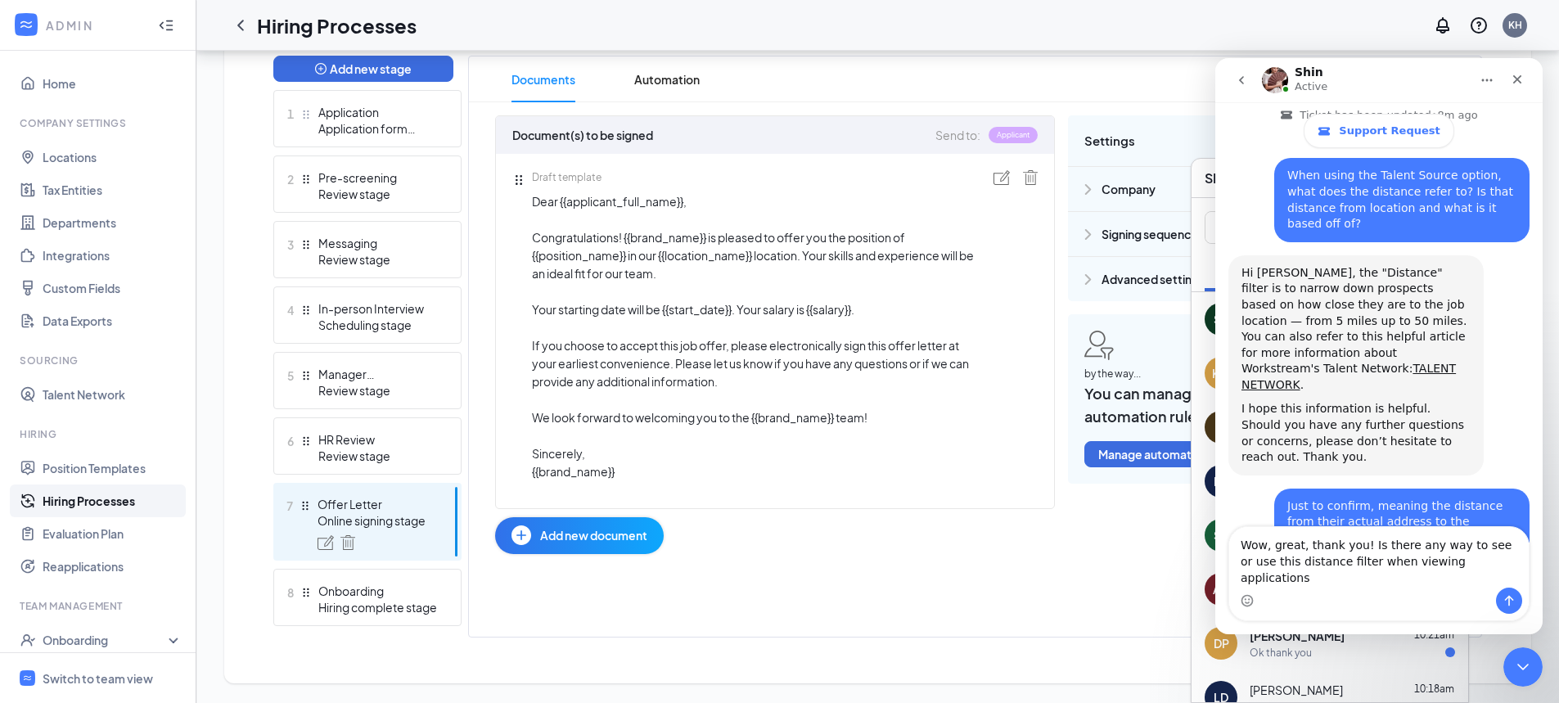
type textarea "Wow, great, thank you! Is there any way to see or use this distance filter when…"
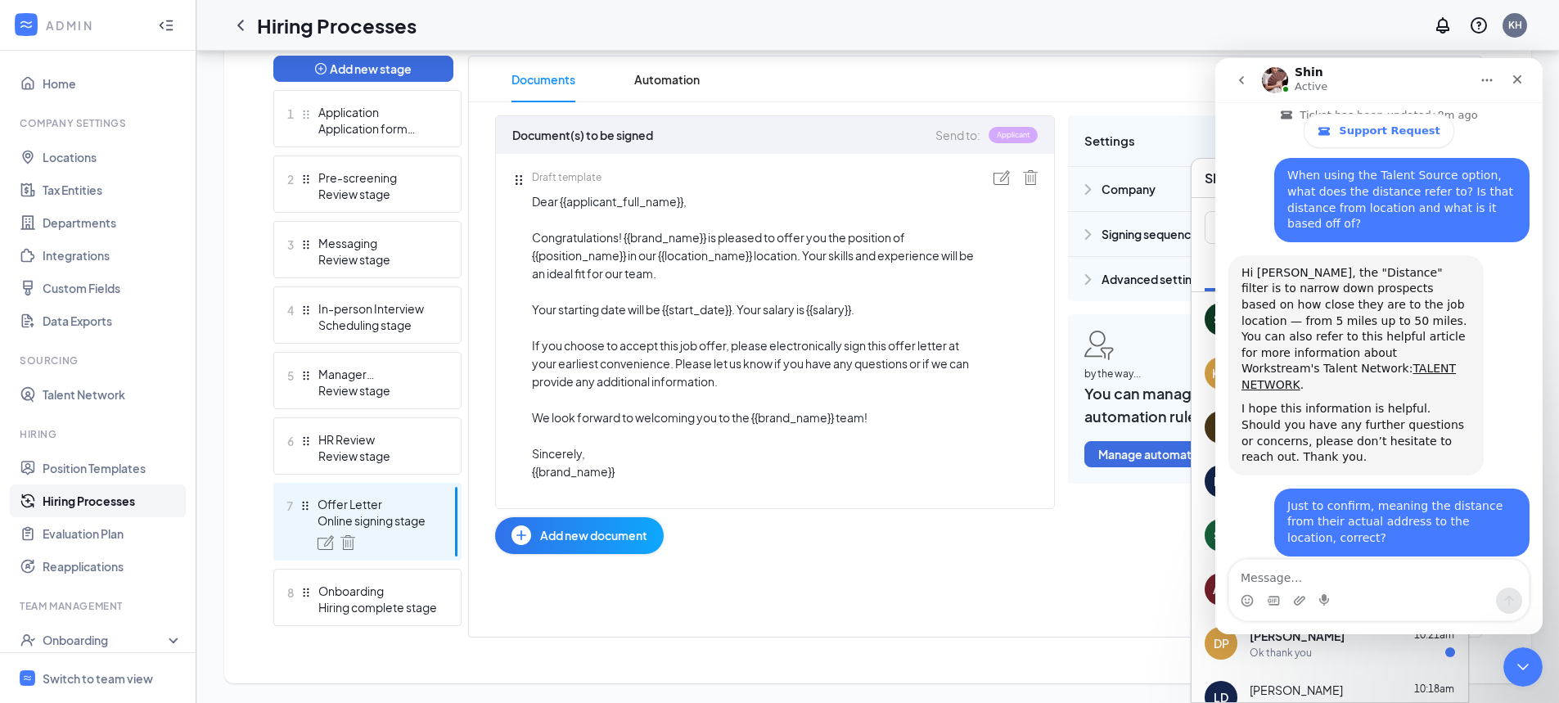
scroll to position [497, 0]
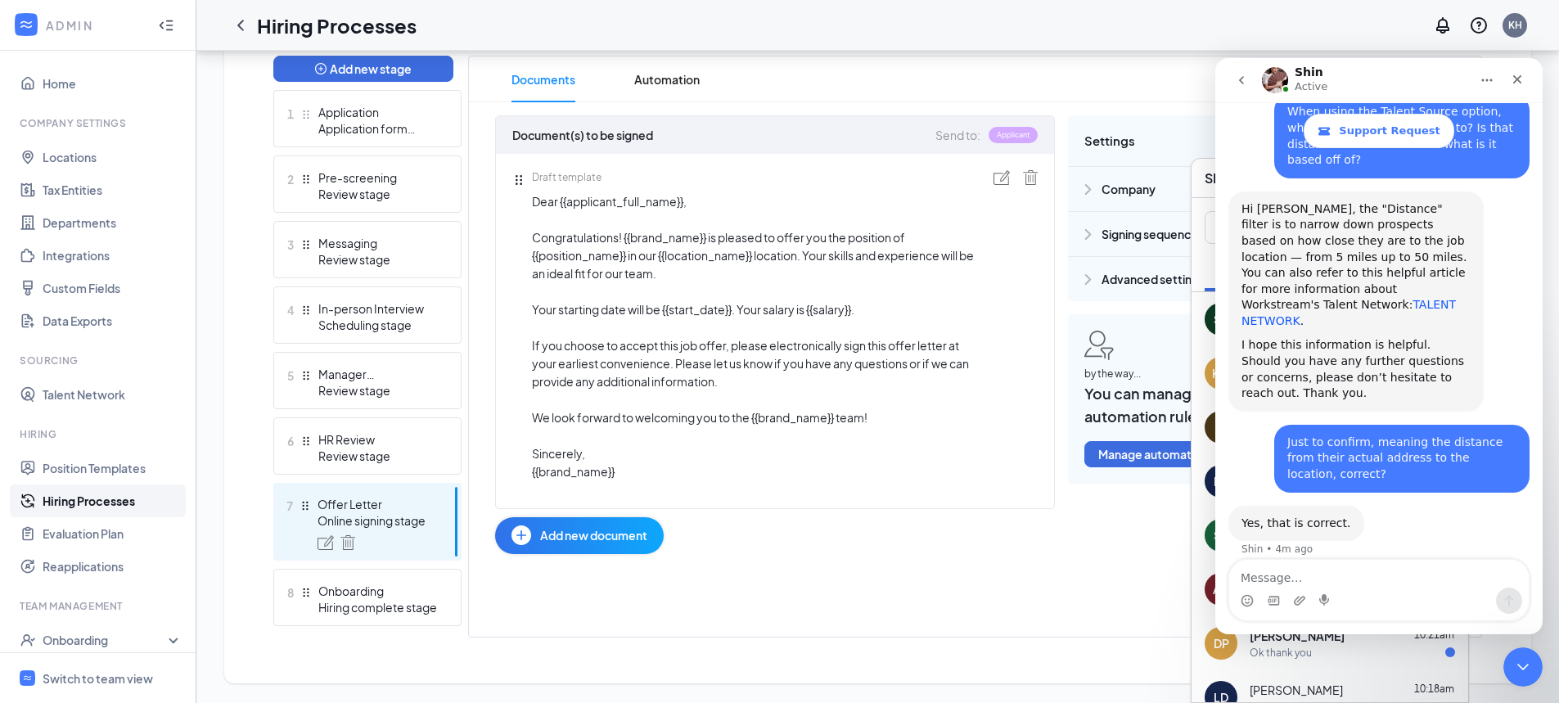
click at [1389, 298] on link "TALENT NETWORK" at bounding box center [1349, 312] width 214 height 29
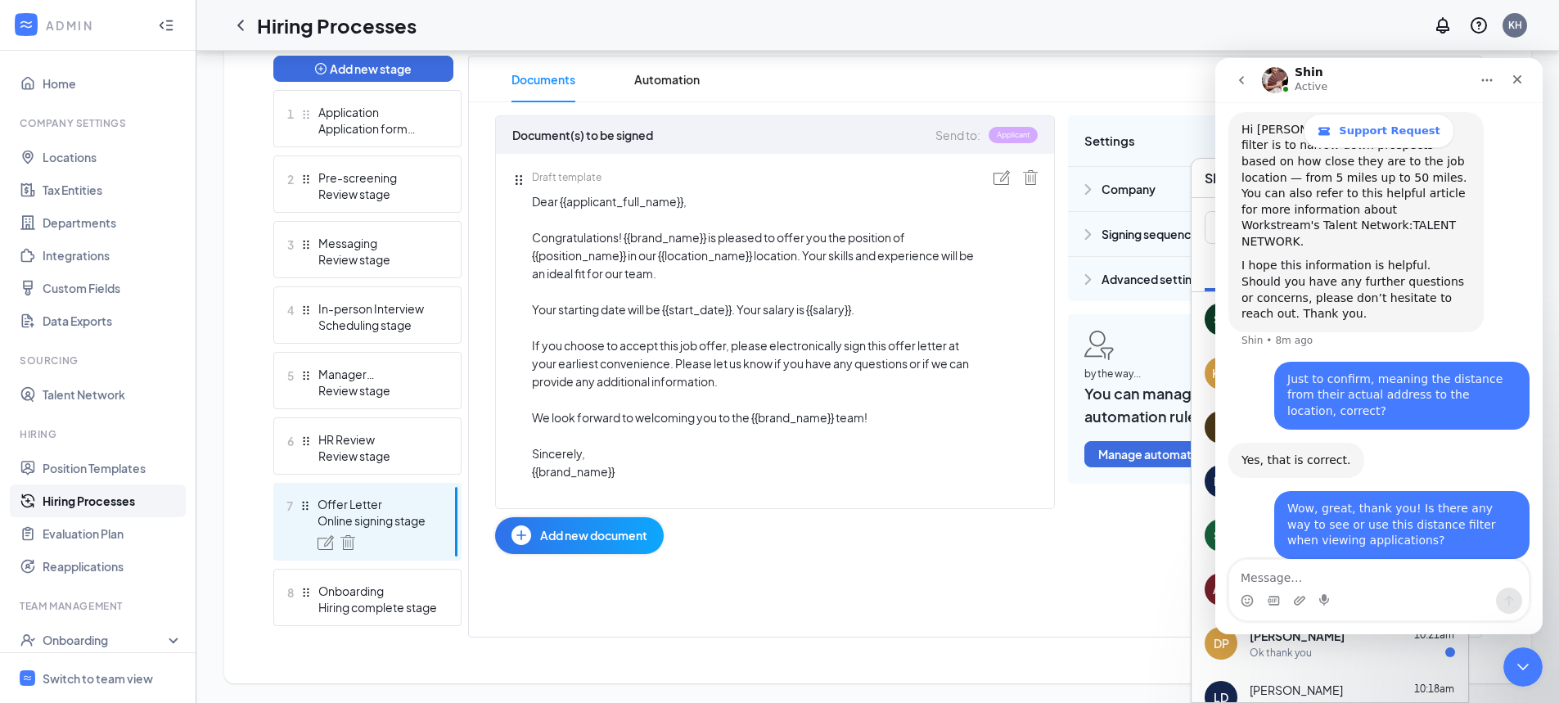
scroll to position [642, 0]
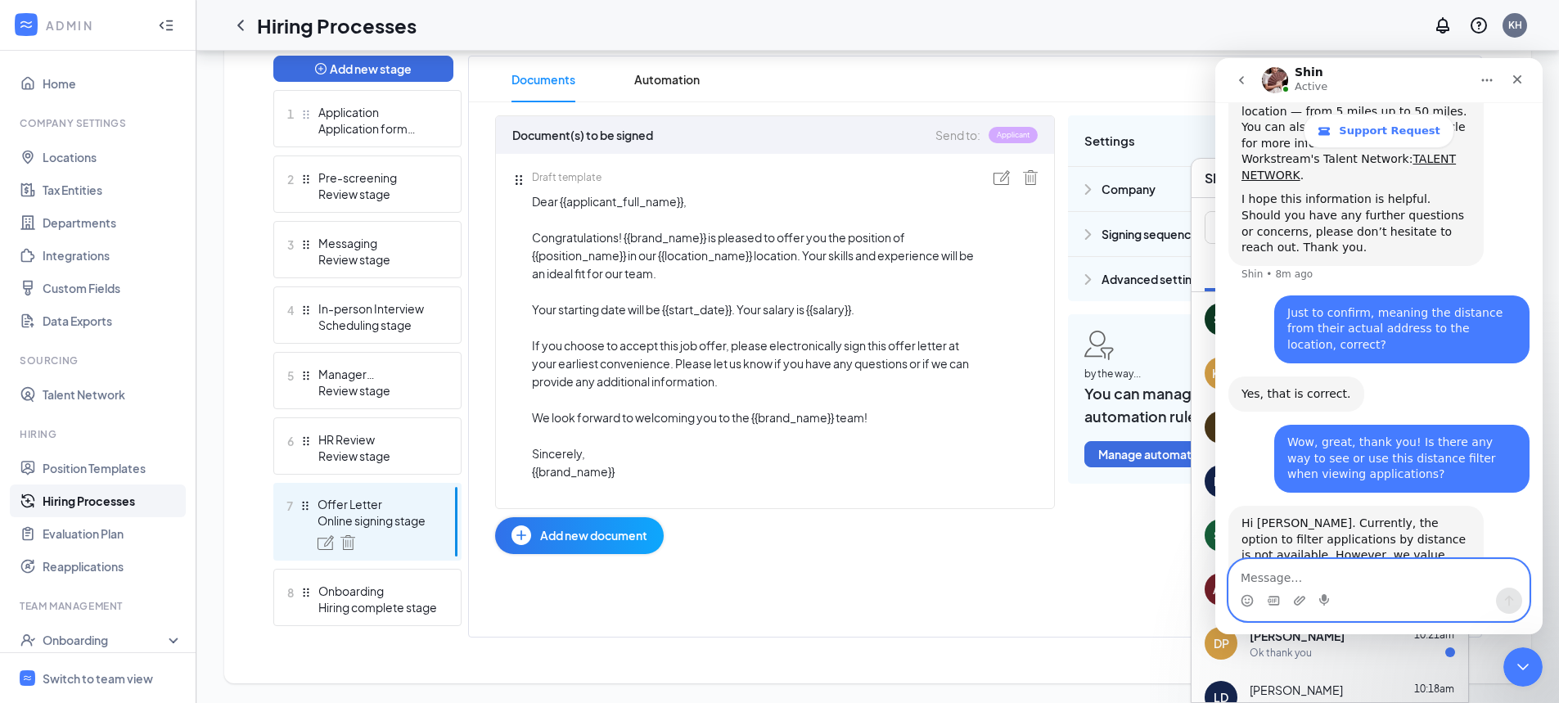
click at [1351, 584] on textarea "Message…" at bounding box center [1379, 574] width 300 height 28
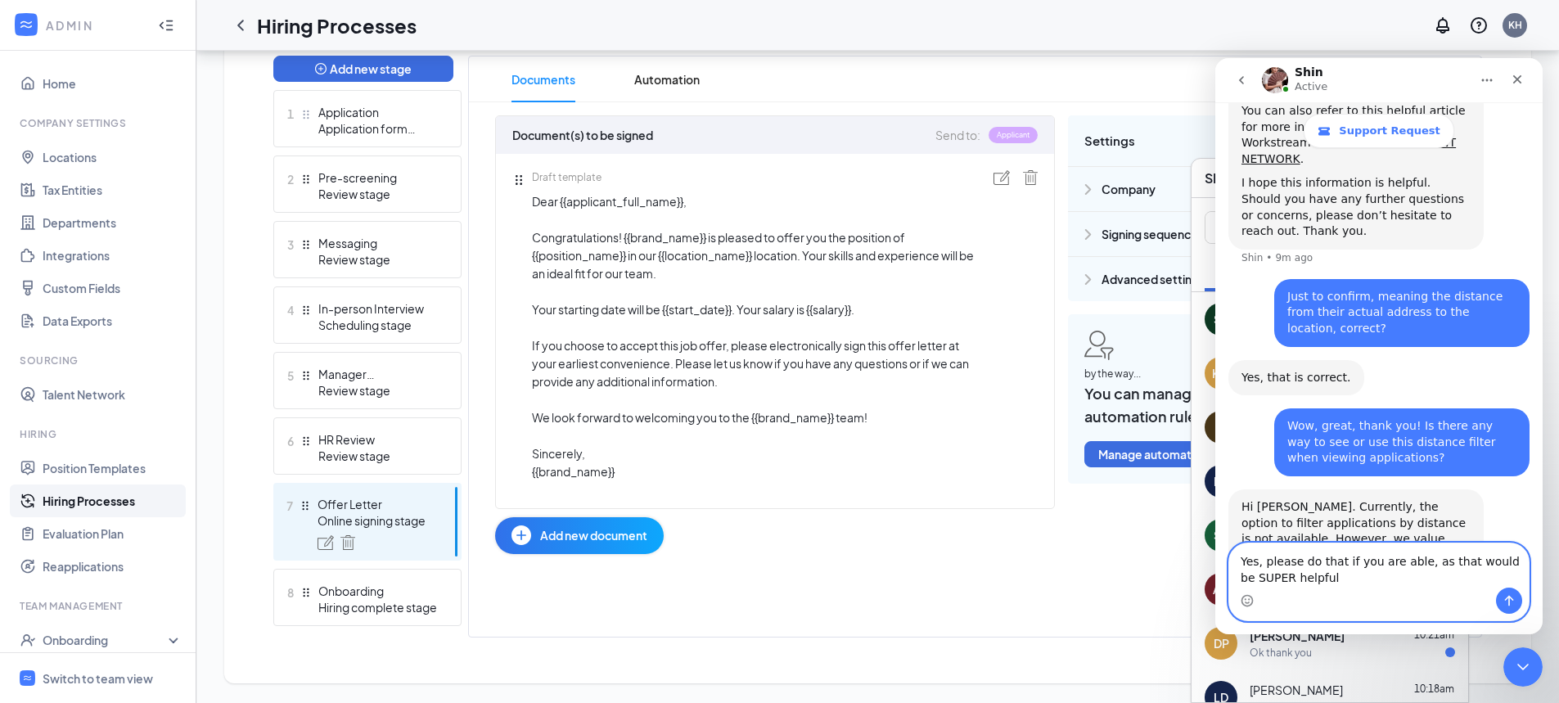
type textarea "Yes, please do that if you are able, as that would be SUPER helpful."
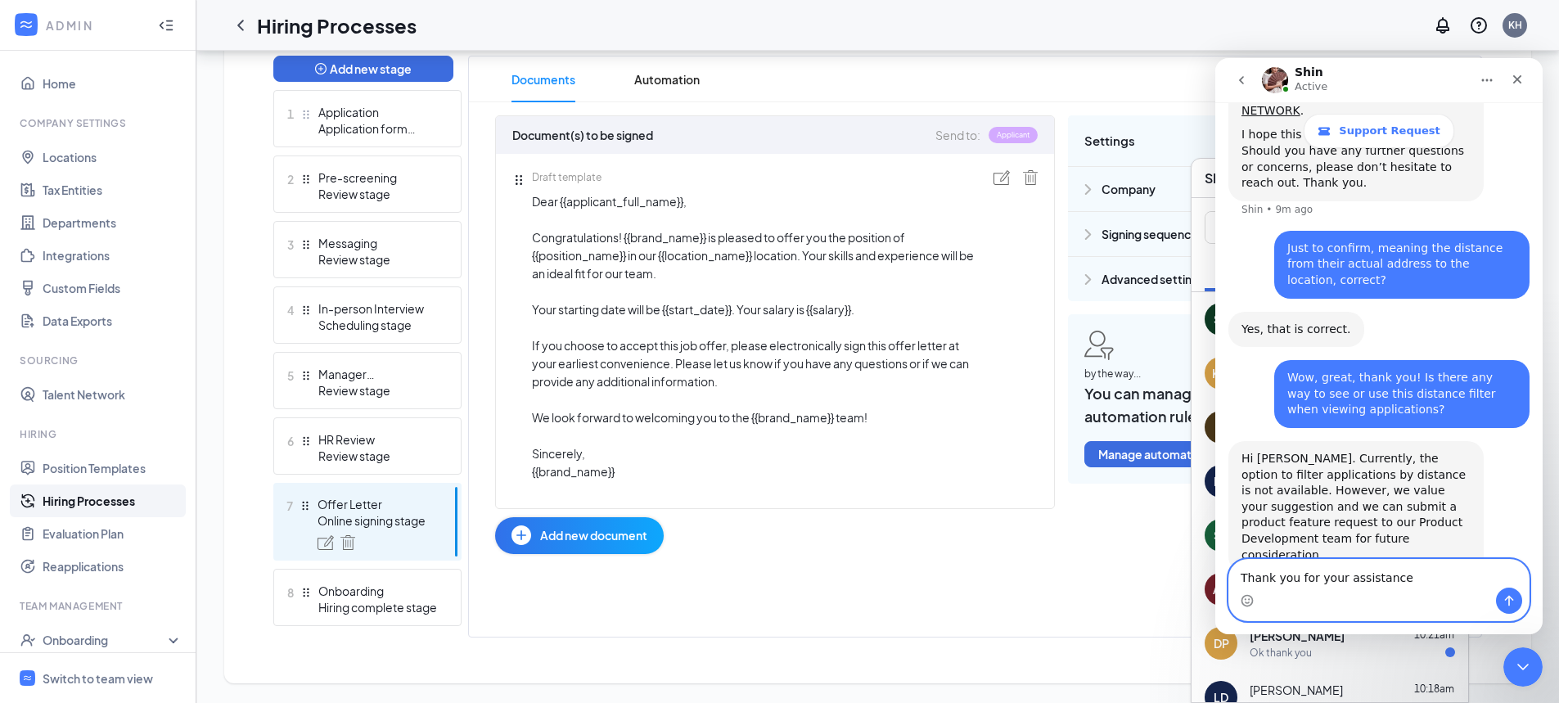
type textarea "Thank you for your assistance."
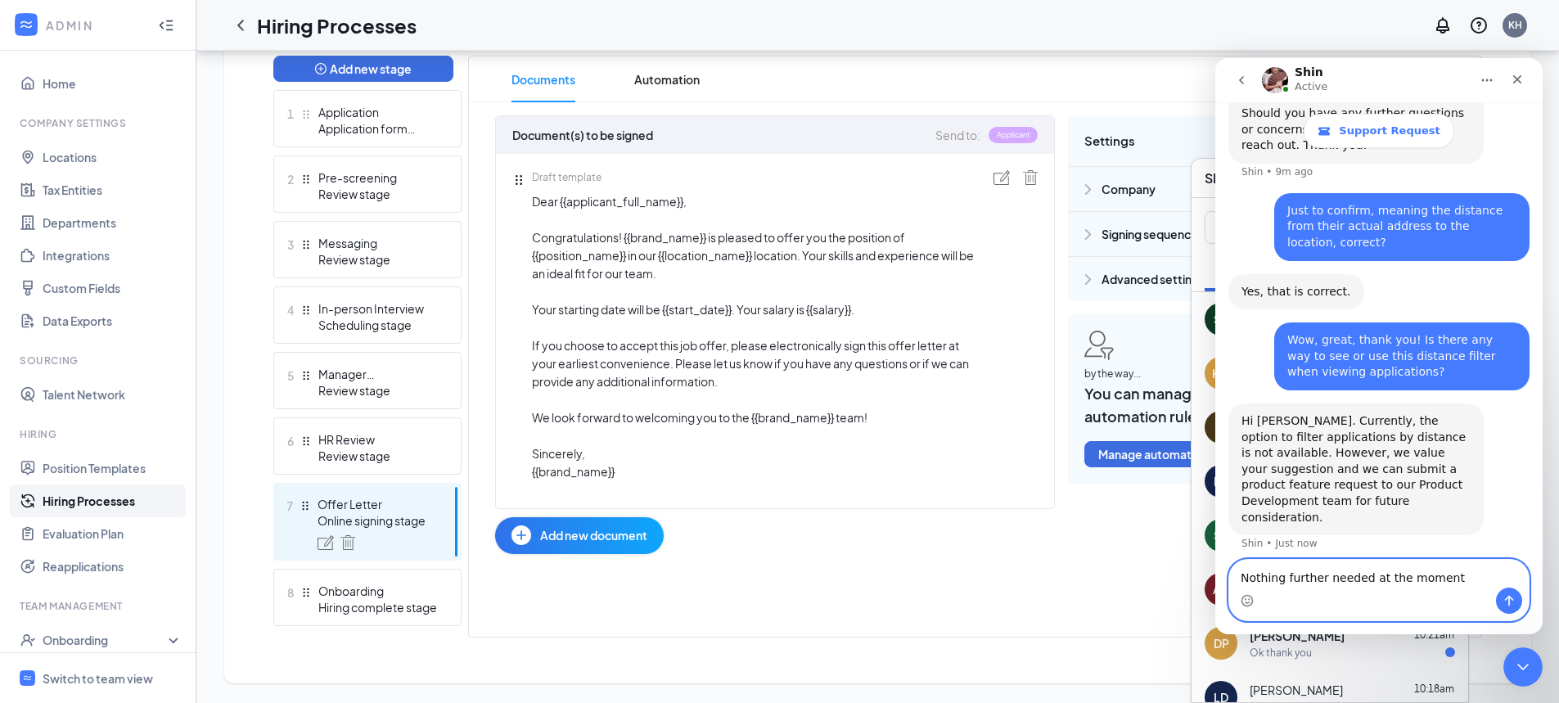
type textarea "Nothing further needed at the moment."
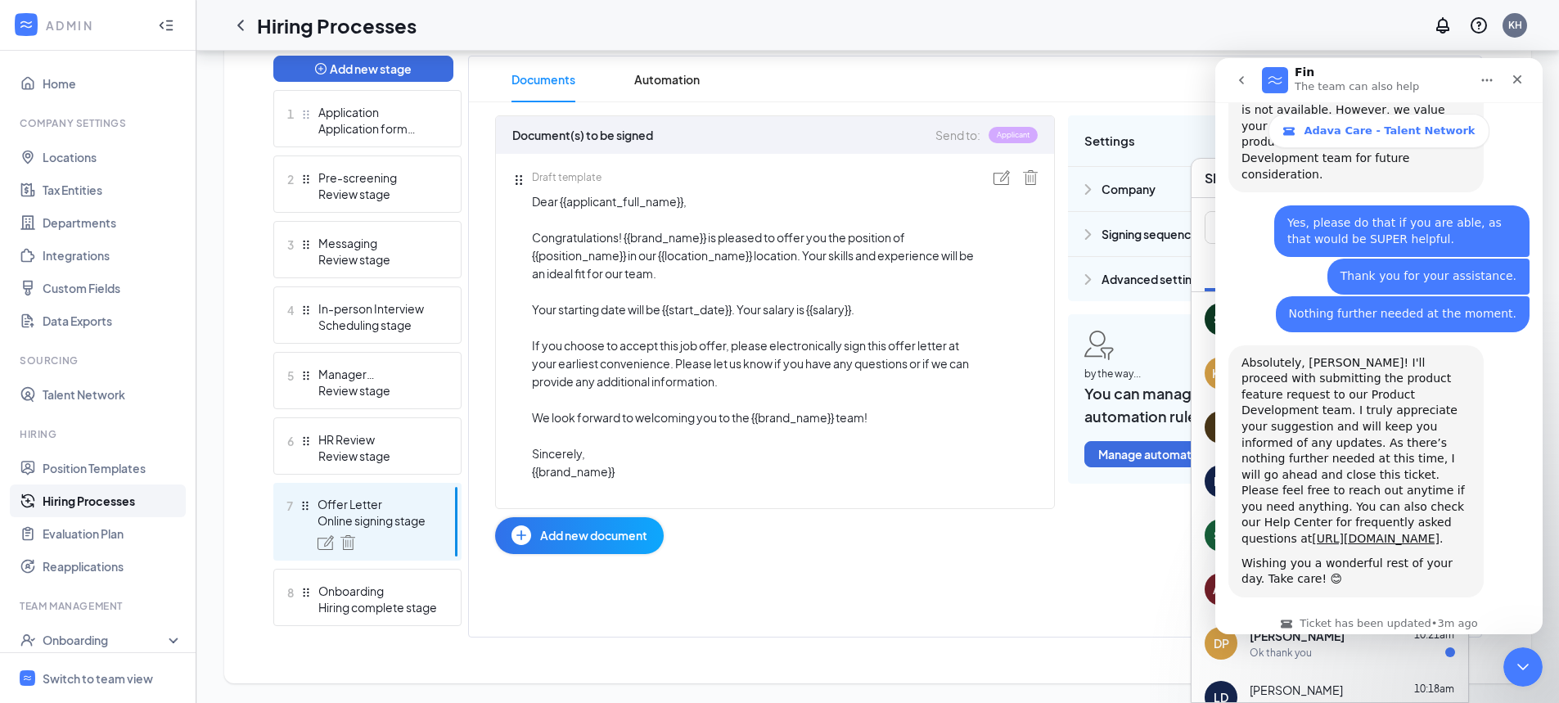
scroll to position [1138, 0]
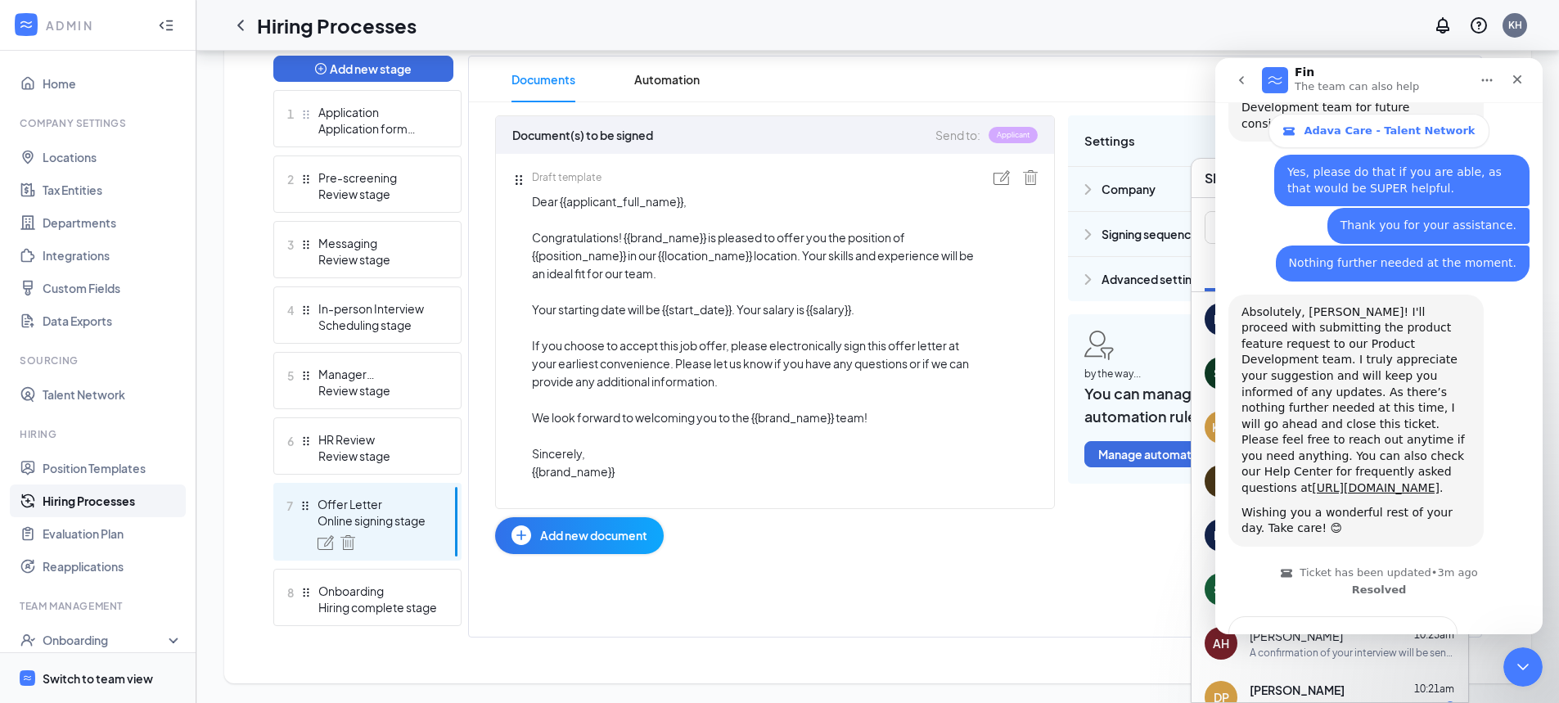
click at [91, 677] on div "Switch to team view" at bounding box center [98, 678] width 110 height 16
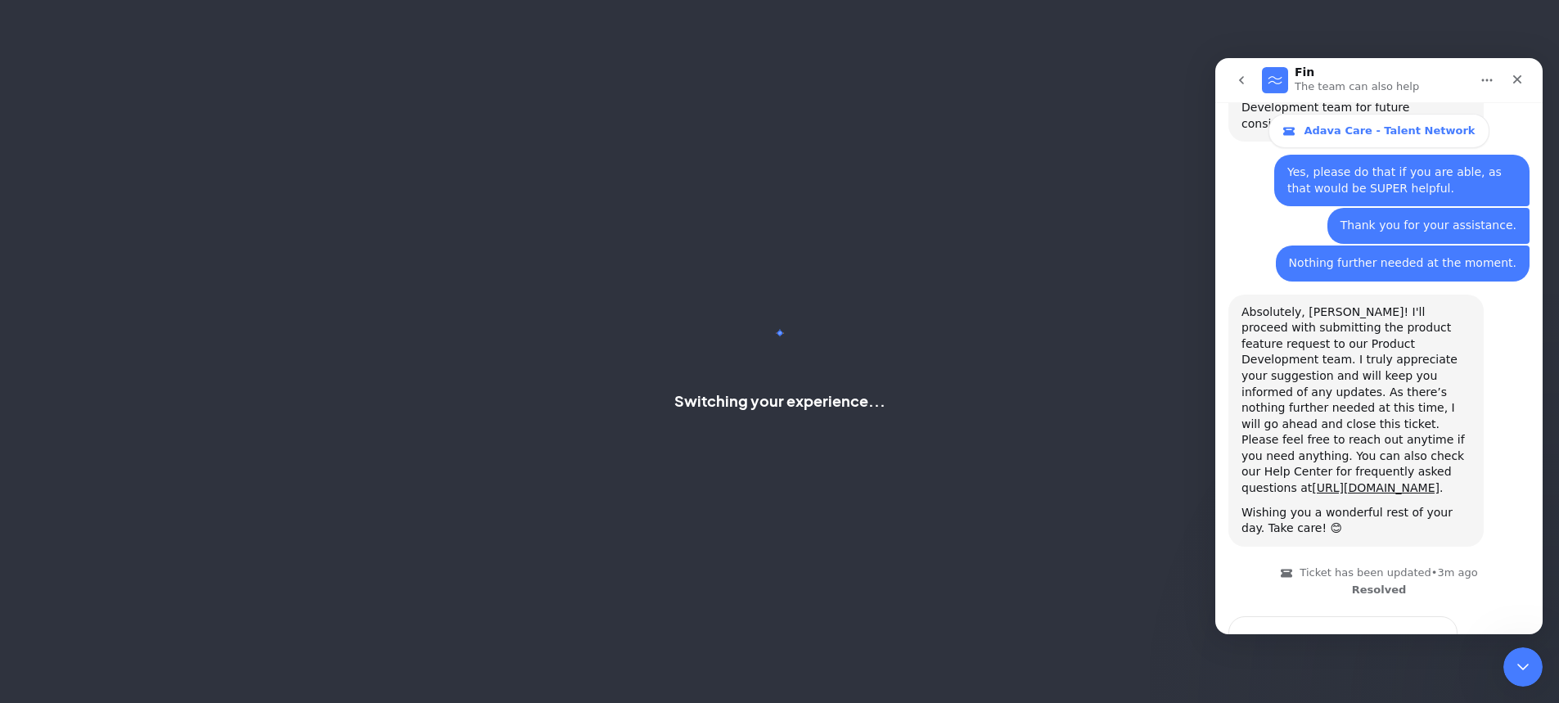
scroll to position [355, 0]
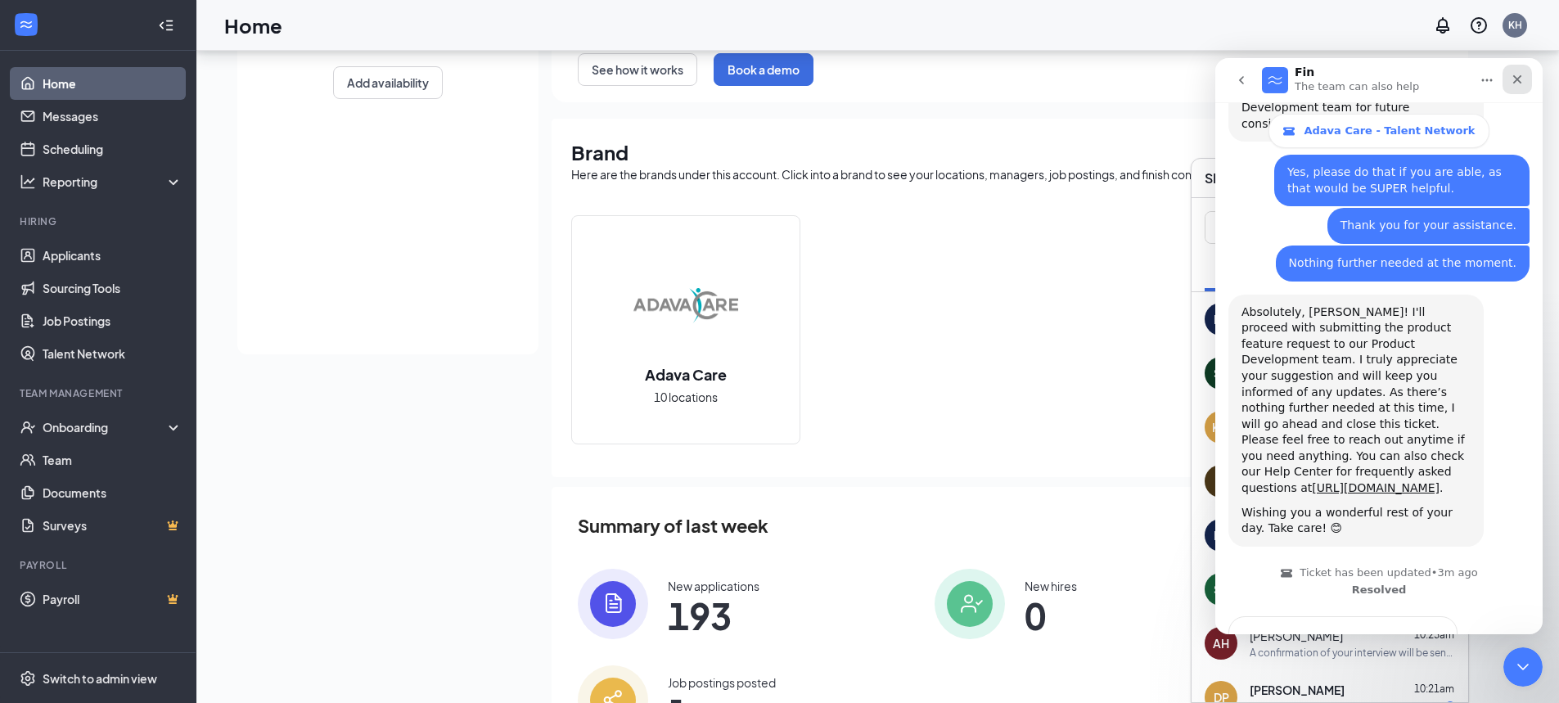
click at [1519, 81] on icon "Close" at bounding box center [1517, 79] width 9 height 9
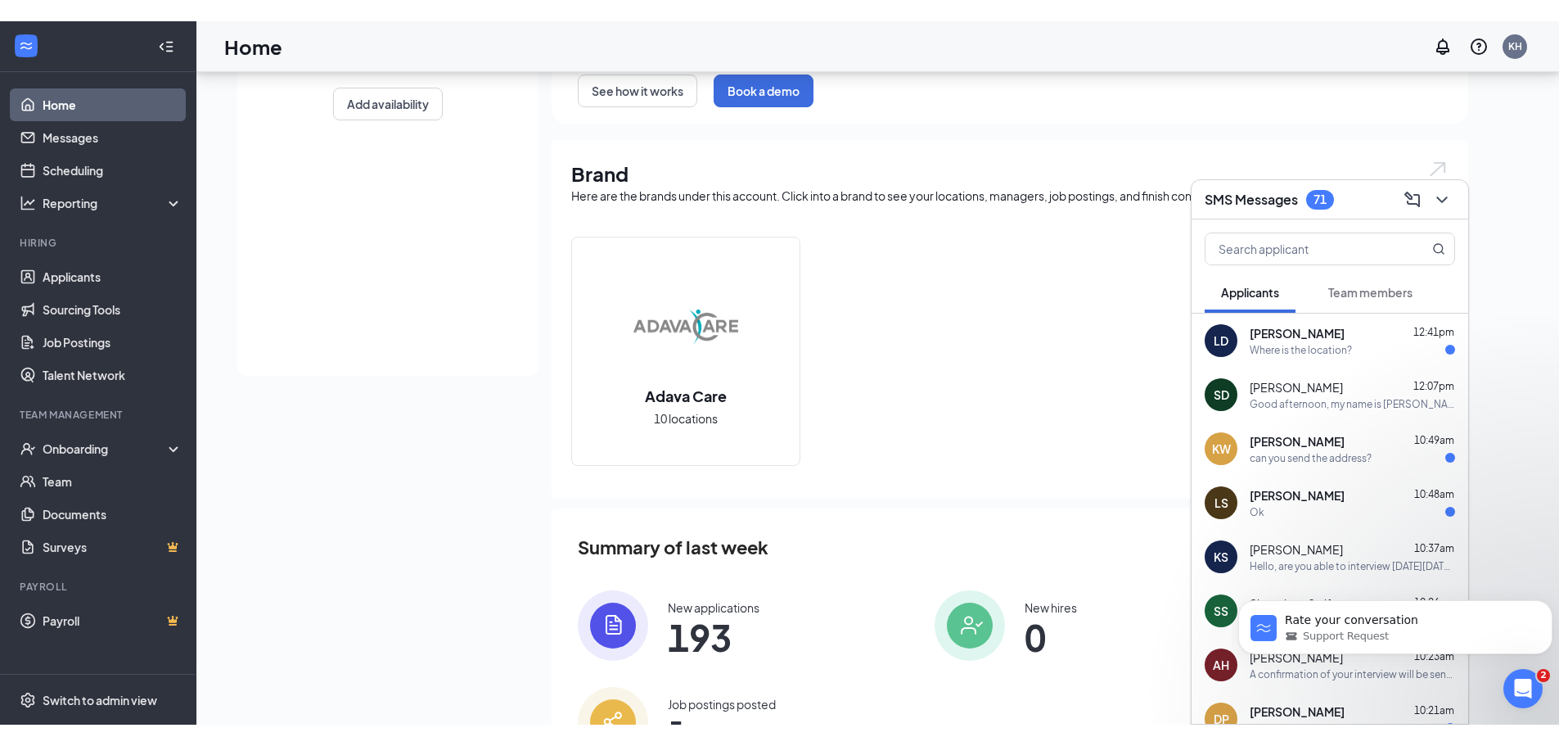
scroll to position [313, 0]
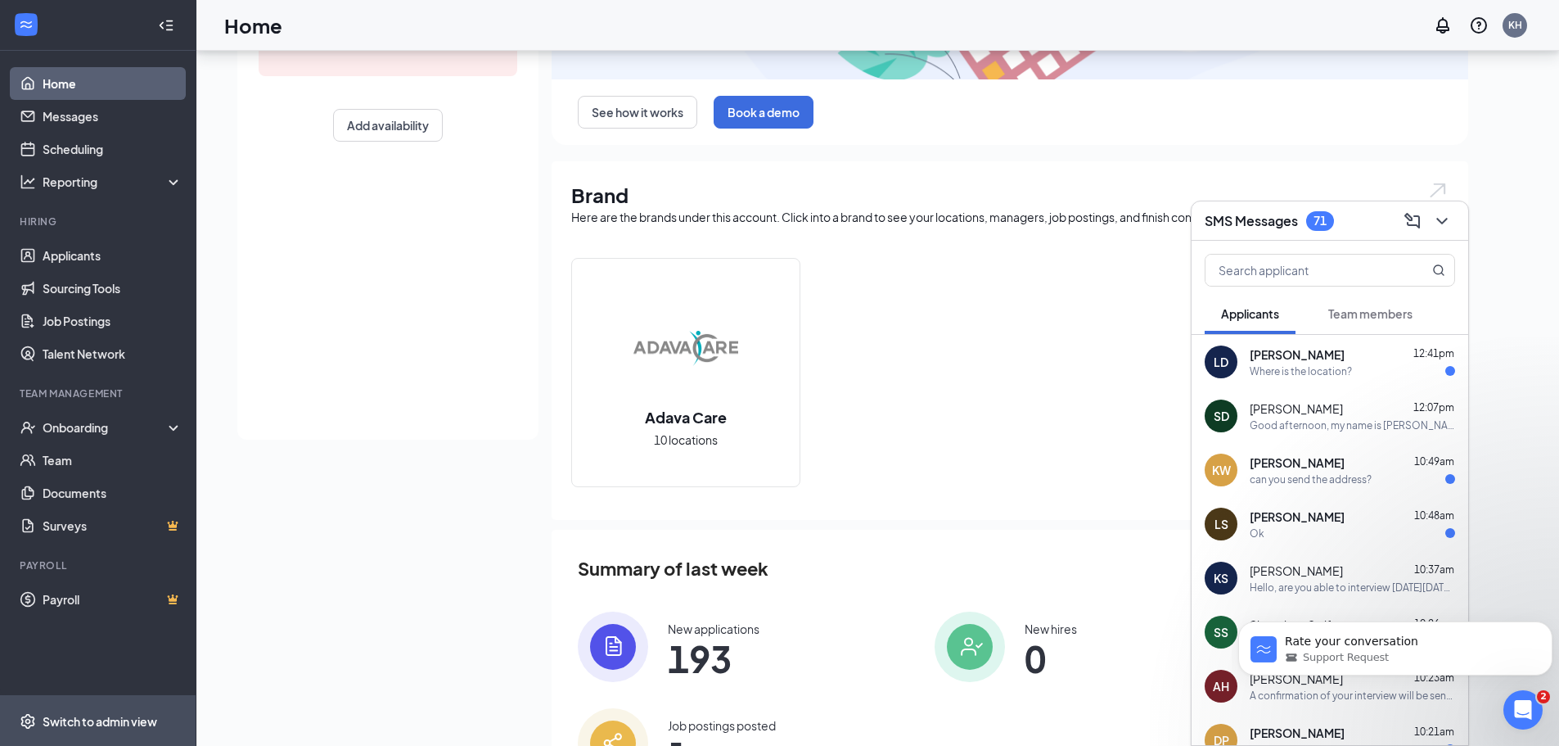
click at [115, 702] on div "Switch to admin view" at bounding box center [100, 721] width 115 height 16
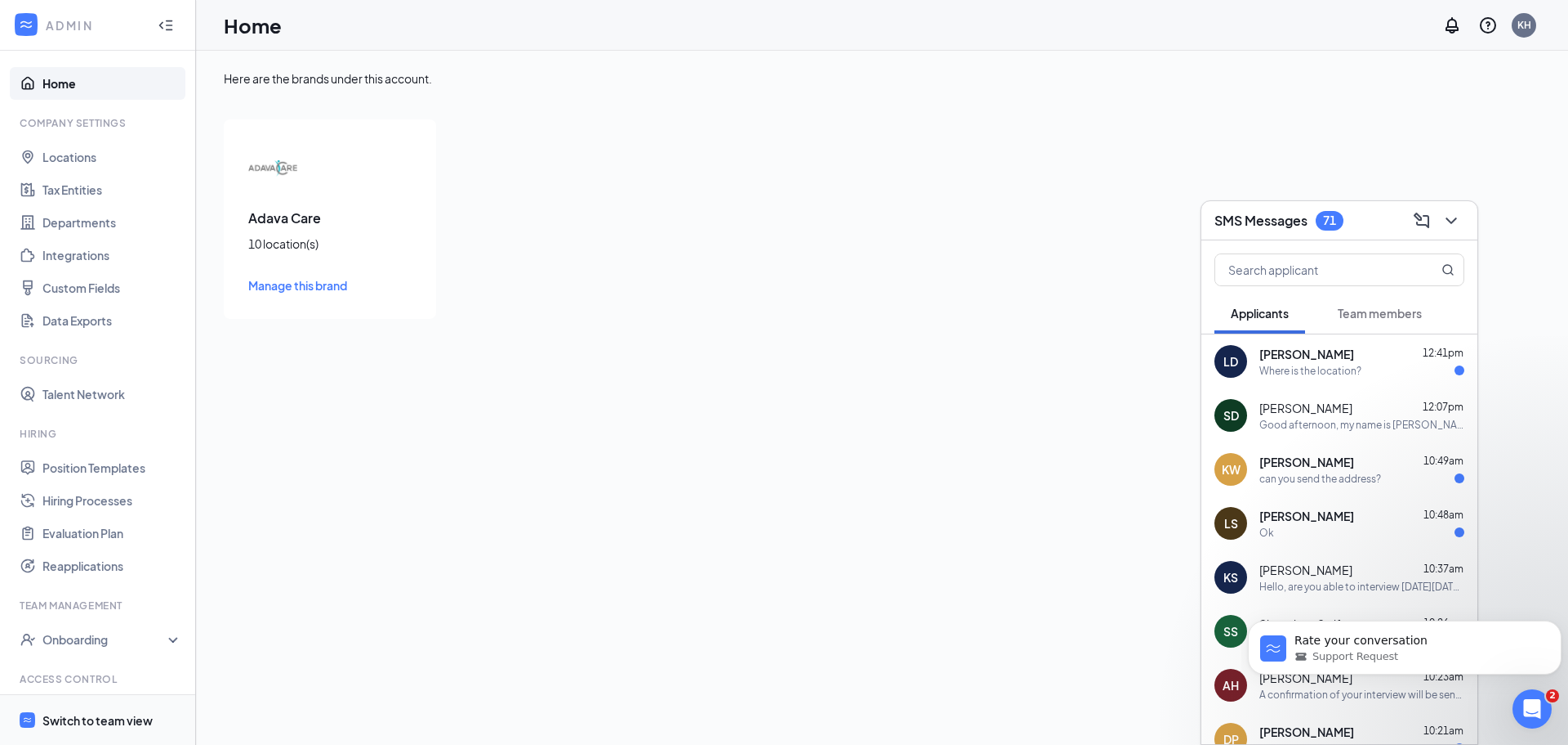
click at [103, 701] on div "Switch to team view" at bounding box center [98, 720] width 110 height 16
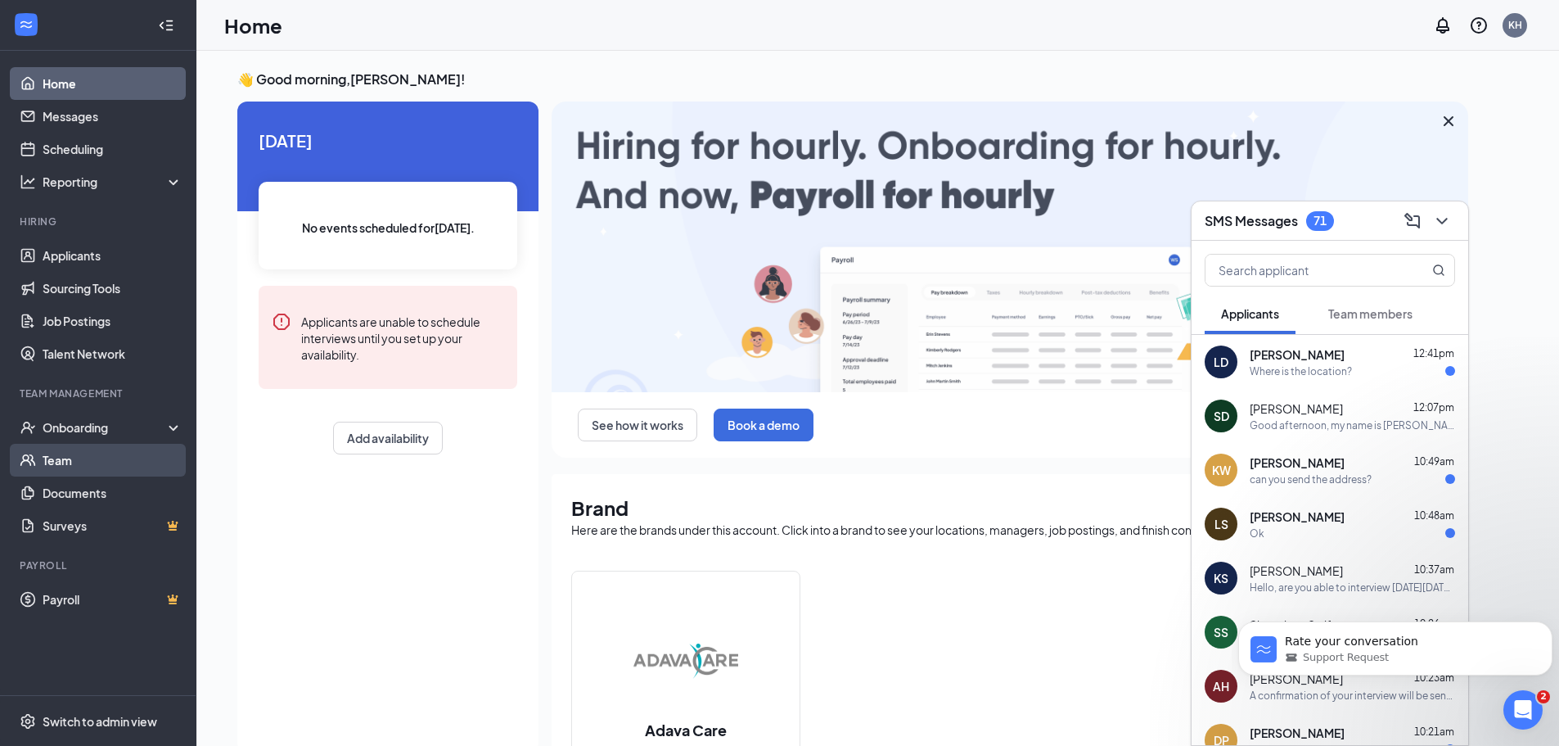
click at [101, 462] on link "Team" at bounding box center [113, 460] width 140 height 33
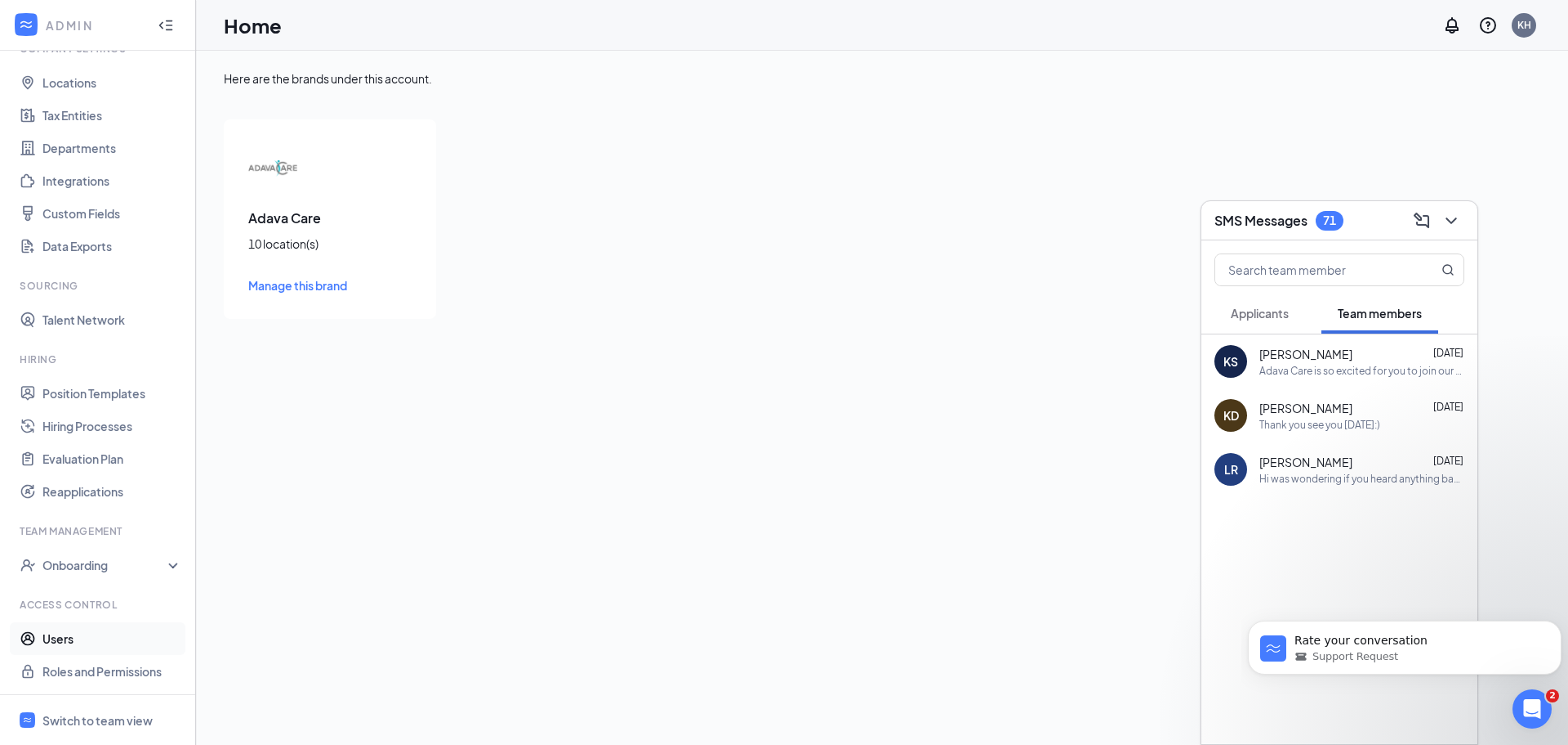
click at [122, 643] on link "Users" at bounding box center [113, 638] width 140 height 33
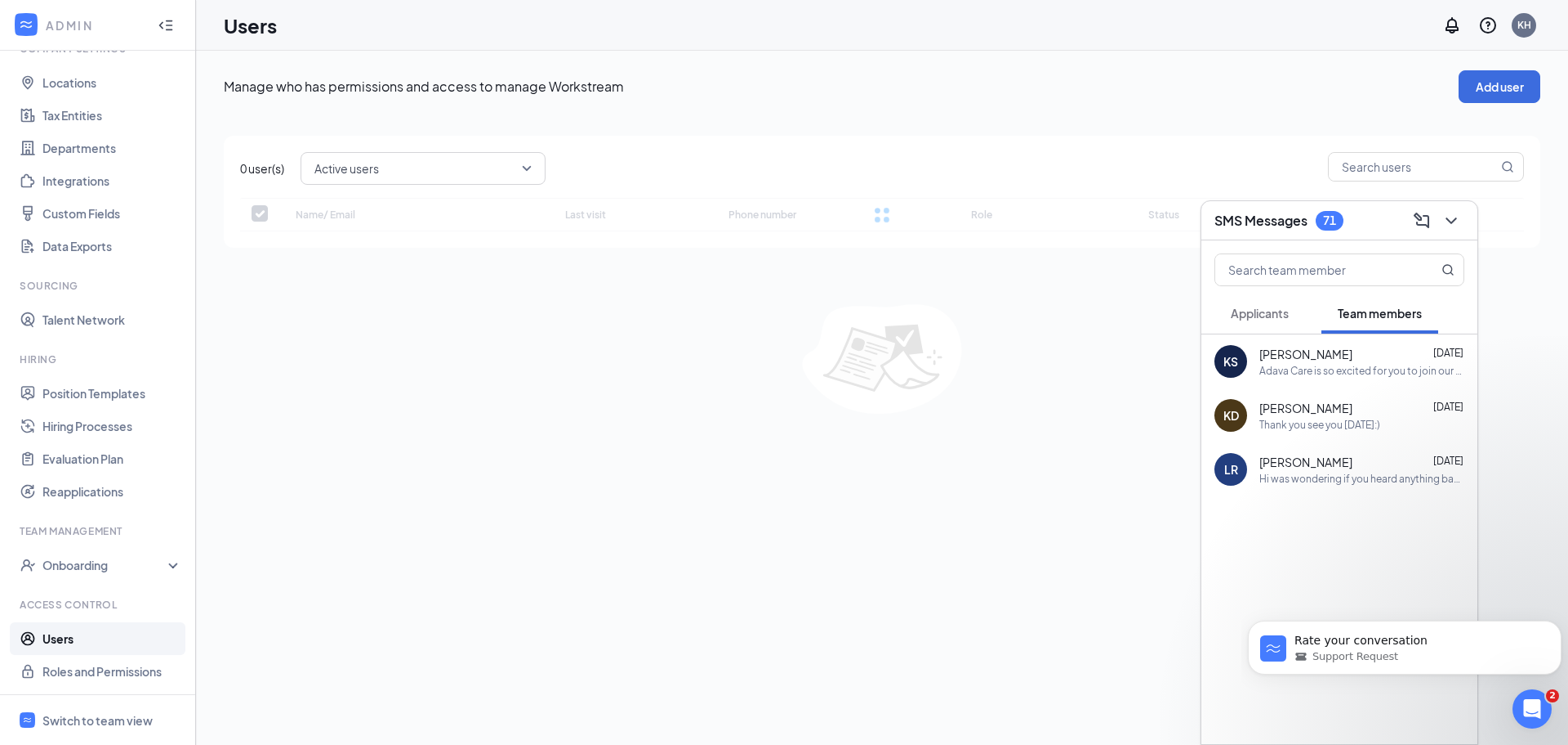
checkbox input "false"
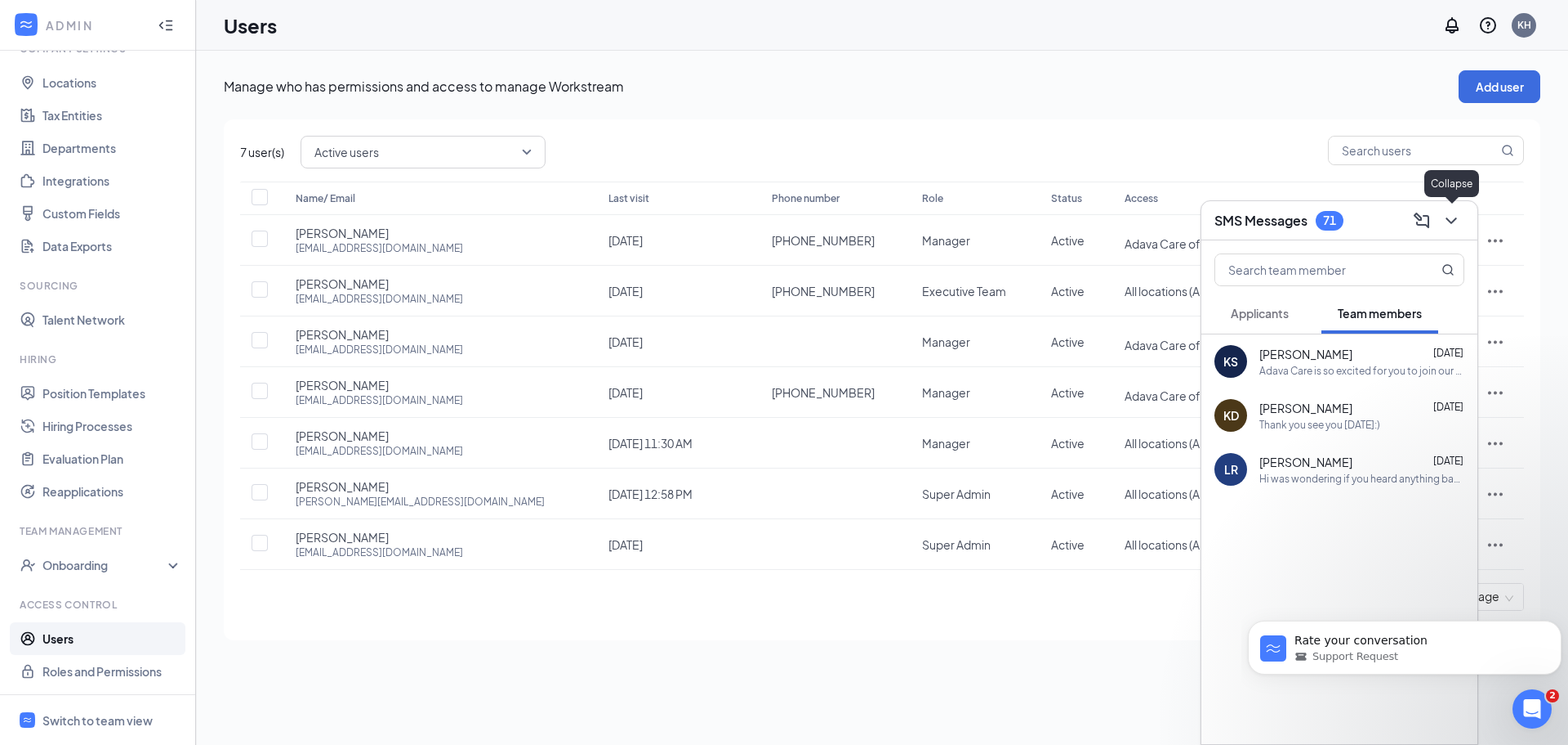
click at [1444, 211] on icon "ChevronDown" at bounding box center [1452, 221] width 20 height 20
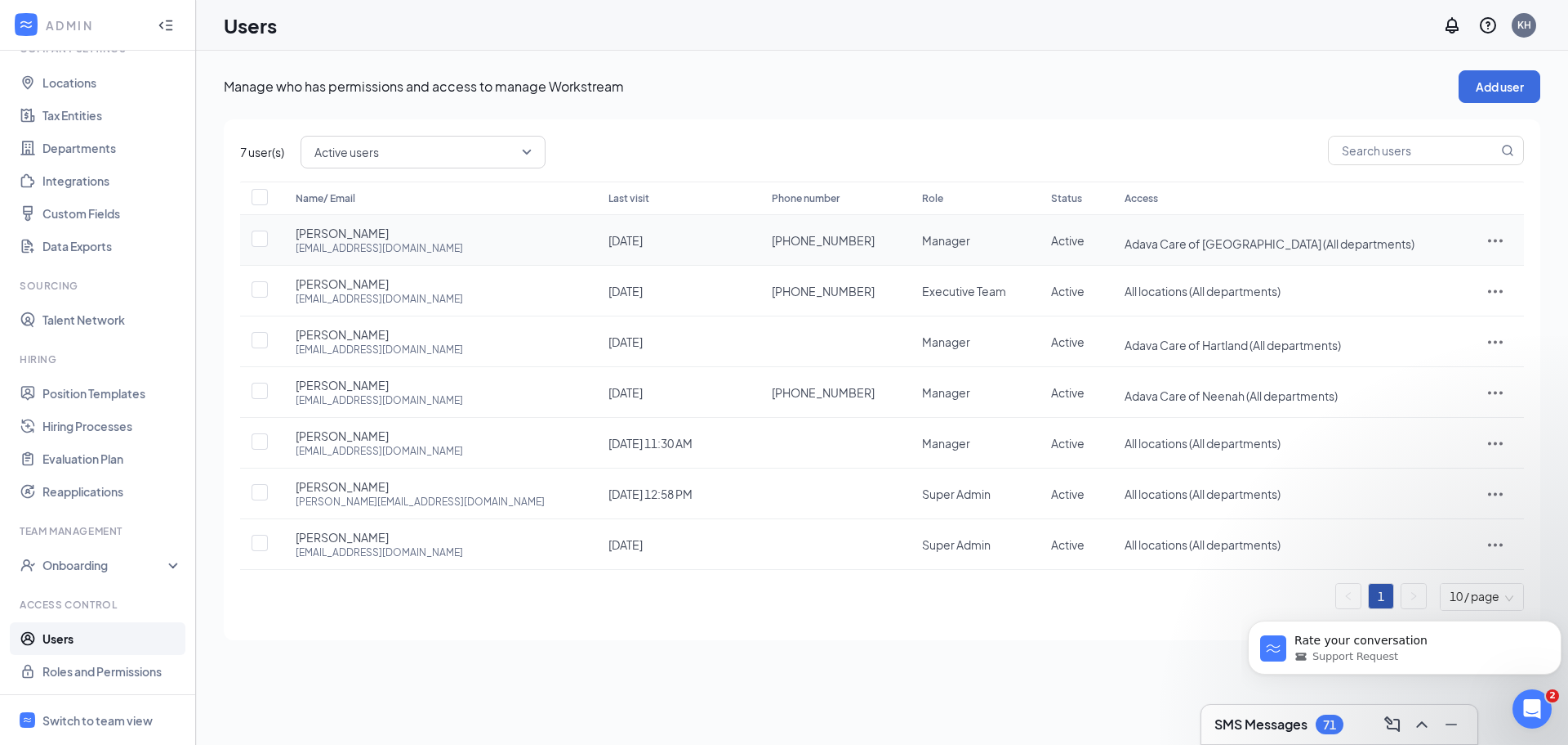
click at [1492, 240] on icon "ActionsIcon" at bounding box center [1496, 241] width 20 height 20
click at [1422, 276] on span "Edit user" at bounding box center [1415, 275] width 47 height 15
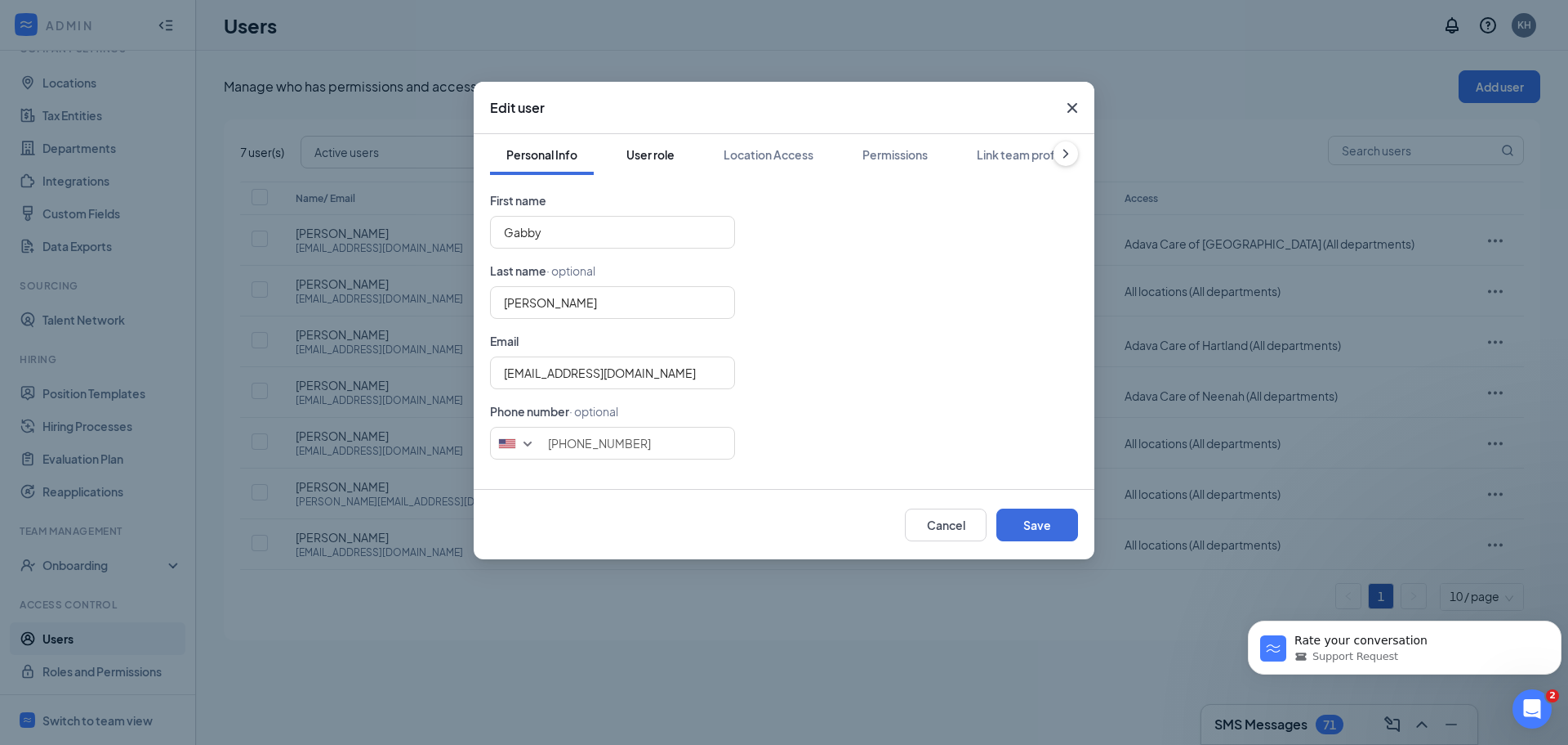
click at [678, 157] on button "User role" at bounding box center [650, 154] width 81 height 41
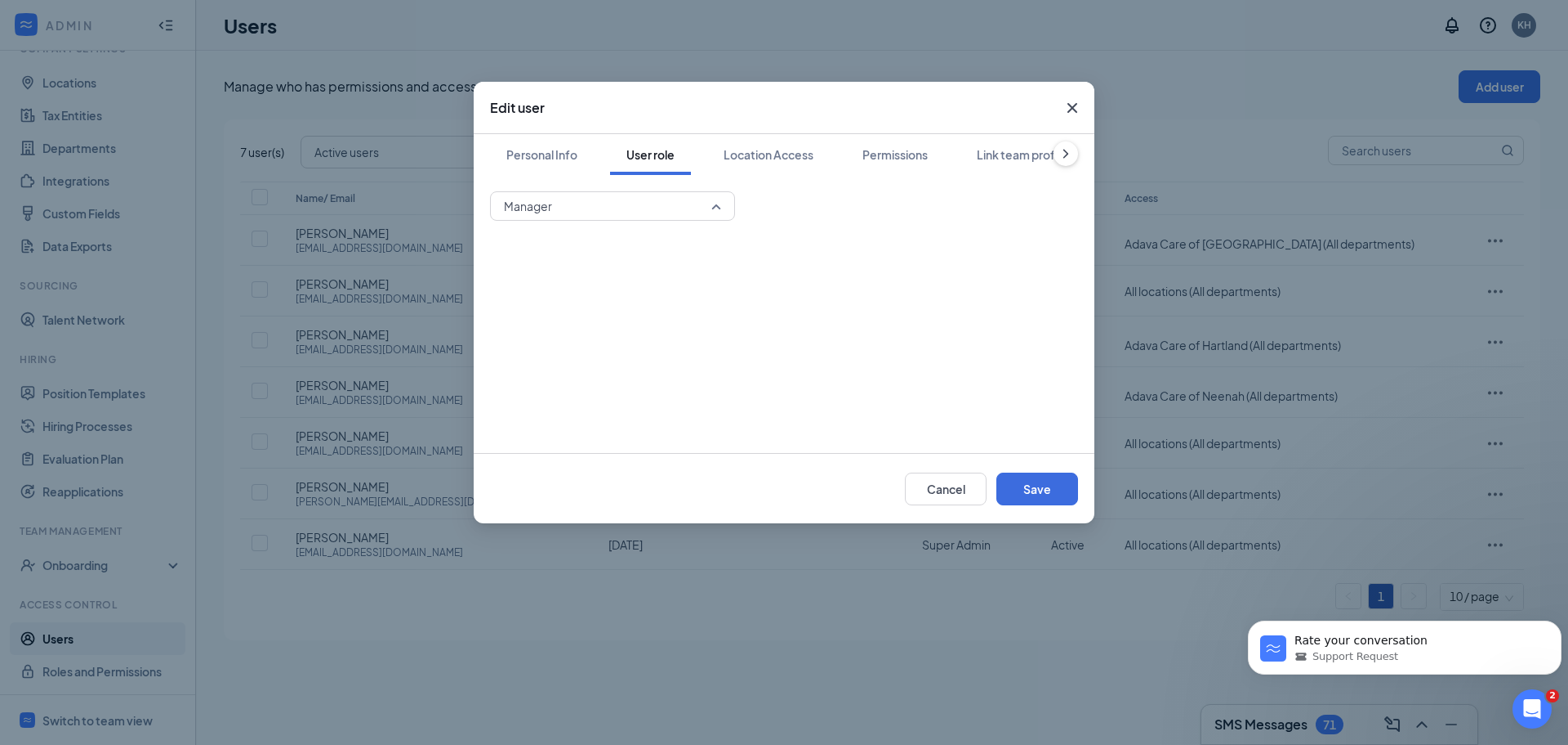
click at [714, 204] on span "Manager" at bounding box center [613, 206] width 218 height 25
click at [780, 163] on button "Location Access" at bounding box center [769, 154] width 123 height 41
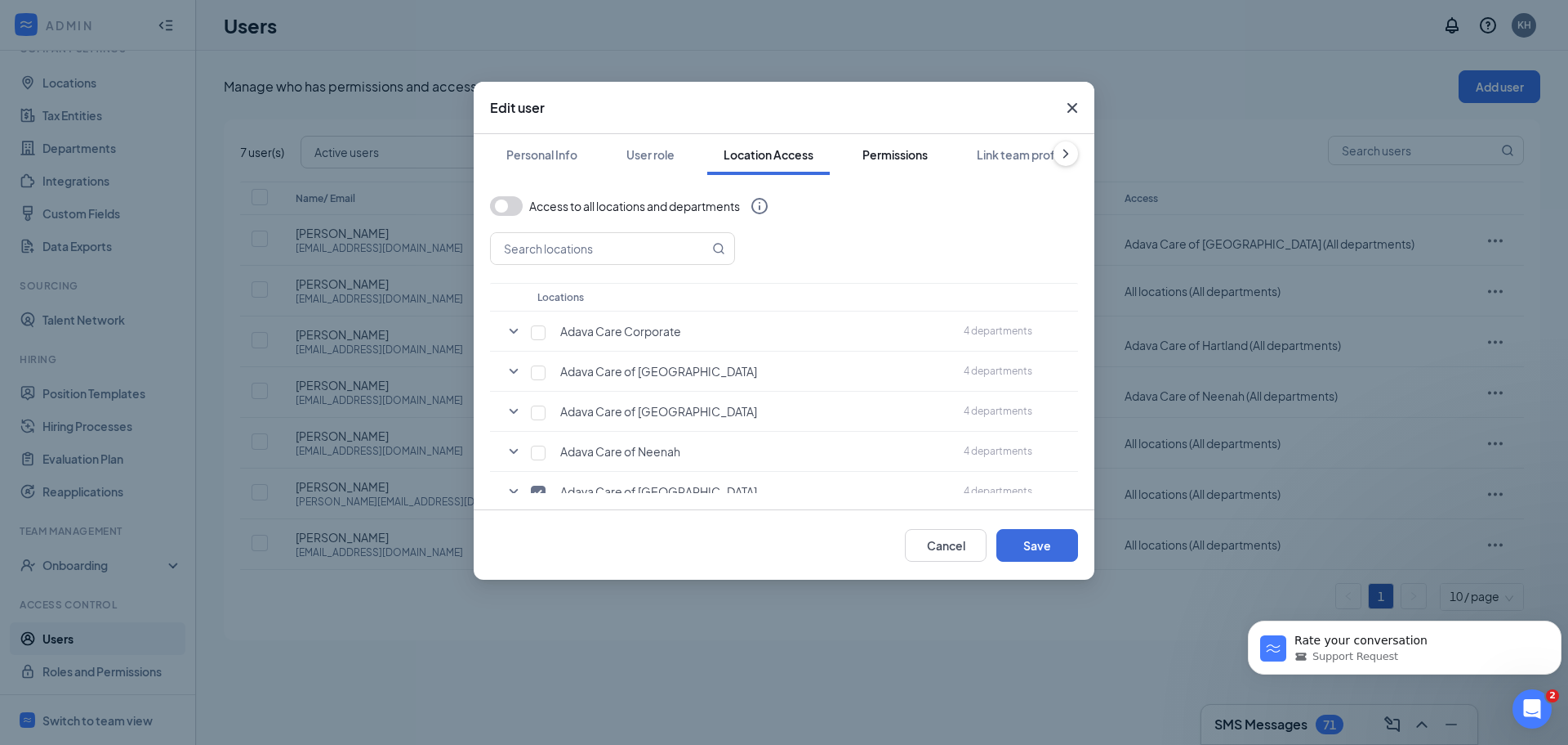
click at [909, 160] on div "Permissions" at bounding box center [894, 155] width 65 height 16
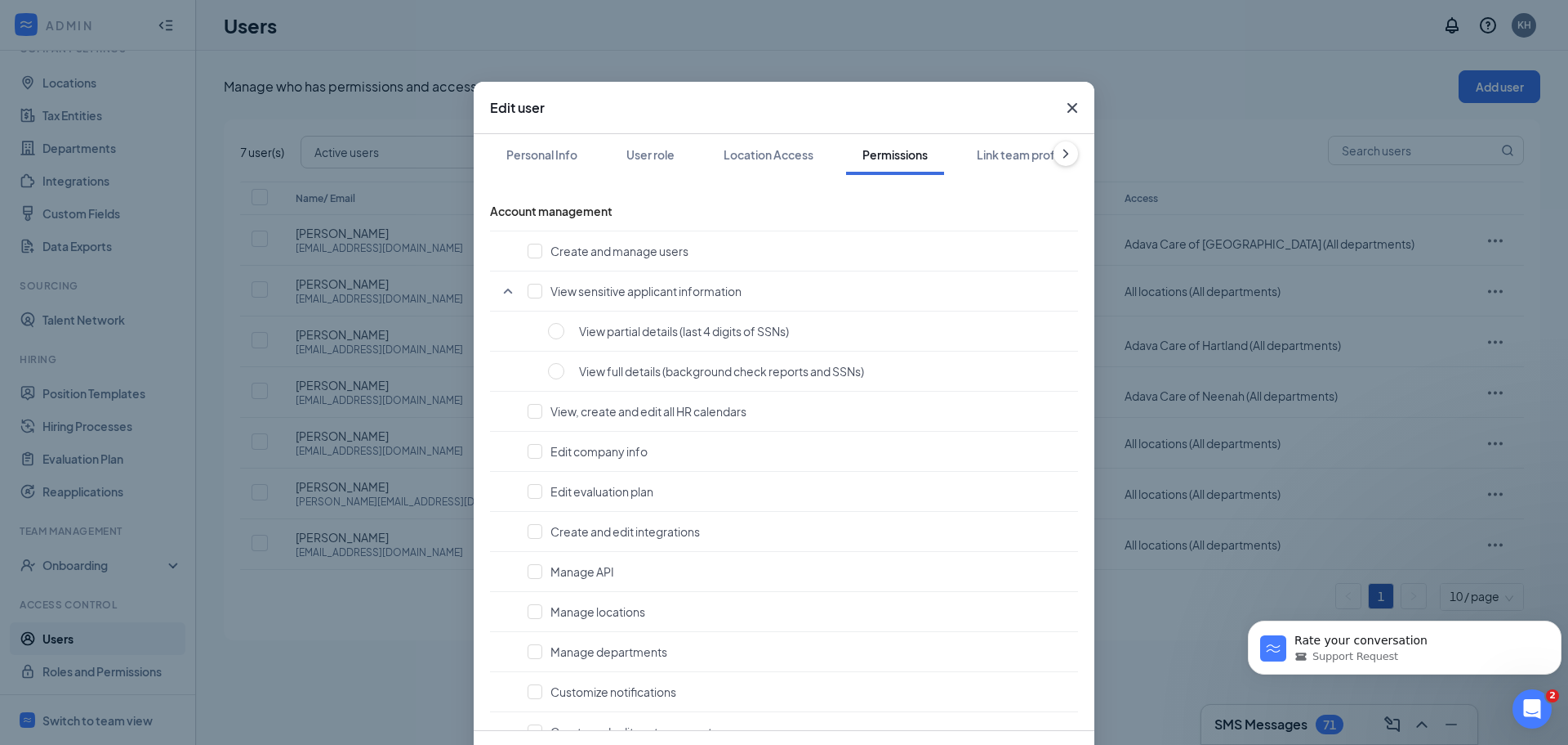
click at [1058, 157] on icon "ChevronRight" at bounding box center [1066, 154] width 16 height 16
click at [1067, 115] on icon "Cross" at bounding box center [1073, 108] width 20 height 20
